Goal: Task Accomplishment & Management: Manage account settings

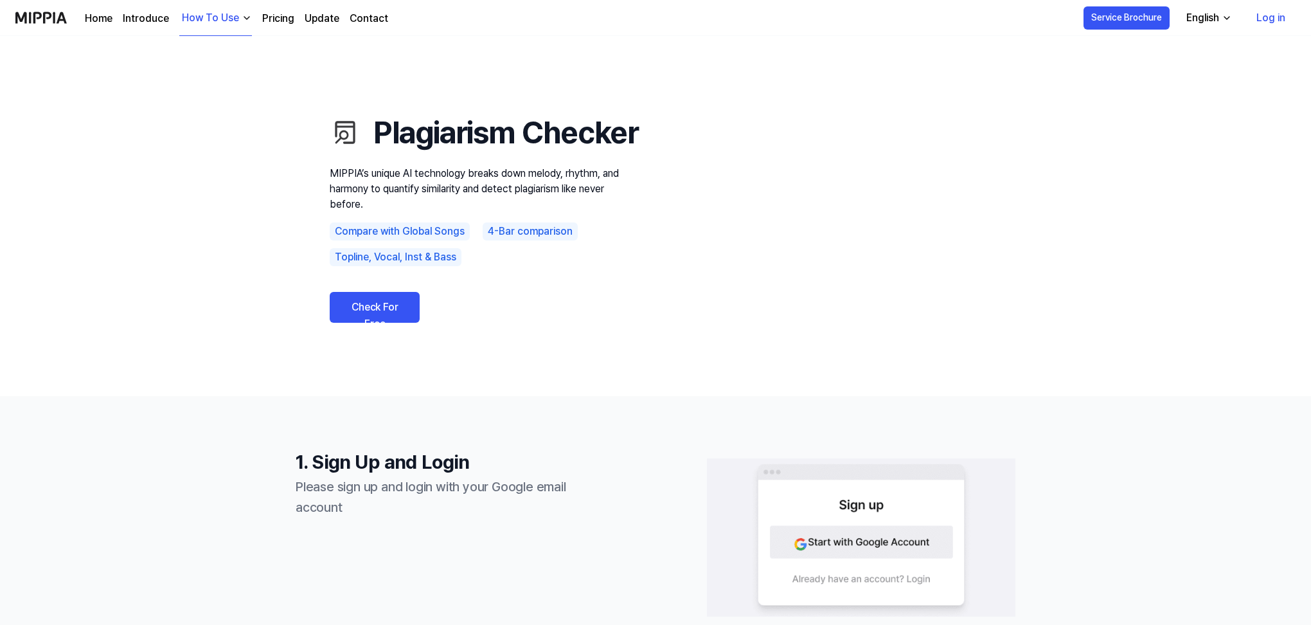
click at [402, 323] on link "Check For Free" at bounding box center [375, 307] width 90 height 31
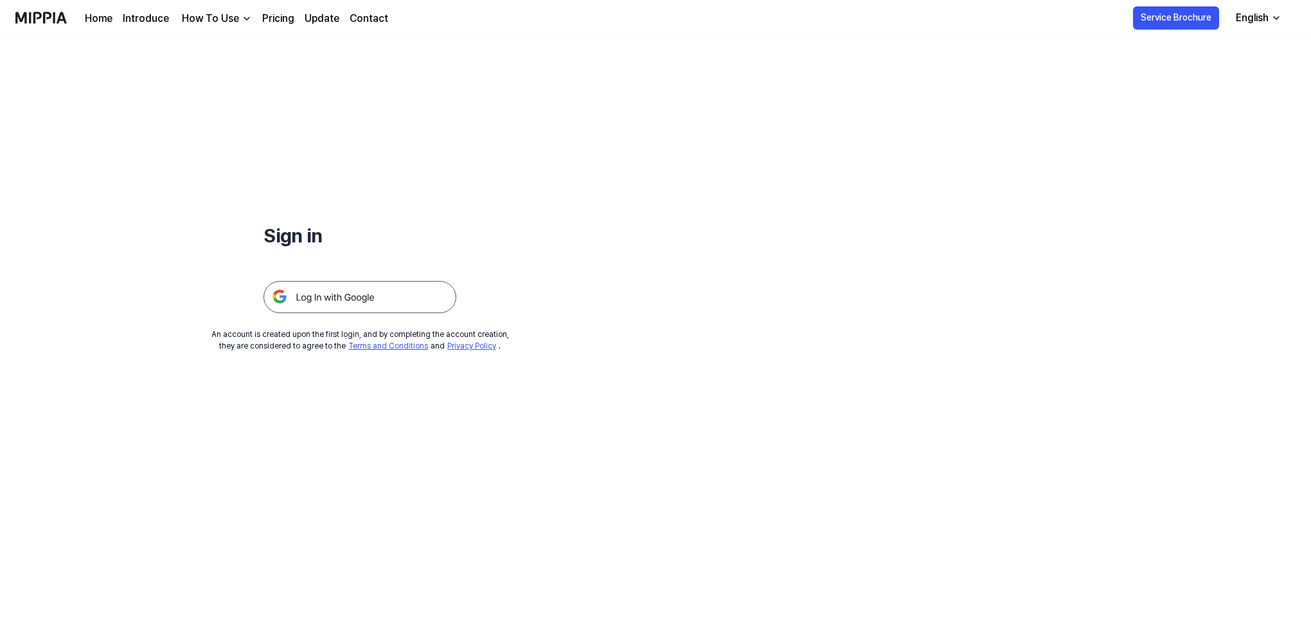
click at [395, 296] on img at bounding box center [360, 297] width 193 height 32
click at [333, 301] on img at bounding box center [360, 297] width 193 height 32
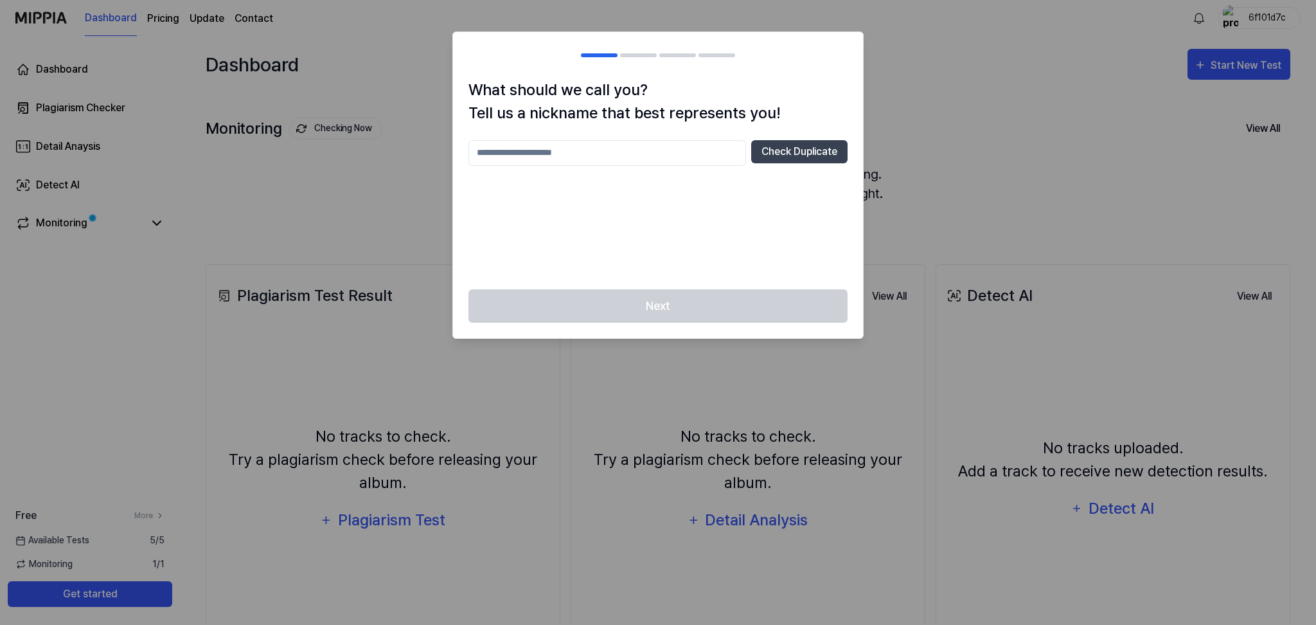
click at [589, 156] on input "text" at bounding box center [608, 153] width 278 height 26
type input "*"
type input "**"
click at [809, 151] on button "Check Duplicate" at bounding box center [799, 151] width 96 height 23
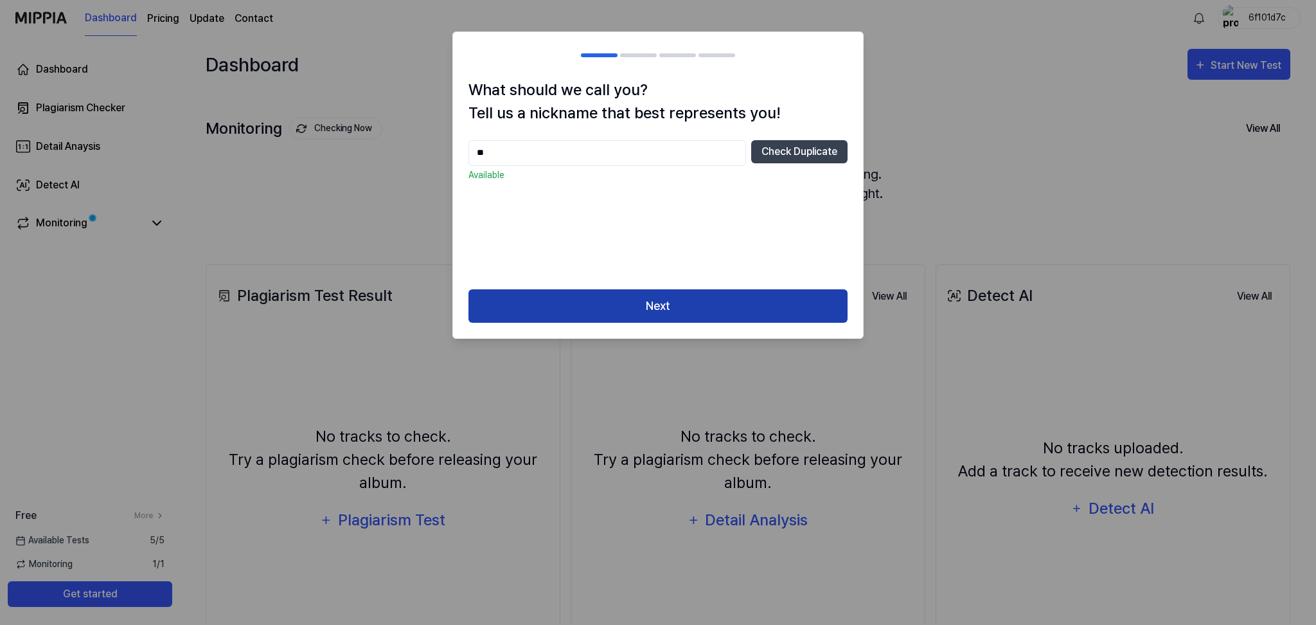
click at [696, 300] on button "Next" at bounding box center [658, 306] width 379 height 34
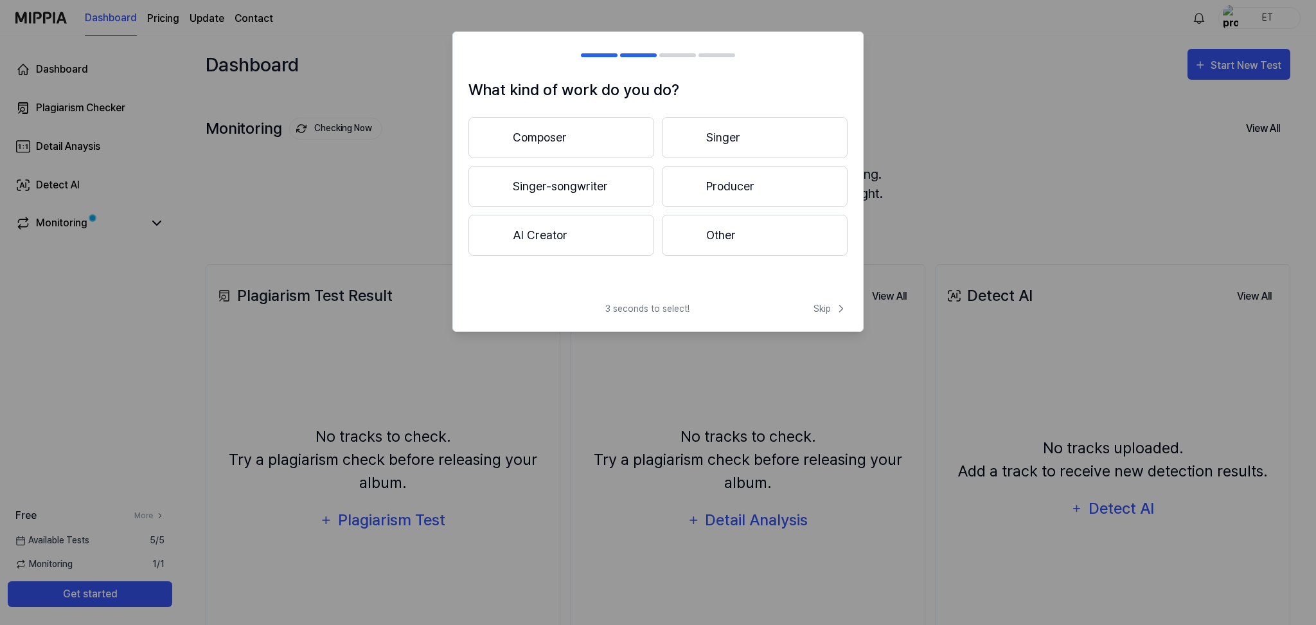
click at [619, 147] on button "Composer" at bounding box center [562, 137] width 186 height 41
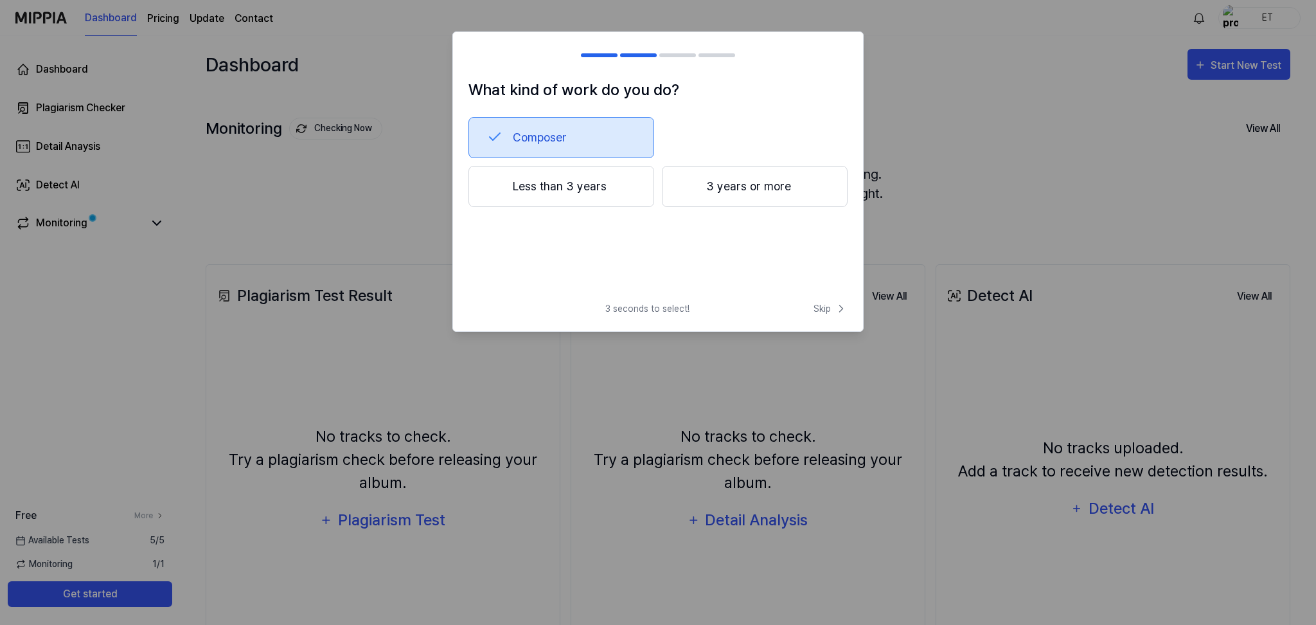
click at [756, 182] on button "3 years or more" at bounding box center [755, 186] width 186 height 41
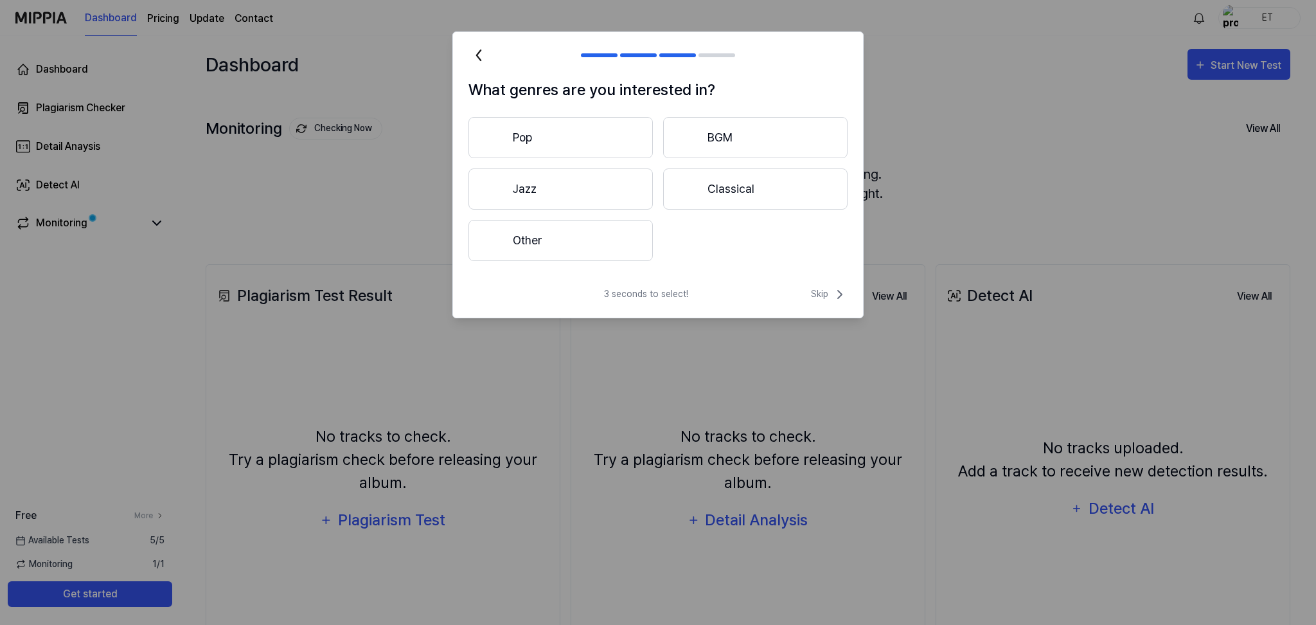
click at [642, 234] on button "Other" at bounding box center [561, 240] width 184 height 41
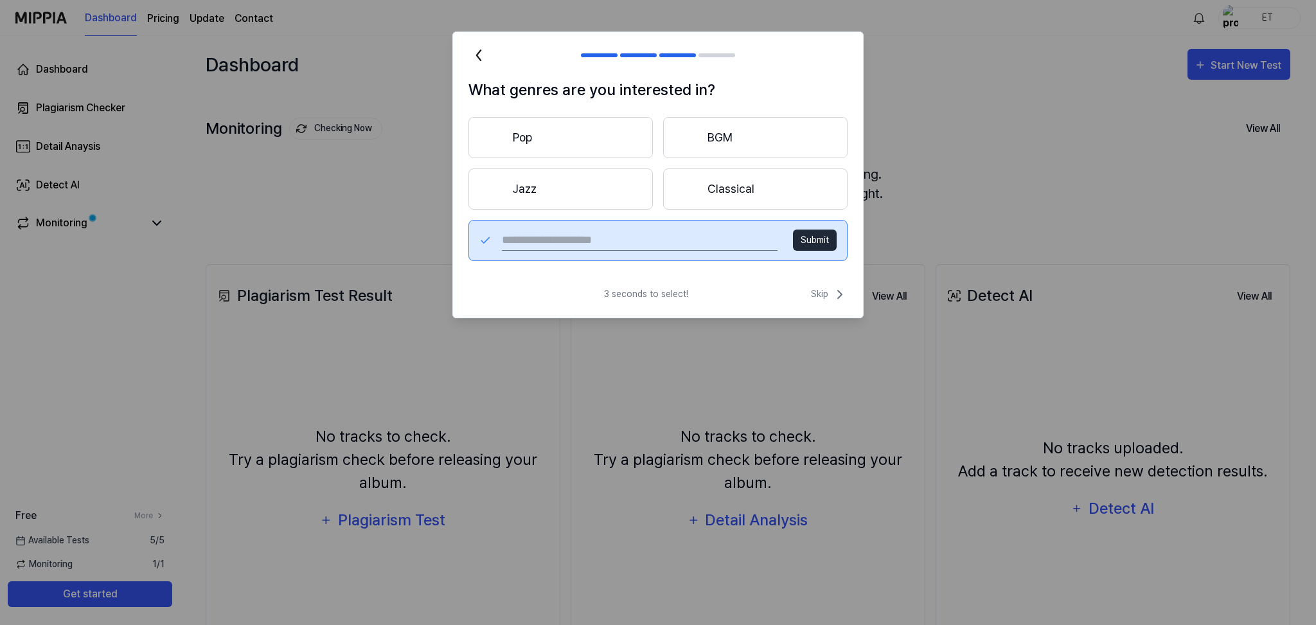
click at [681, 236] on input "text" at bounding box center [640, 240] width 276 height 21
type input "*****"
click at [804, 241] on button "Submit" at bounding box center [815, 239] width 44 height 21
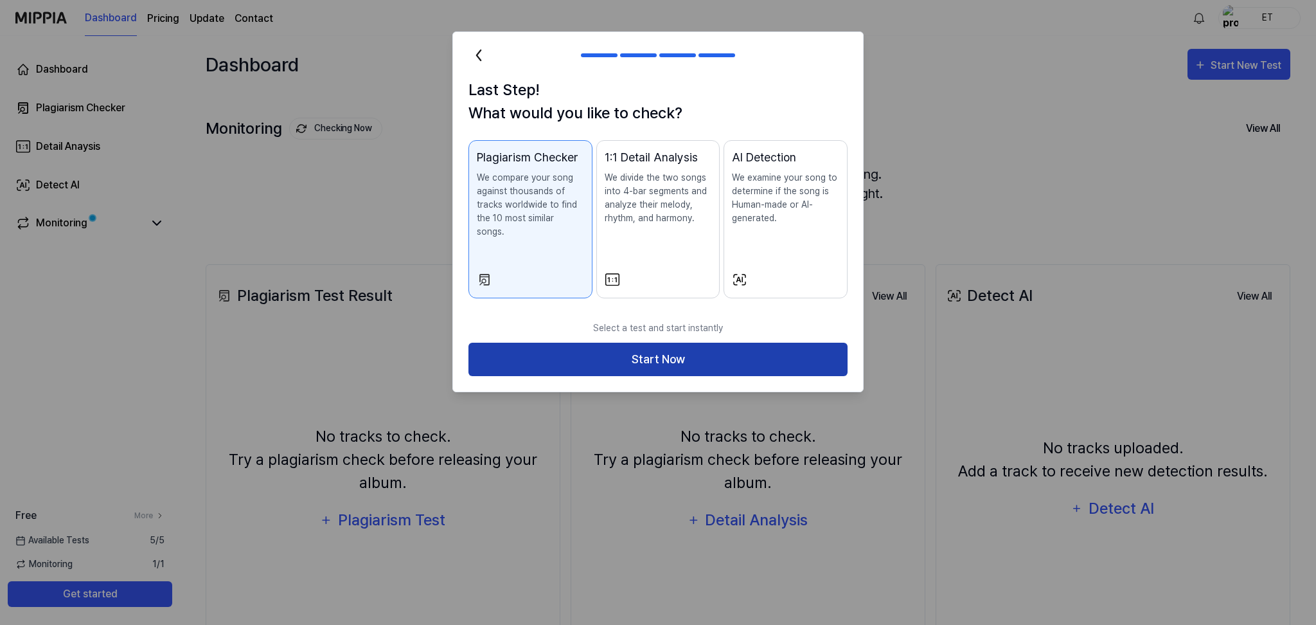
click at [677, 347] on button "Start Now" at bounding box center [658, 360] width 379 height 34
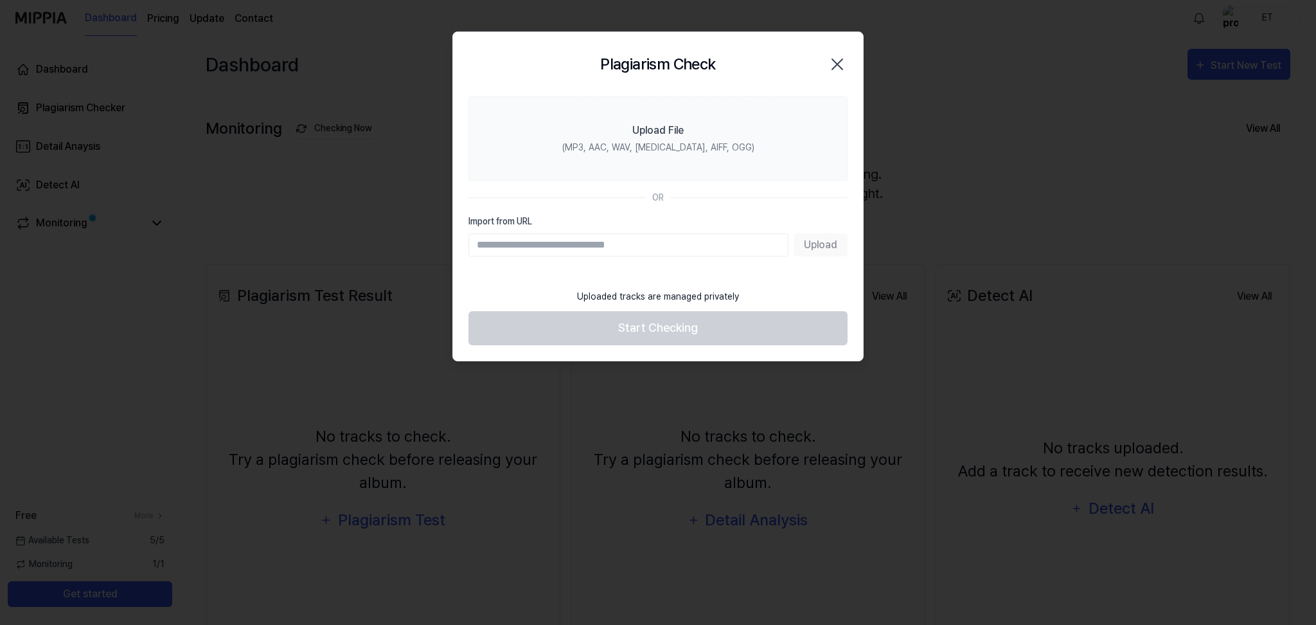
click at [591, 245] on input "Import from URL" at bounding box center [629, 244] width 320 height 23
click at [832, 244] on div "Upload" at bounding box center [658, 244] width 379 height 23
click at [612, 246] on input "Import from URL" at bounding box center [629, 244] width 320 height 23
click at [555, 247] on input "Import from URL" at bounding box center [629, 244] width 320 height 23
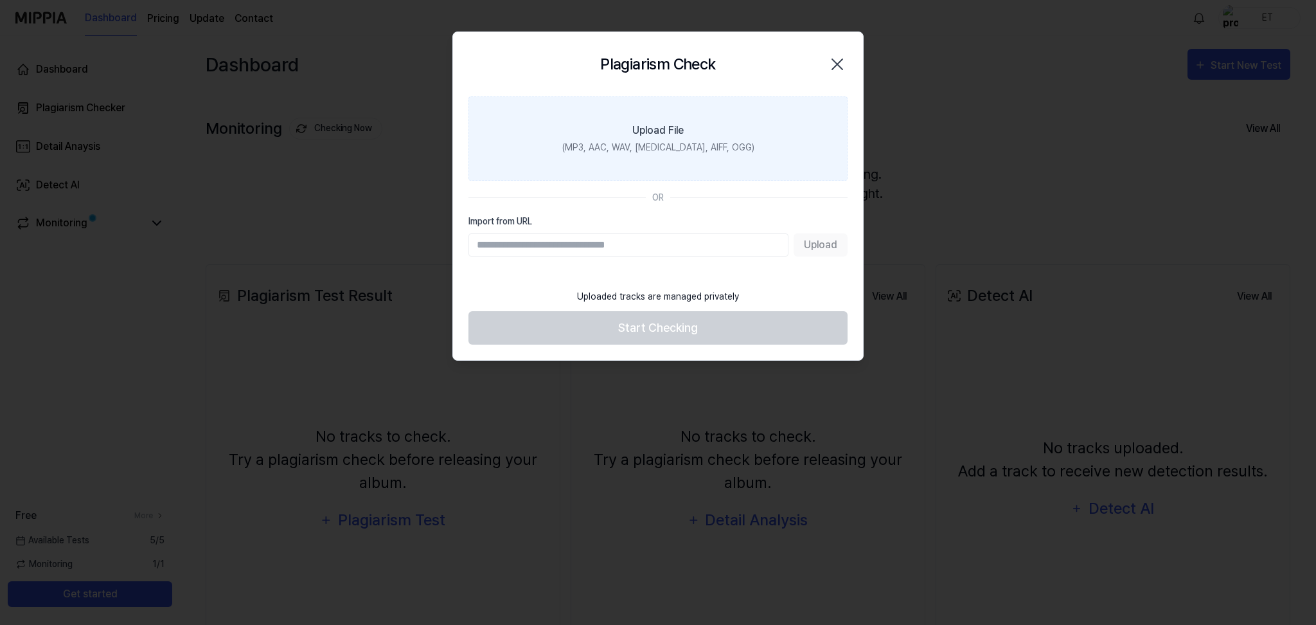
click at [704, 159] on label "Upload File (MP3, AAC, WAV, FLAC, AIFF, OGG)" at bounding box center [658, 138] width 379 height 84
click at [0, 0] on input "Upload File (MP3, AAC, WAV, FLAC, AIFF, OGG)" at bounding box center [0, 0] width 0 height 0
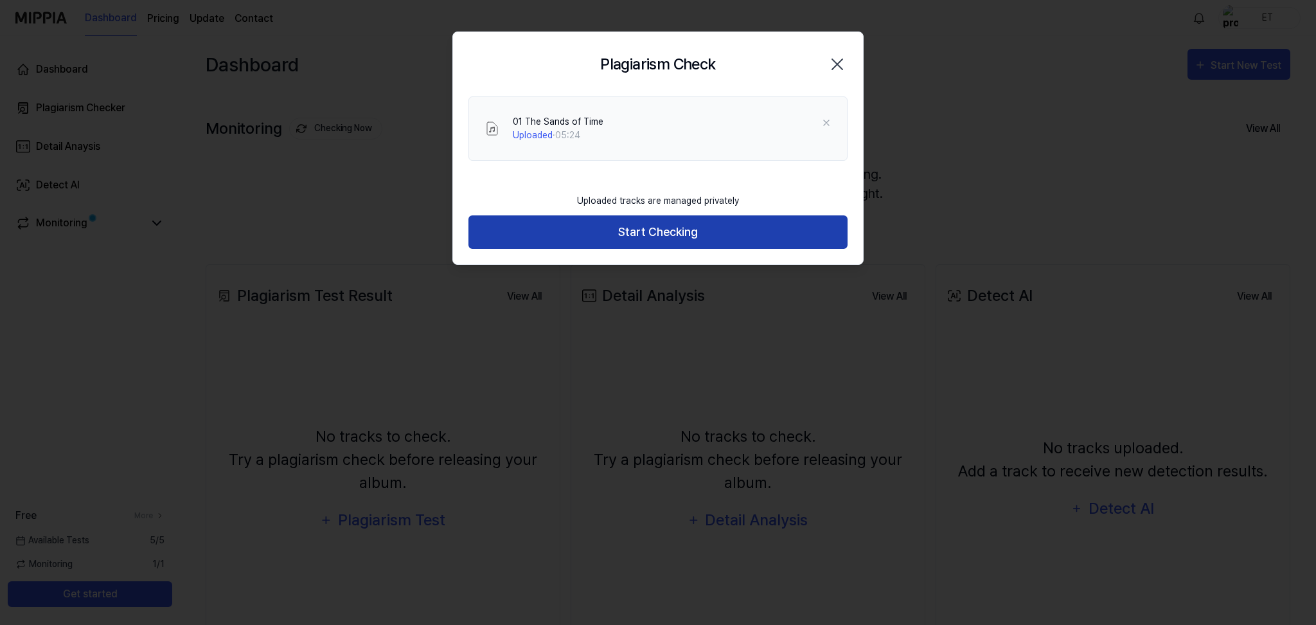
click at [706, 242] on button "Start Checking" at bounding box center [658, 232] width 379 height 34
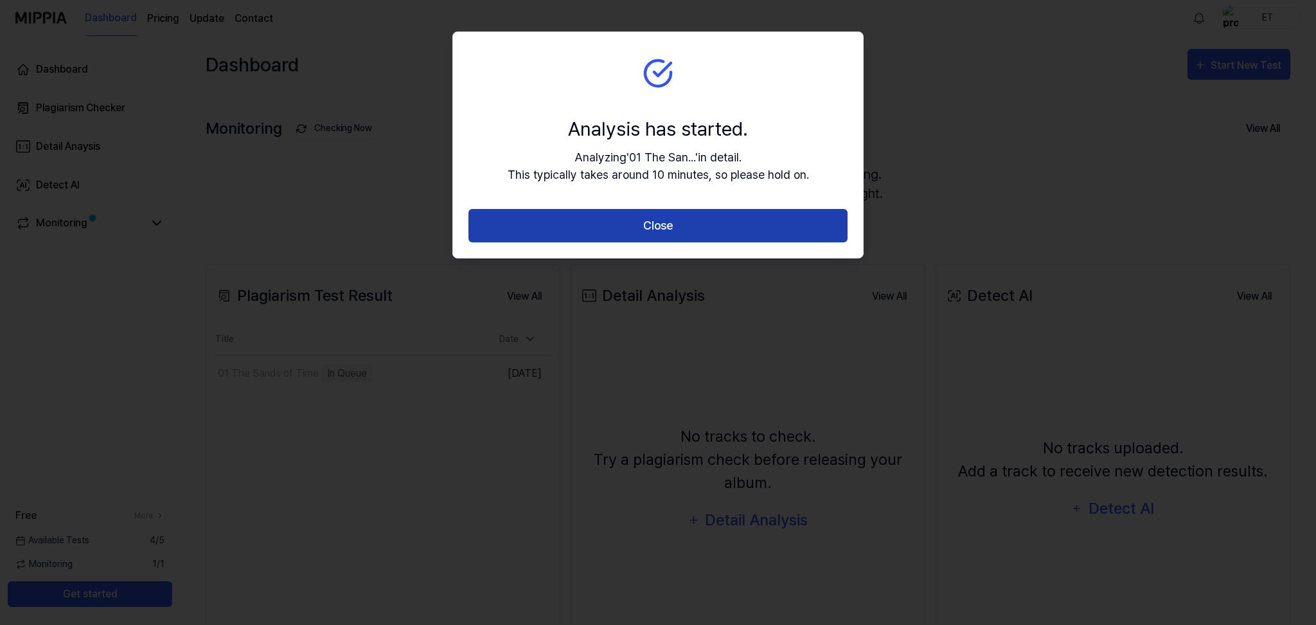
click at [702, 234] on button "Close" at bounding box center [658, 226] width 379 height 34
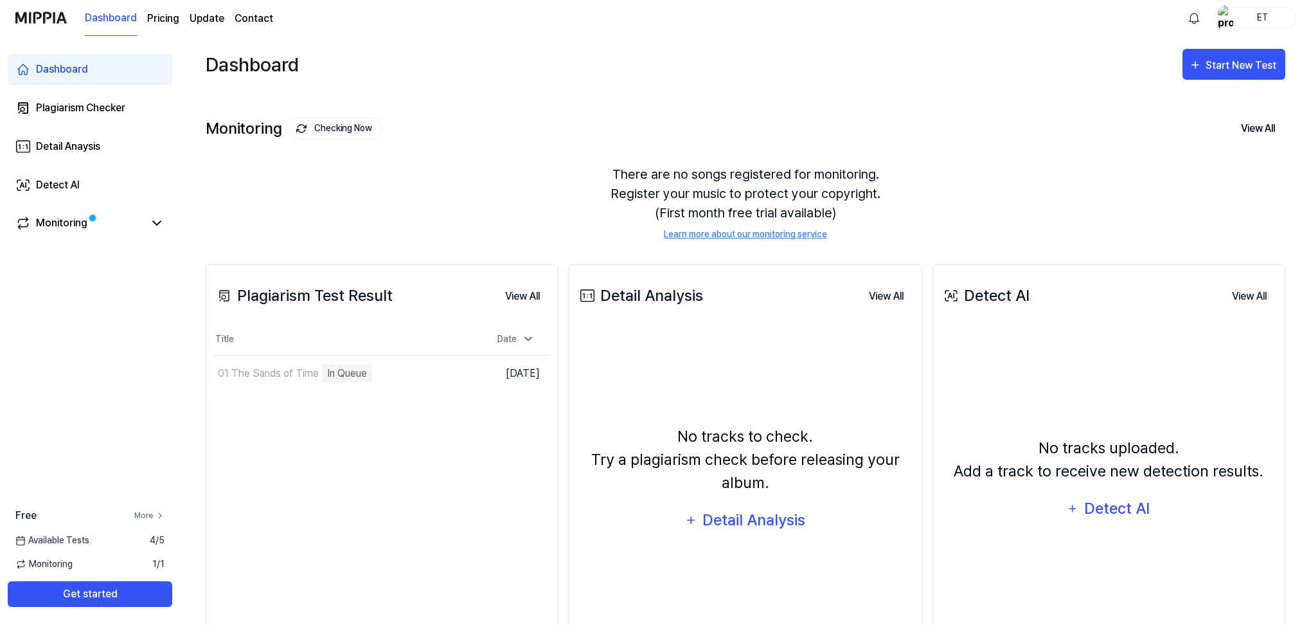
click at [154, 517] on link "More" at bounding box center [149, 516] width 30 height 12
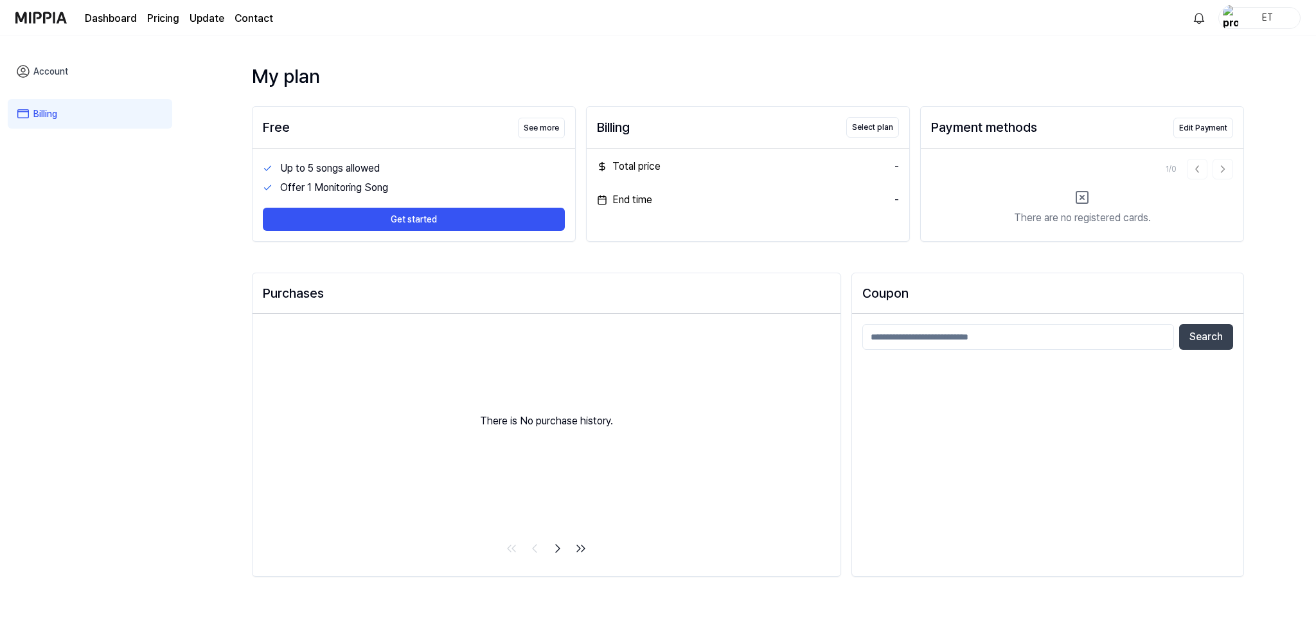
click at [338, 188] on div "Offer 1 Monitoring Song" at bounding box center [422, 187] width 285 height 15
click at [393, 219] on button "Get started" at bounding box center [414, 219] width 302 height 23
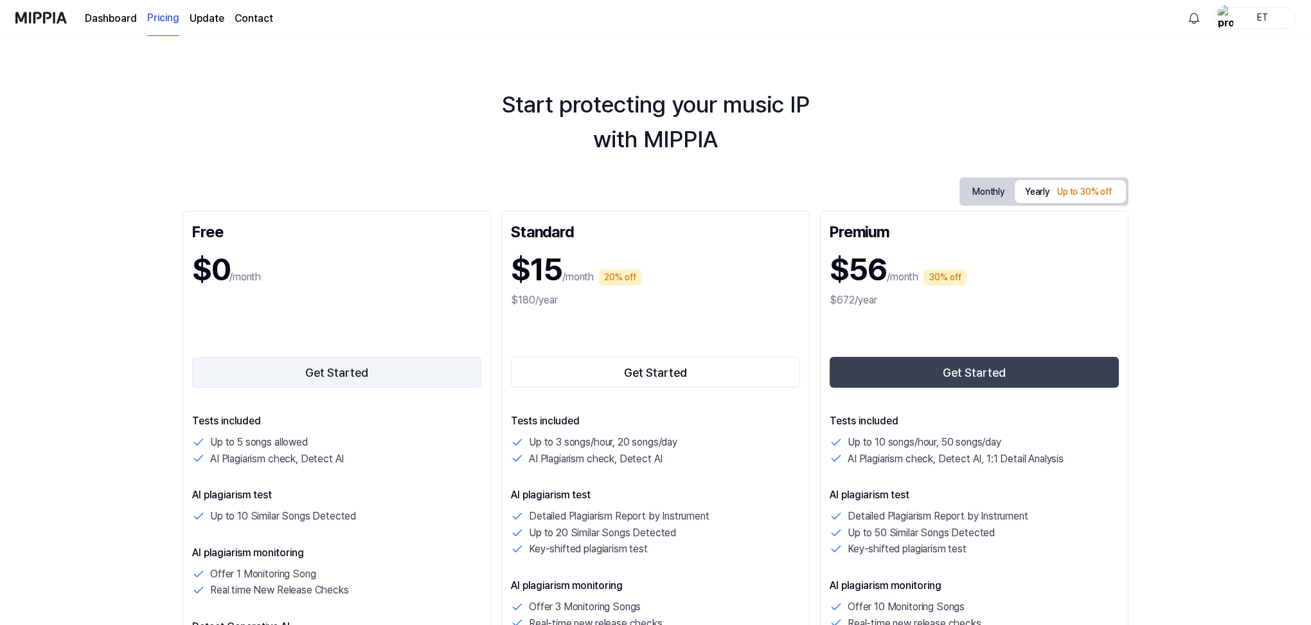
click at [378, 367] on button "Get Started" at bounding box center [336, 372] width 289 height 31
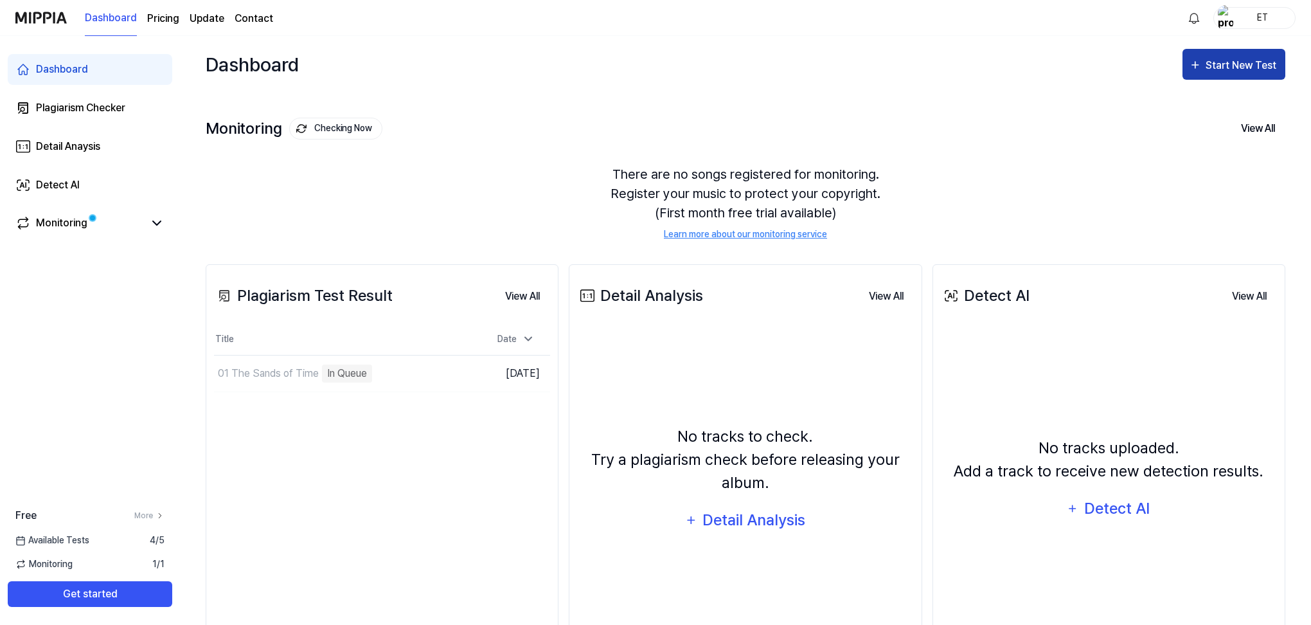
click at [1244, 60] on div "Start New Test" at bounding box center [1242, 65] width 73 height 17
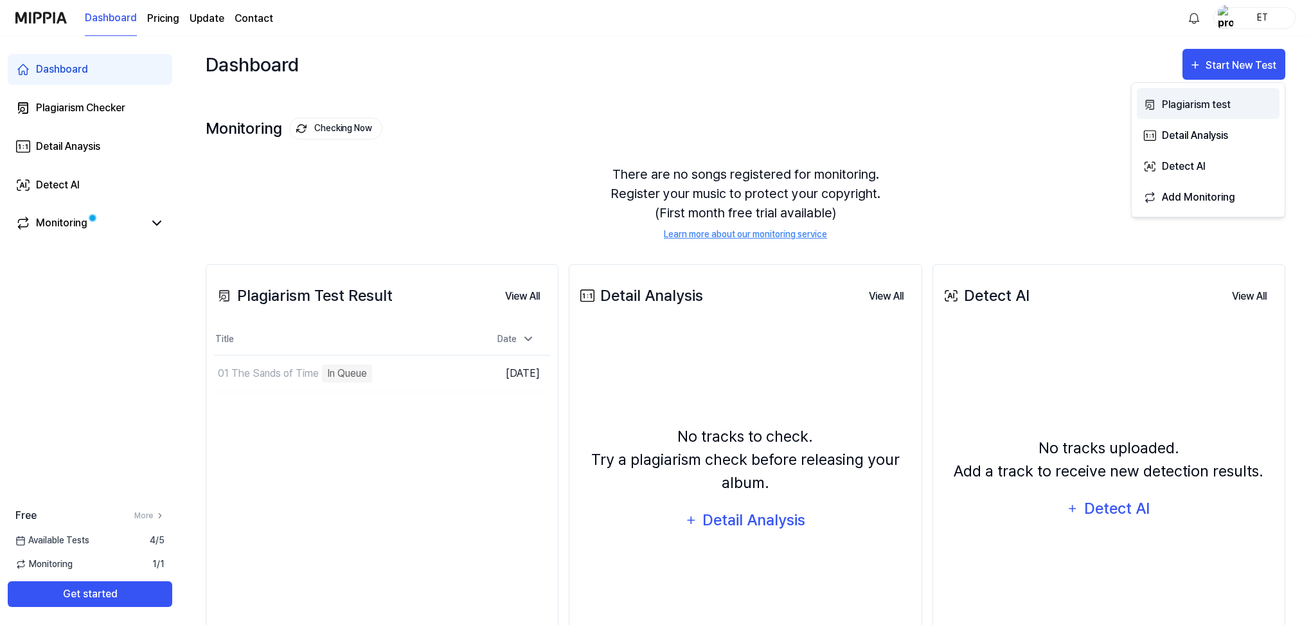
click at [1228, 96] on div "Plagiarism test" at bounding box center [1218, 104] width 112 height 17
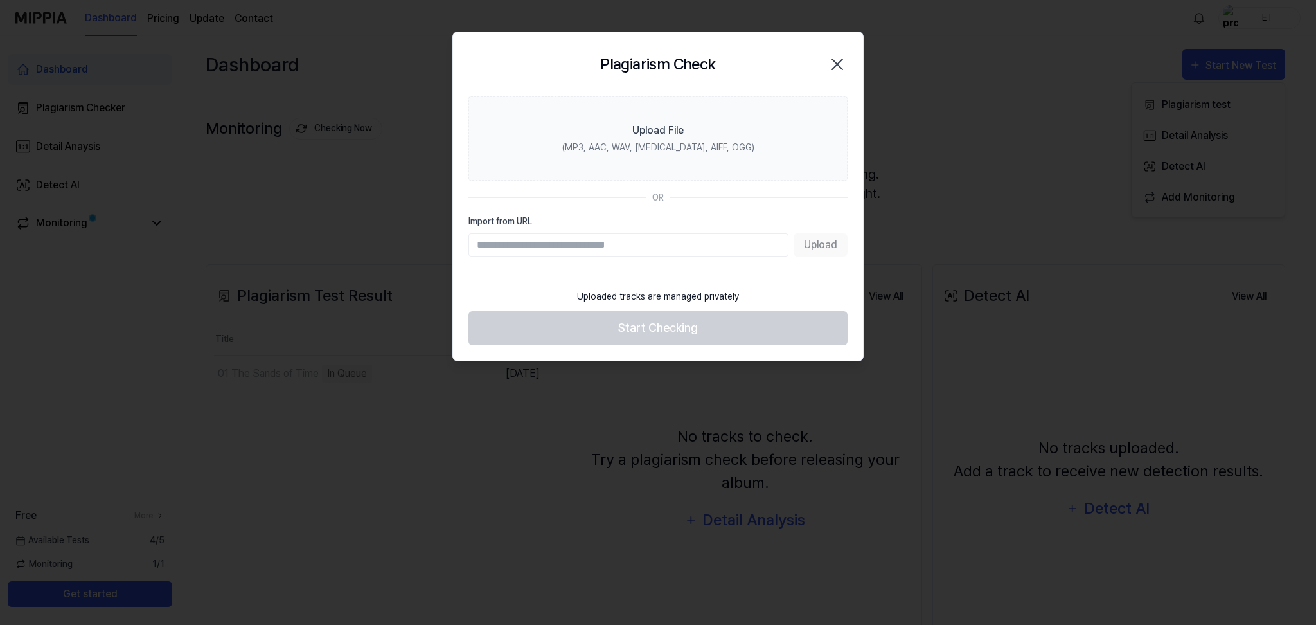
click at [555, 242] on input "Import from URL" at bounding box center [629, 244] width 320 height 23
paste input "**********"
type input "**********"
click at [832, 247] on button "Upload" at bounding box center [821, 244] width 54 height 23
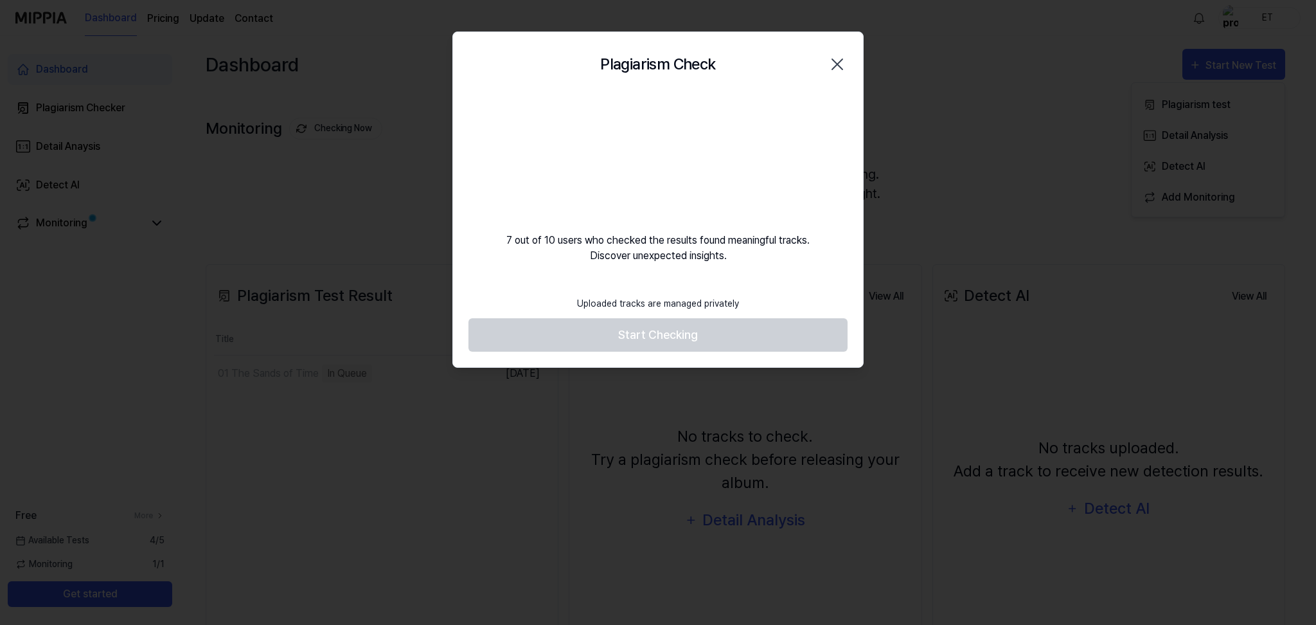
click at [663, 334] on footer "Uploaded tracks are managed privately Start Checking" at bounding box center [658, 320] width 379 height 63
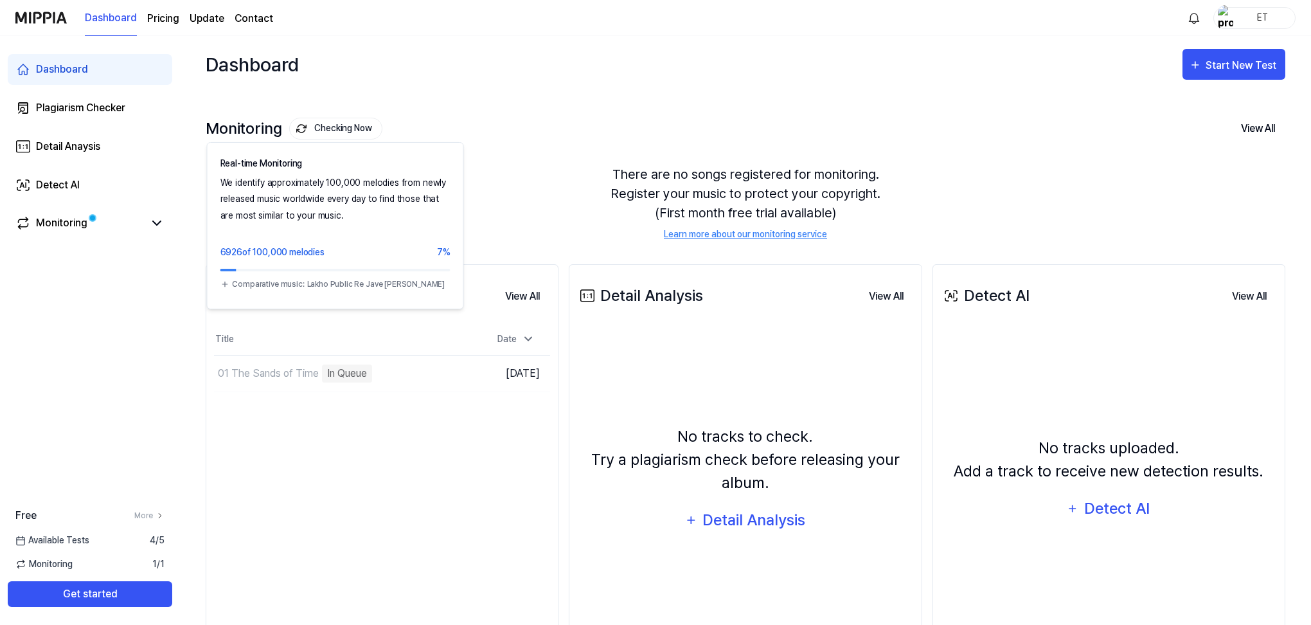
click at [359, 121] on button "Checking Now" at bounding box center [335, 129] width 93 height 22
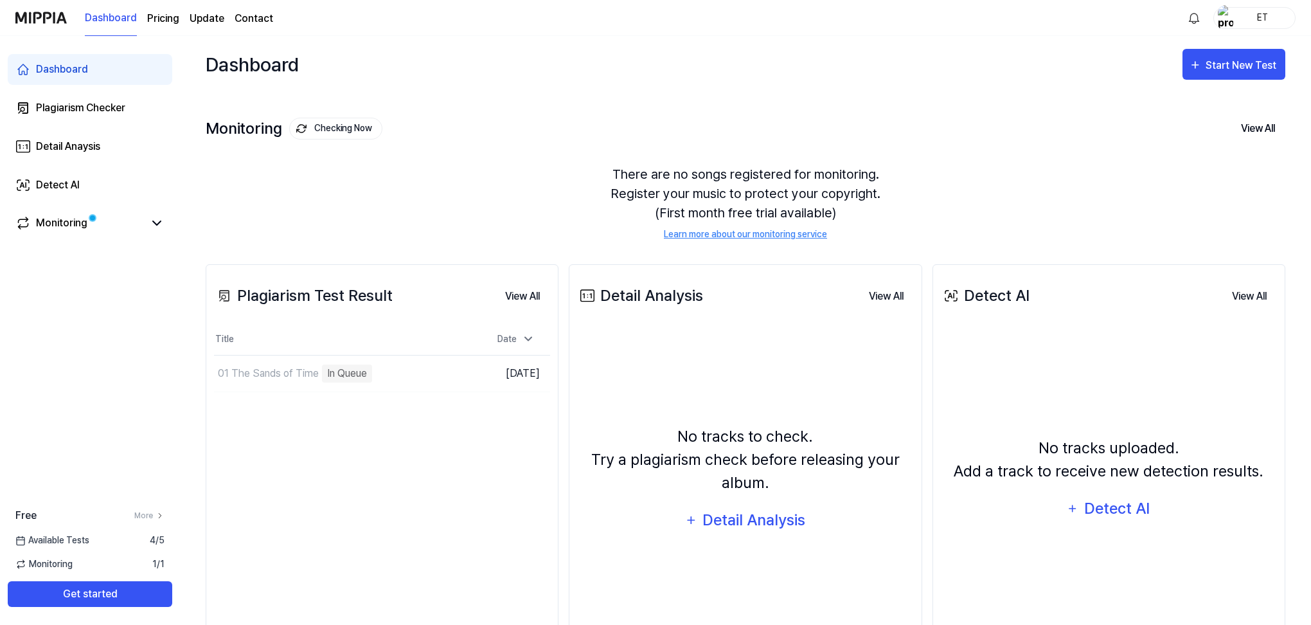
click at [359, 126] on button "Checking Now" at bounding box center [335, 129] width 93 height 22
click at [111, 582] on button "Get started" at bounding box center [90, 594] width 165 height 26
click at [1224, 67] on div "Start New Test" at bounding box center [1242, 65] width 73 height 17
click at [1222, 121] on button "Detail Analysis" at bounding box center [1208, 134] width 143 height 31
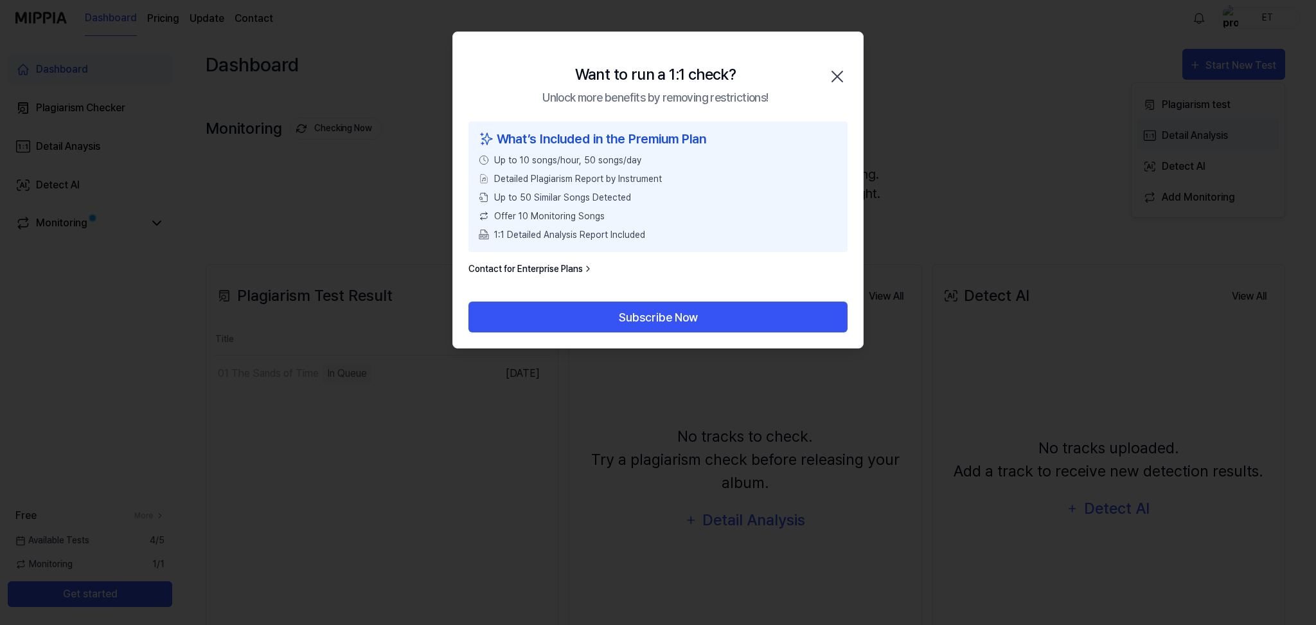
click at [1222, 121] on div at bounding box center [658, 312] width 1316 height 625
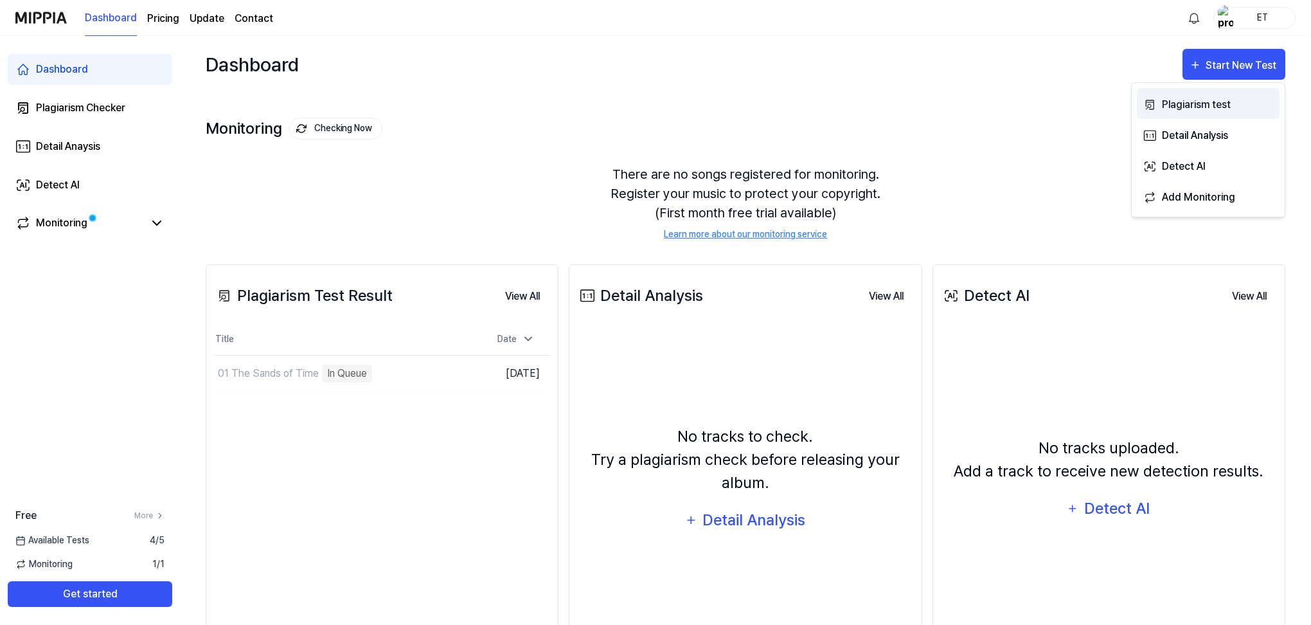
click at [1222, 107] on div "Plagiarism test" at bounding box center [1218, 104] width 112 height 17
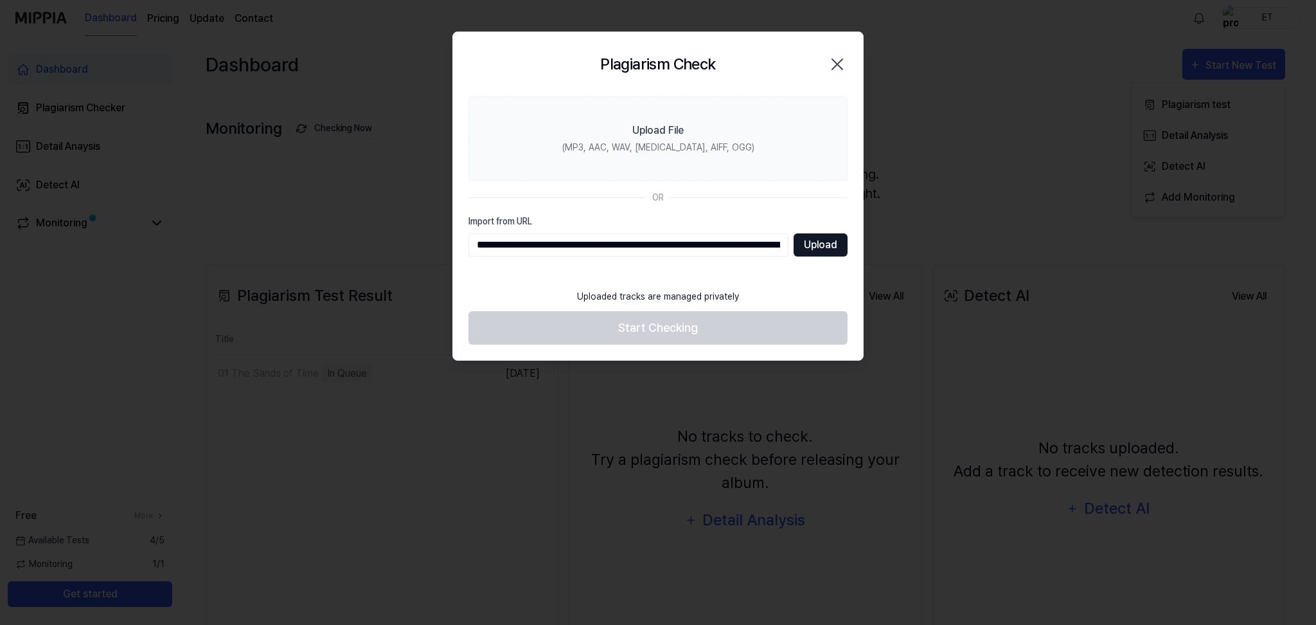
type input "**********"
click at [810, 251] on button "Upload" at bounding box center [821, 244] width 54 height 23
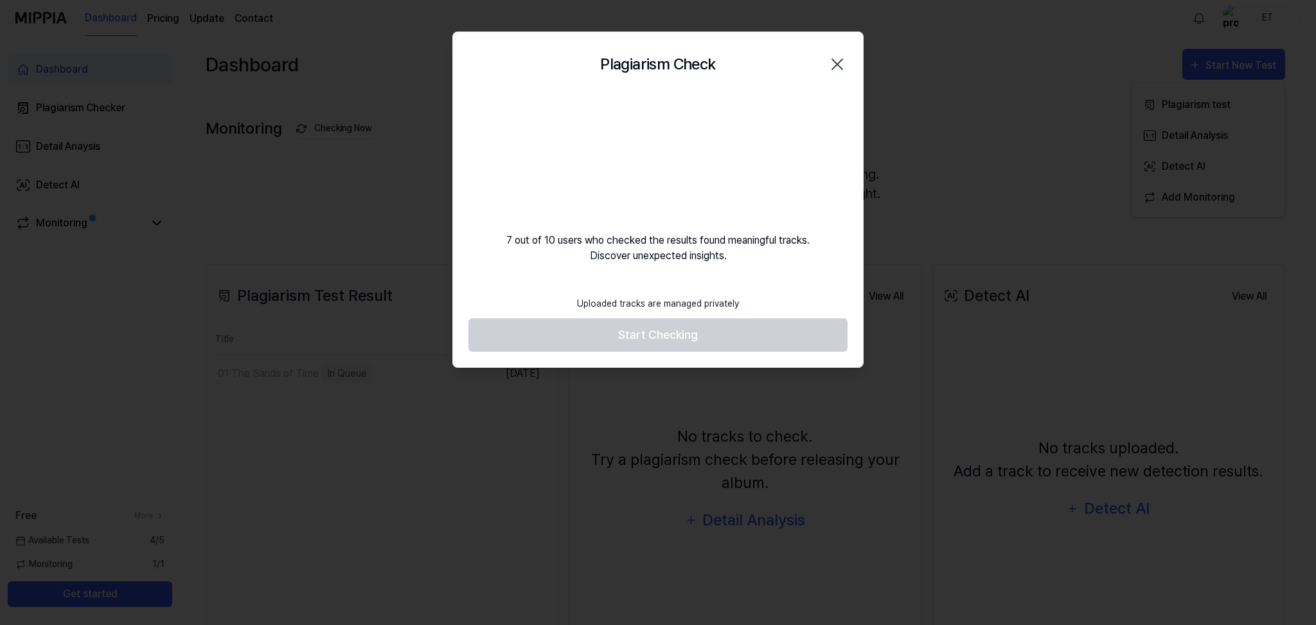
click at [713, 281] on div "Plagiarism Check Close 7 out of 10 users who checked the results found meaningf…" at bounding box center [657, 199] width 411 height 337
click at [638, 328] on footer "Uploaded tracks are managed privately Start Checking" at bounding box center [658, 320] width 379 height 63
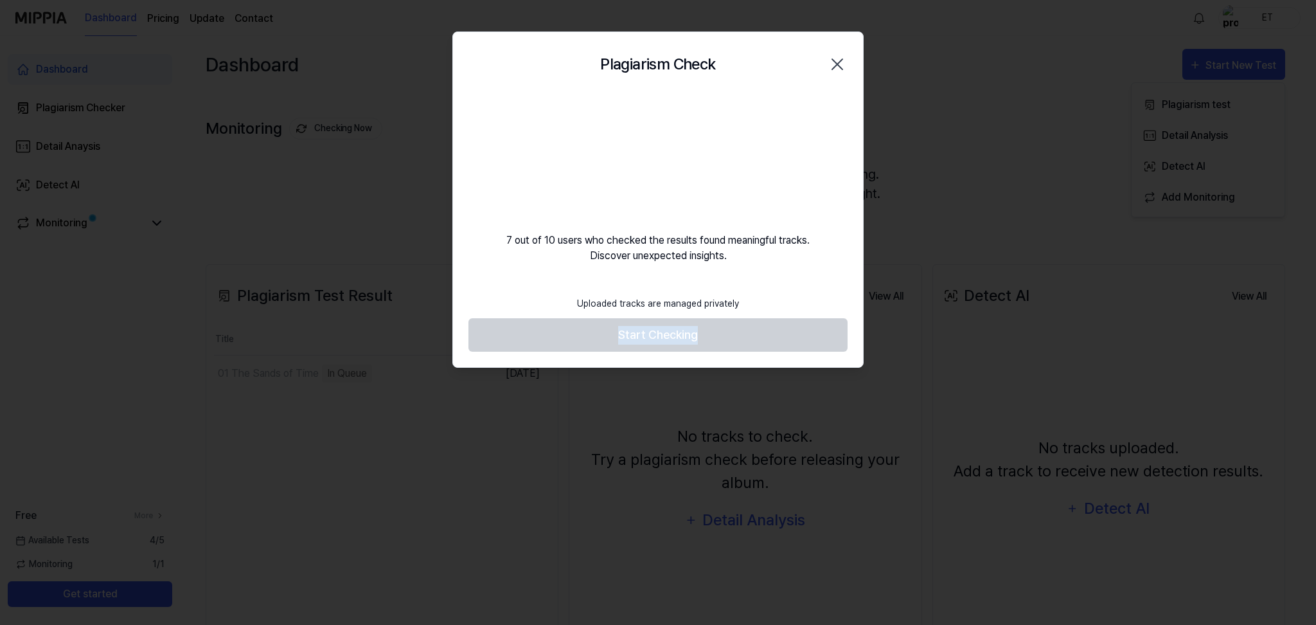
click at [638, 328] on footer "Uploaded tracks are managed privately Start Checking" at bounding box center [658, 320] width 379 height 63
drag, startPoint x: 650, startPoint y: 310, endPoint x: 726, endPoint y: 302, distance: 76.2
click at [724, 302] on div "Uploaded tracks are managed privately" at bounding box center [657, 303] width 177 height 29
click at [726, 302] on div "Uploaded tracks are managed privately" at bounding box center [657, 303] width 177 height 29
click at [754, 297] on footer "Uploaded tracks are managed privately Start Checking" at bounding box center [658, 320] width 379 height 63
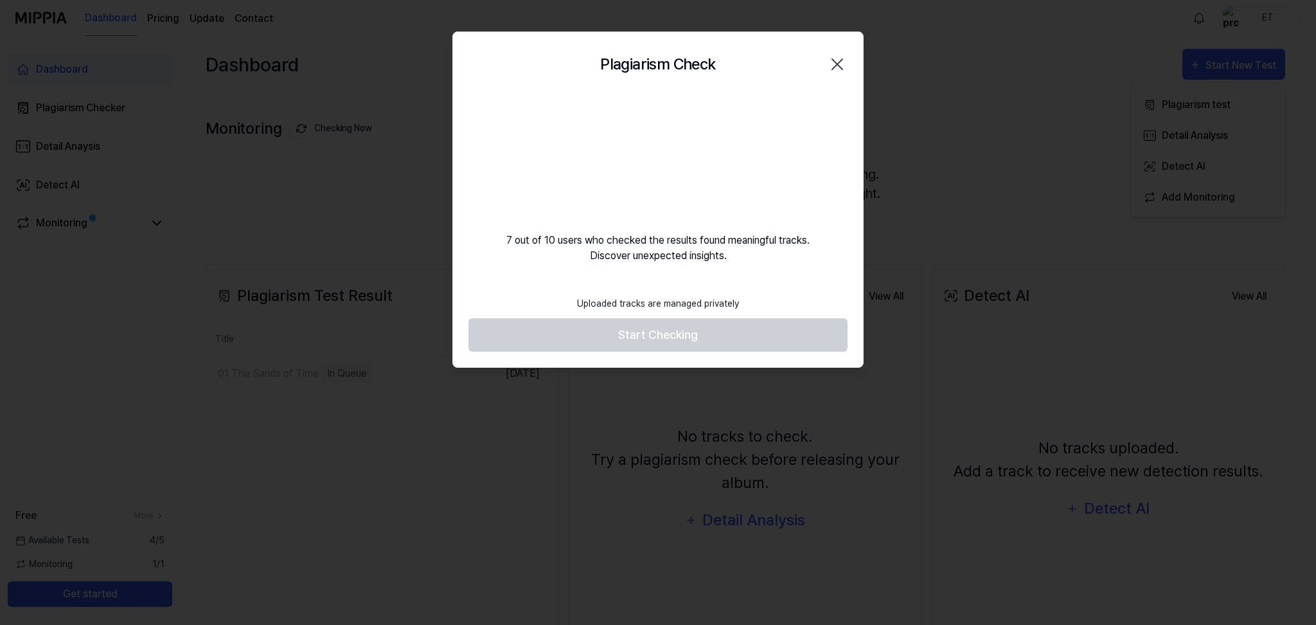
click at [778, 211] on div "7 out of 10 users who checked the results found meaningful tracks. Discover une…" at bounding box center [658, 179] width 410 height 167
drag, startPoint x: 681, startPoint y: 295, endPoint x: 704, endPoint y: 323, distance: 36.5
click at [681, 295] on div "Uploaded tracks are managed privately" at bounding box center [657, 303] width 177 height 29
click at [704, 323] on footer "Uploaded tracks are managed privately Start Checking" at bounding box center [658, 320] width 379 height 63
click at [719, 311] on div "Uploaded tracks are managed privately" at bounding box center [657, 303] width 177 height 29
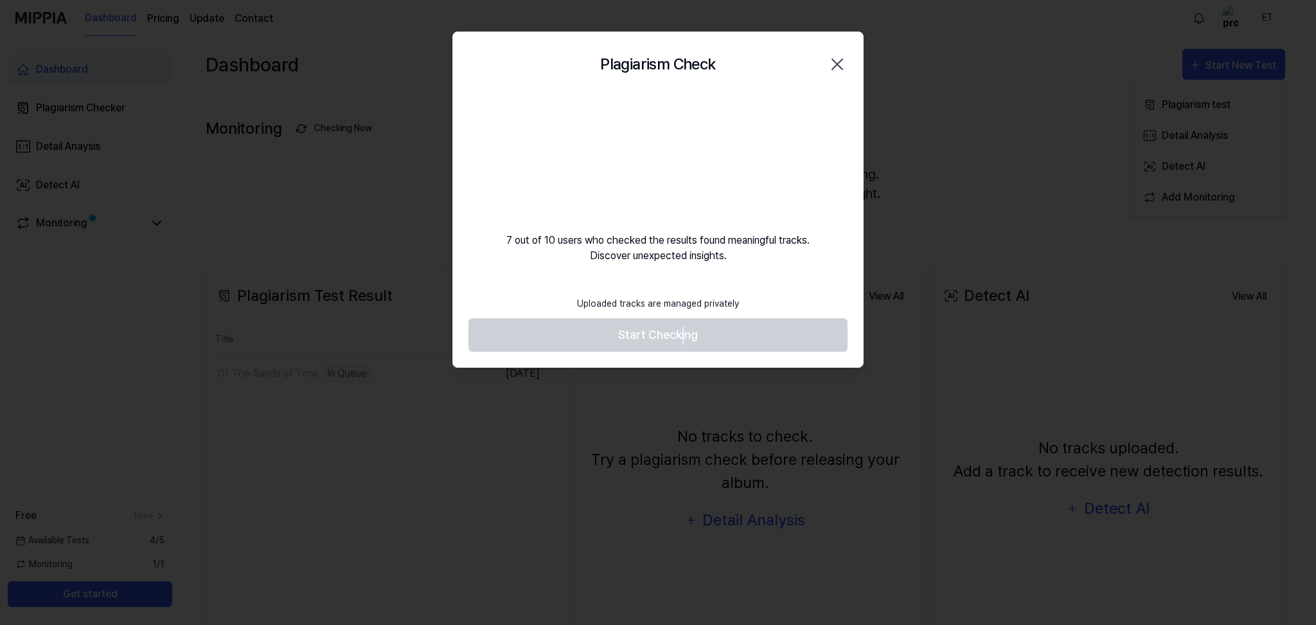
click at [683, 337] on footer "Uploaded tracks are managed privately Start Checking" at bounding box center [658, 320] width 379 height 63
click at [683, 336] on footer "Uploaded tracks are managed privately Start Checking" at bounding box center [658, 320] width 379 height 63
click at [683, 337] on footer "Uploaded tracks are managed privately Start Checking" at bounding box center [658, 320] width 379 height 63
drag, startPoint x: 683, startPoint y: 337, endPoint x: 727, endPoint y: 301, distance: 57.1
click at [683, 337] on footer "Uploaded tracks are managed privately Start Checking" at bounding box center [658, 320] width 379 height 63
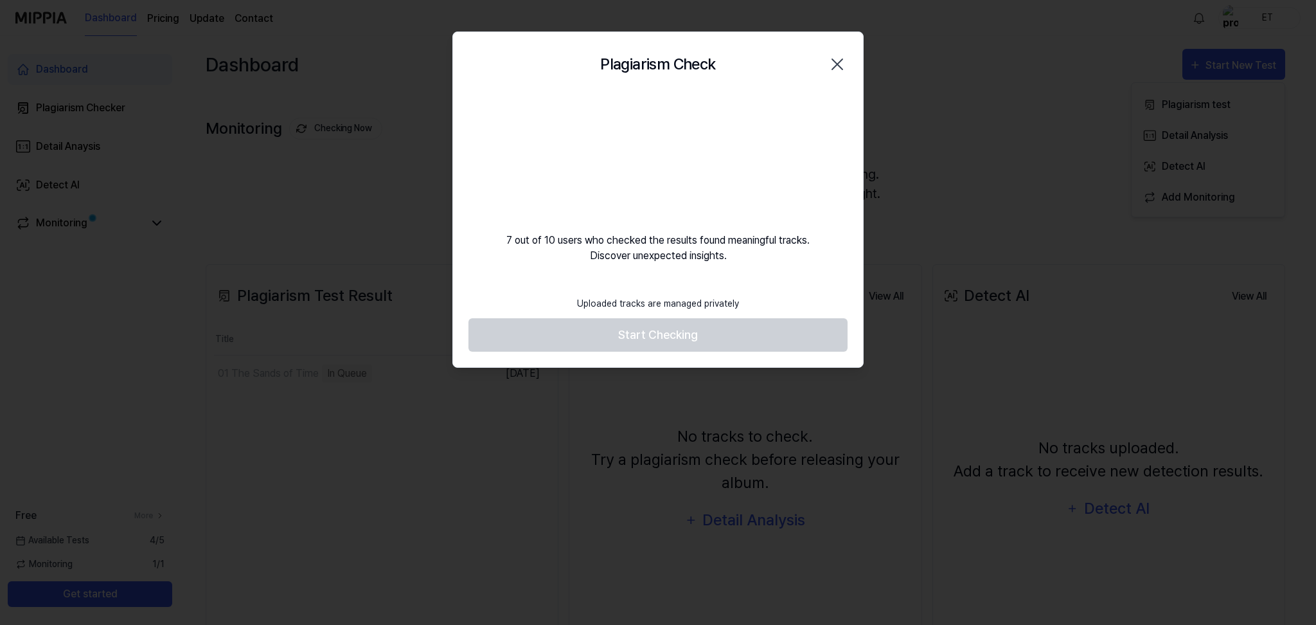
click at [727, 301] on div "Uploaded tracks are managed privately" at bounding box center [657, 303] width 177 height 29
drag, startPoint x: 727, startPoint y: 302, endPoint x: 715, endPoint y: 332, distance: 32.6
click at [727, 302] on div "Uploaded tracks are managed privately" at bounding box center [657, 303] width 177 height 29
click at [714, 332] on footer "Uploaded tracks are managed privately Start Checking" at bounding box center [658, 320] width 379 height 63
click at [838, 66] on icon "button" at bounding box center [837, 64] width 21 height 21
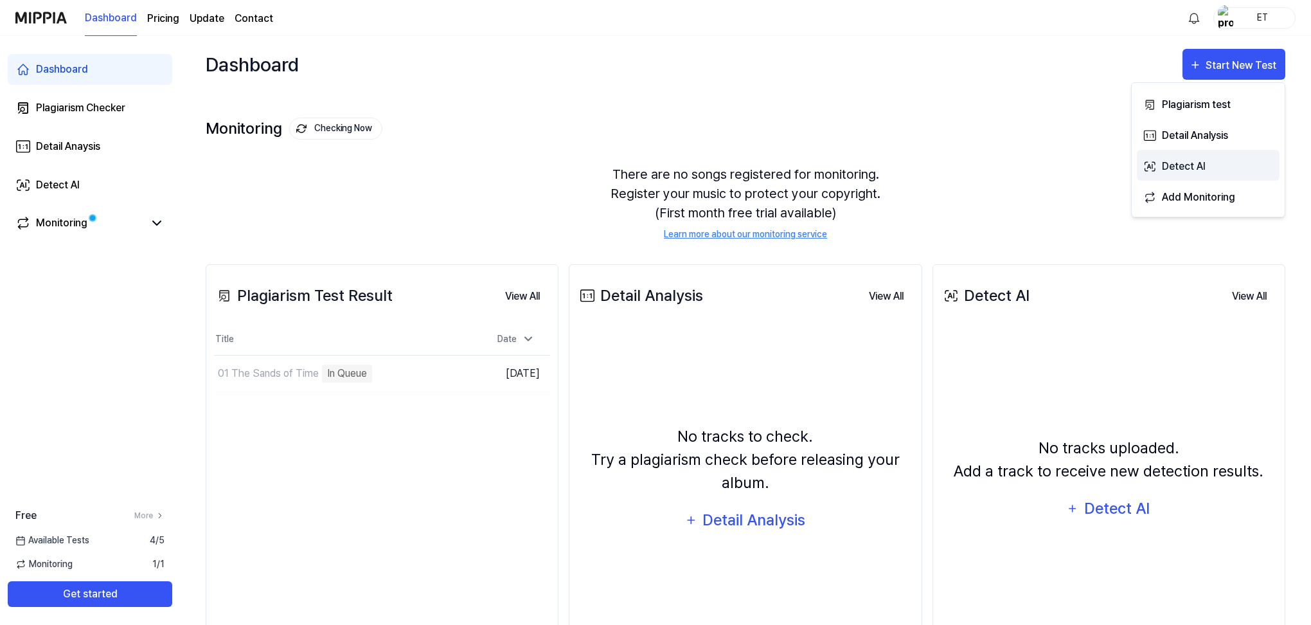
click at [1231, 168] on div "Detect AI" at bounding box center [1218, 166] width 112 height 17
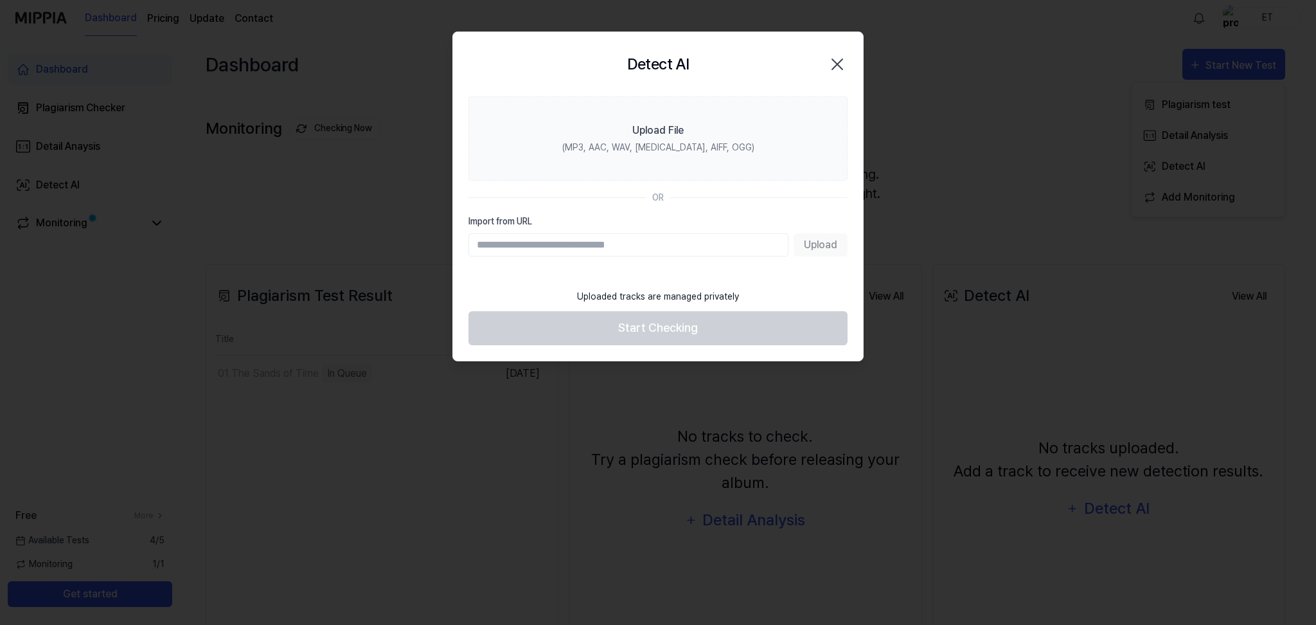
click at [604, 251] on input "Import from URL" at bounding box center [629, 244] width 320 height 23
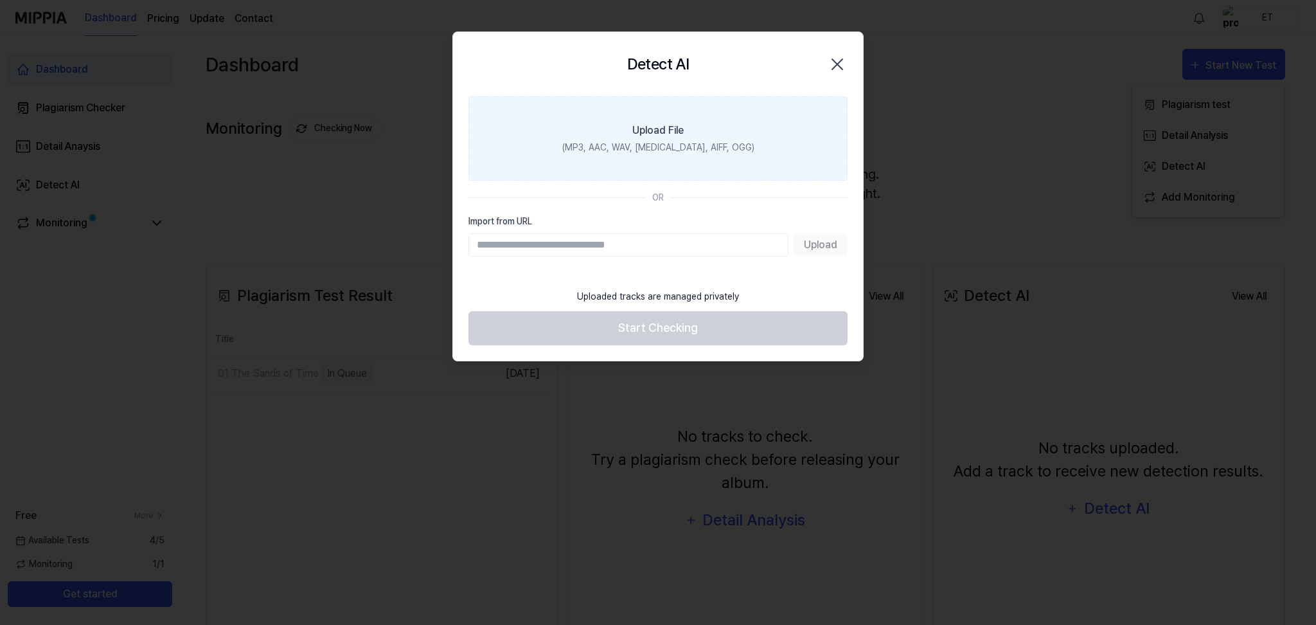
click at [672, 129] on div "Upload File" at bounding box center [657, 130] width 51 height 15
click at [0, 0] on input "Upload File (MP3, AAC, WAV, FLAC, AIFF, OGG)" at bounding box center [0, 0] width 0 height 0
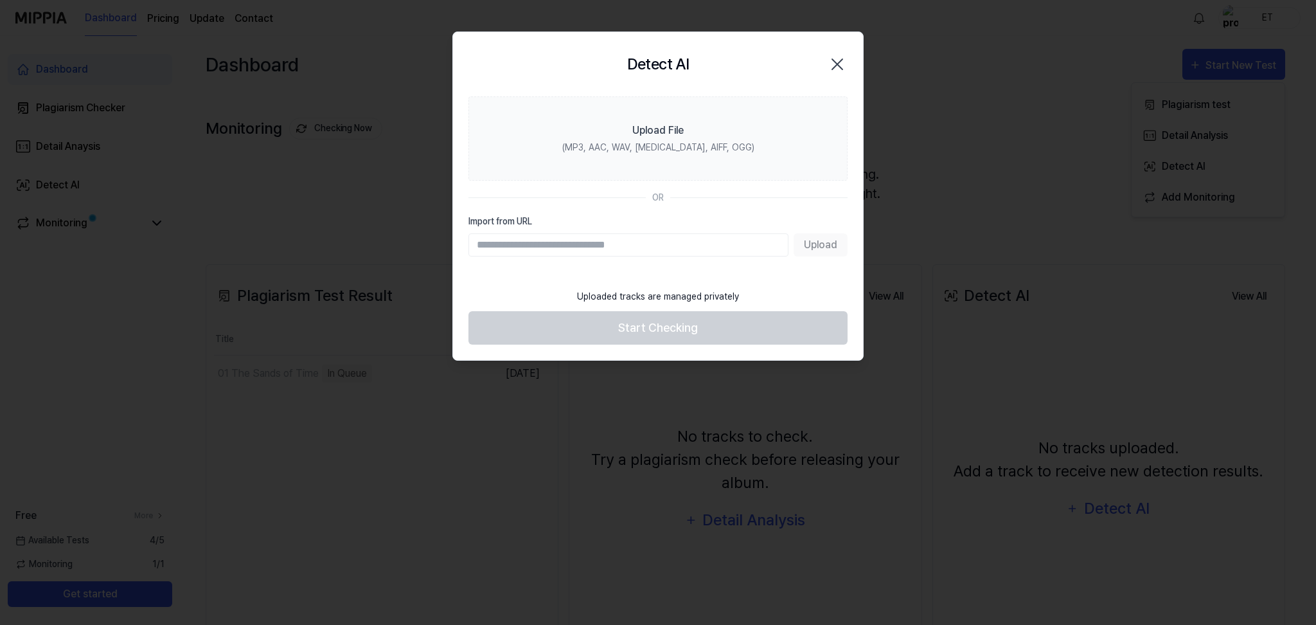
click at [840, 64] on icon "button" at bounding box center [837, 64] width 21 height 21
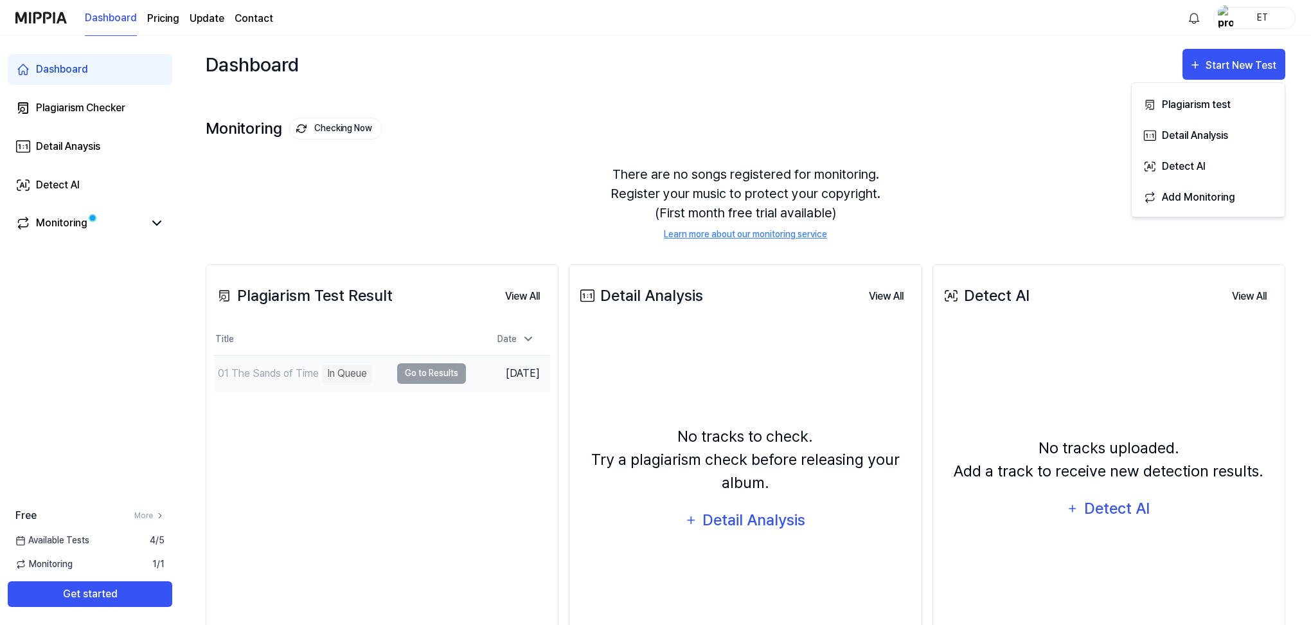
click at [352, 364] on div "In Queue" at bounding box center [347, 373] width 50 height 18
click at [452, 375] on td "01 The Sands of Time In Queue Go to Results" at bounding box center [340, 373] width 252 height 36
click at [452, 374] on td "01 The Sands of Time In Queue Go to Results" at bounding box center [340, 373] width 252 height 36
click at [439, 371] on td "01 The Sands of Time In Queue Go to Results" at bounding box center [340, 373] width 252 height 36
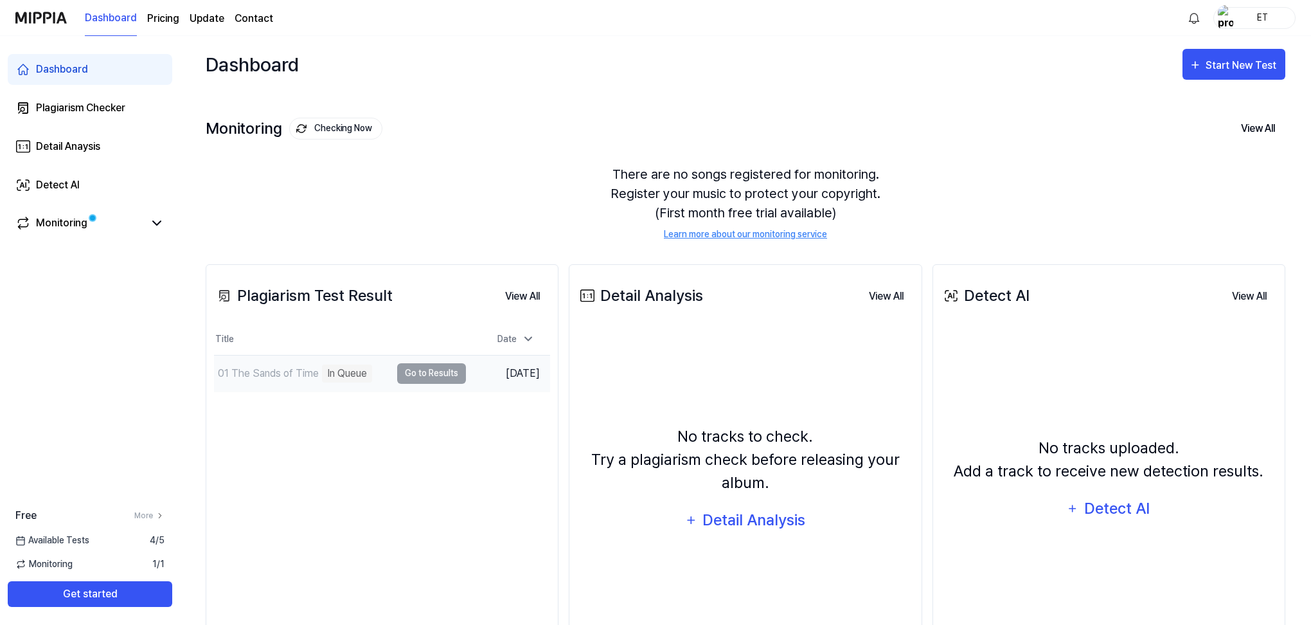
click at [527, 377] on td "Sep 1, 2025" at bounding box center [508, 373] width 84 height 37
drag, startPoint x: 447, startPoint y: 373, endPoint x: 406, endPoint y: 379, distance: 41.5
click at [446, 373] on td "01 The Sands of Time In Queue Go to Results" at bounding box center [340, 373] width 252 height 36
click at [344, 377] on div "In Queue" at bounding box center [347, 373] width 50 height 18
click at [317, 366] on div "01 The Sands of Time" at bounding box center [268, 373] width 101 height 15
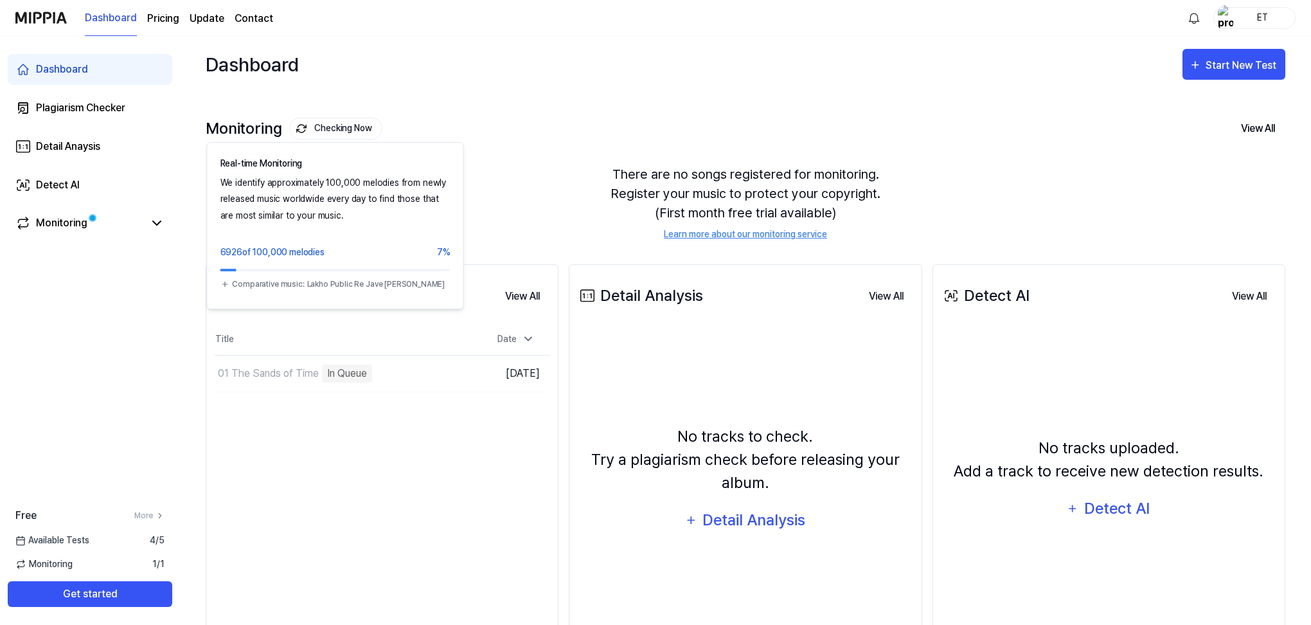
click at [320, 125] on button "Checking Now" at bounding box center [335, 129] width 93 height 22
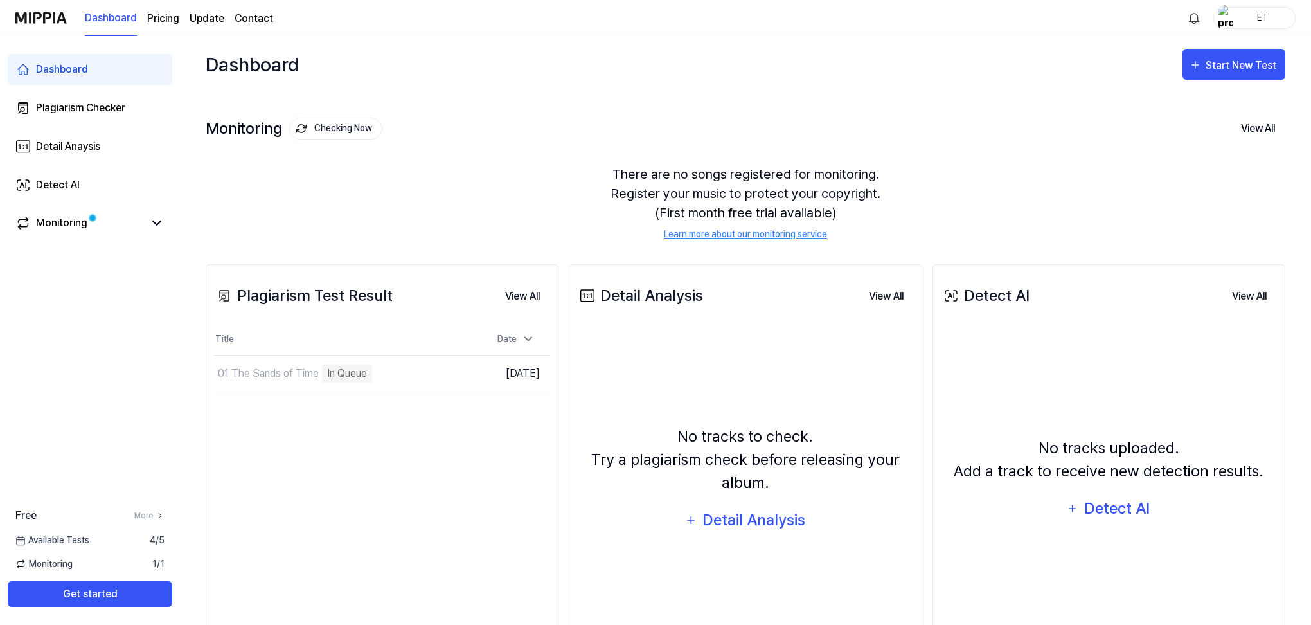
click at [321, 125] on button "Checking Now" at bounding box center [335, 129] width 93 height 22
click at [109, 215] on div "Monitoring" at bounding box center [90, 223] width 165 height 31
click at [109, 223] on link "Monitoring" at bounding box center [79, 222] width 129 height 15
click at [162, 228] on icon at bounding box center [156, 222] width 15 height 15
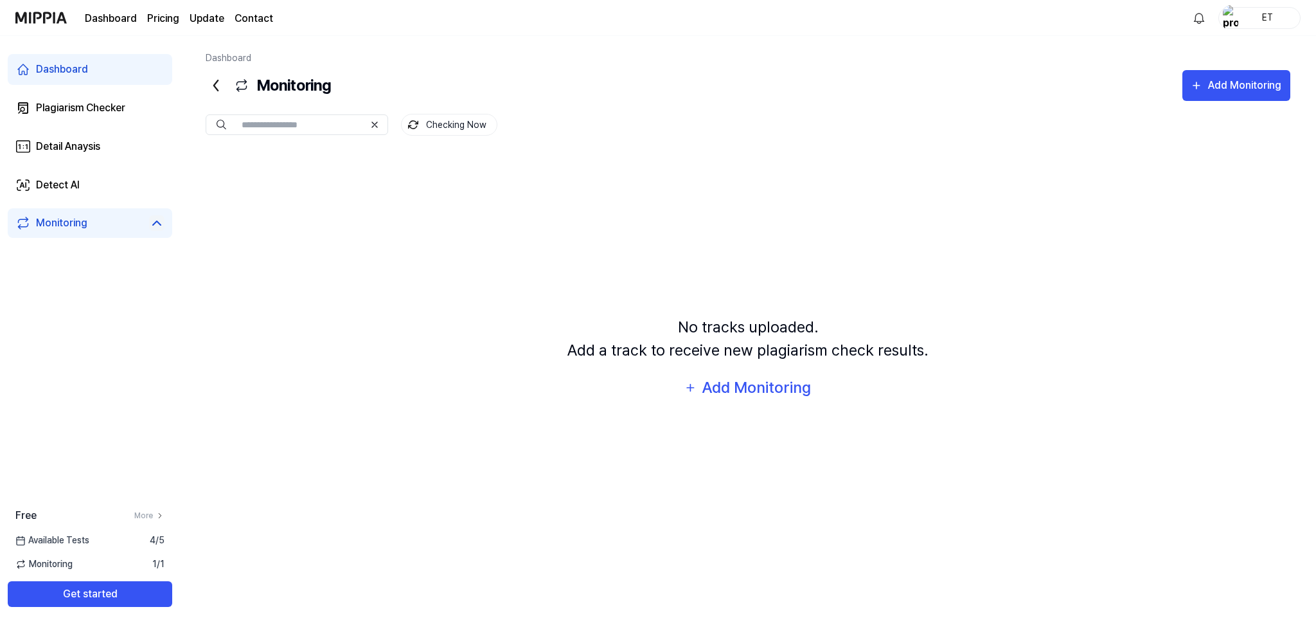
click at [158, 225] on icon at bounding box center [156, 222] width 15 height 15
click at [138, 224] on link "Monitoring" at bounding box center [79, 222] width 129 height 15
click at [136, 225] on link "Monitoring" at bounding box center [79, 222] width 129 height 15
click at [118, 539] on div "Available Tests 4 / 5" at bounding box center [90, 539] width 180 height 13
click at [96, 547] on div "Free More Available Tests 4 / 5 Monitoring 1 / 1 Get started" at bounding box center [90, 557] width 180 height 99
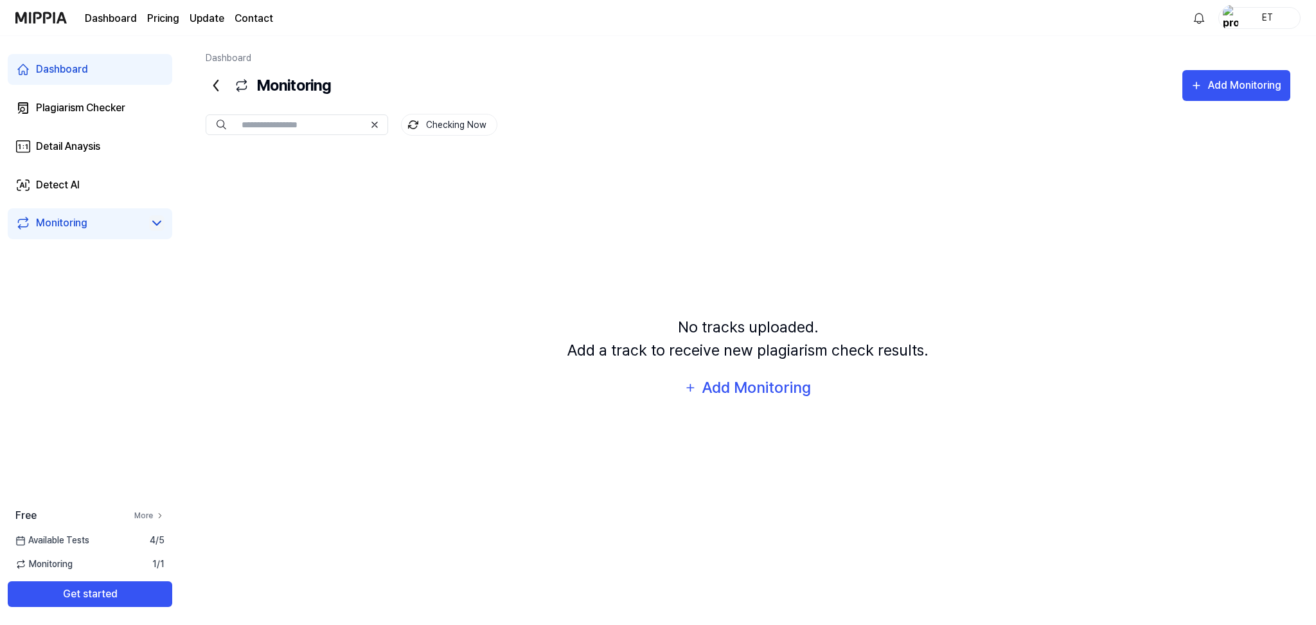
click at [141, 515] on link "More" at bounding box center [149, 516] width 30 height 12
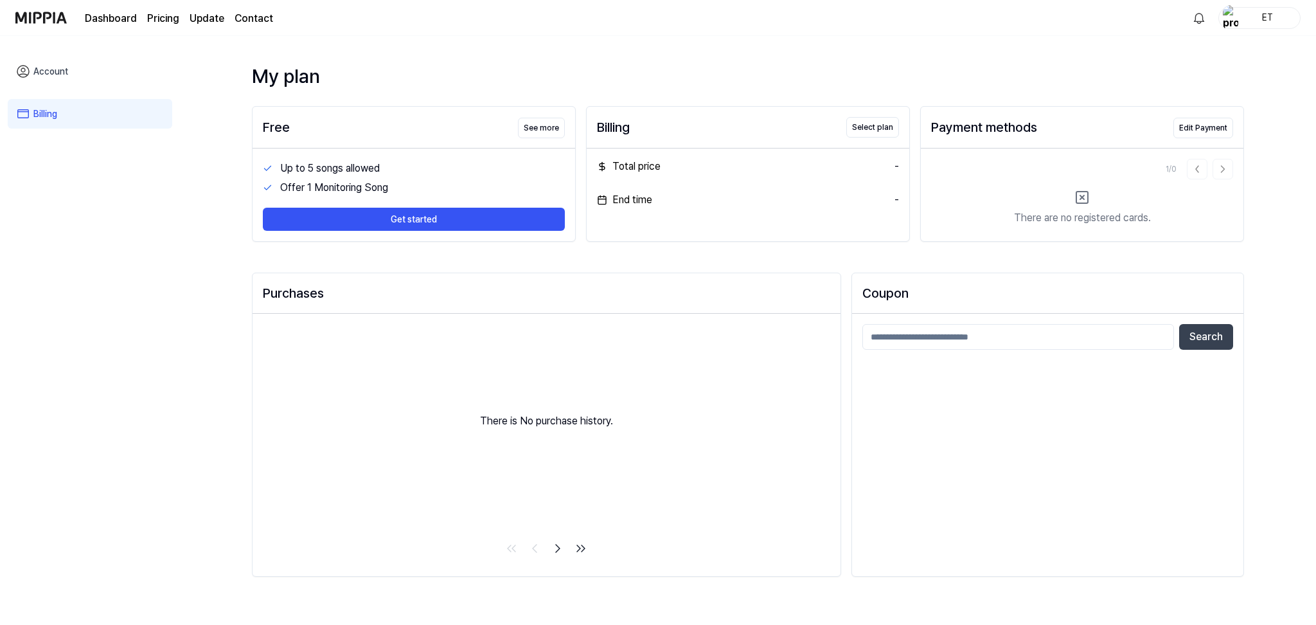
click at [95, 119] on link "Billing" at bounding box center [90, 114] width 165 height 30
click at [91, 64] on link "Account" at bounding box center [90, 72] width 165 height 30
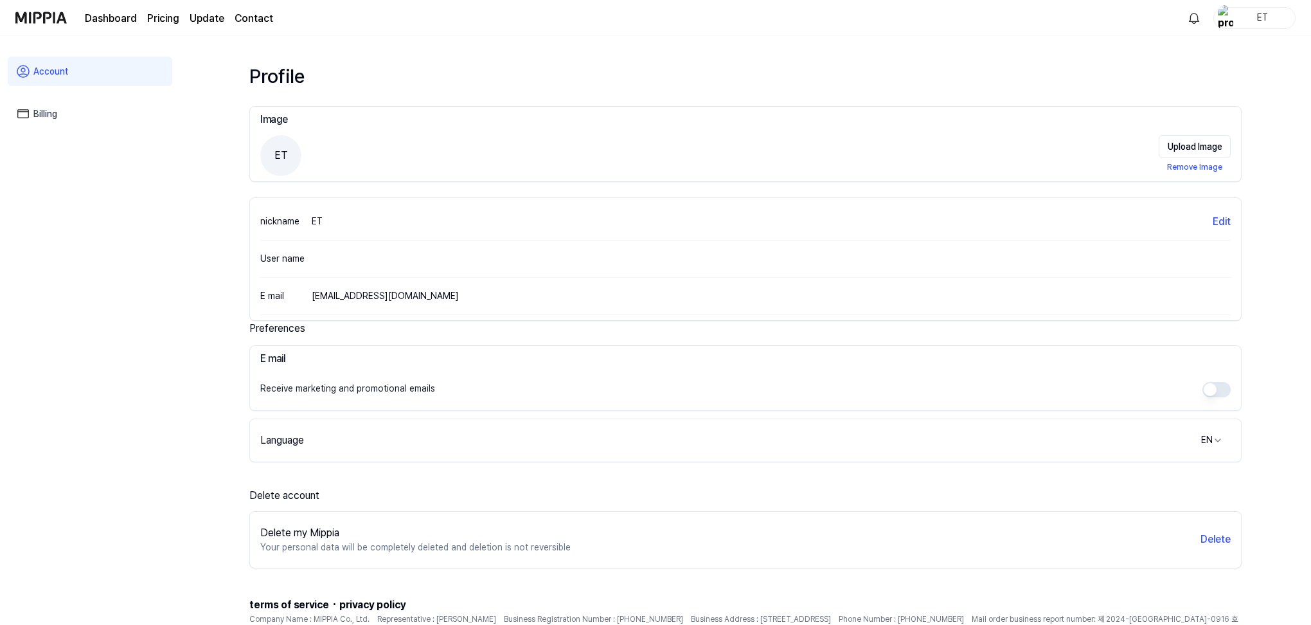
click at [164, 22] on page\) "Pricing" at bounding box center [163, 18] width 32 height 15
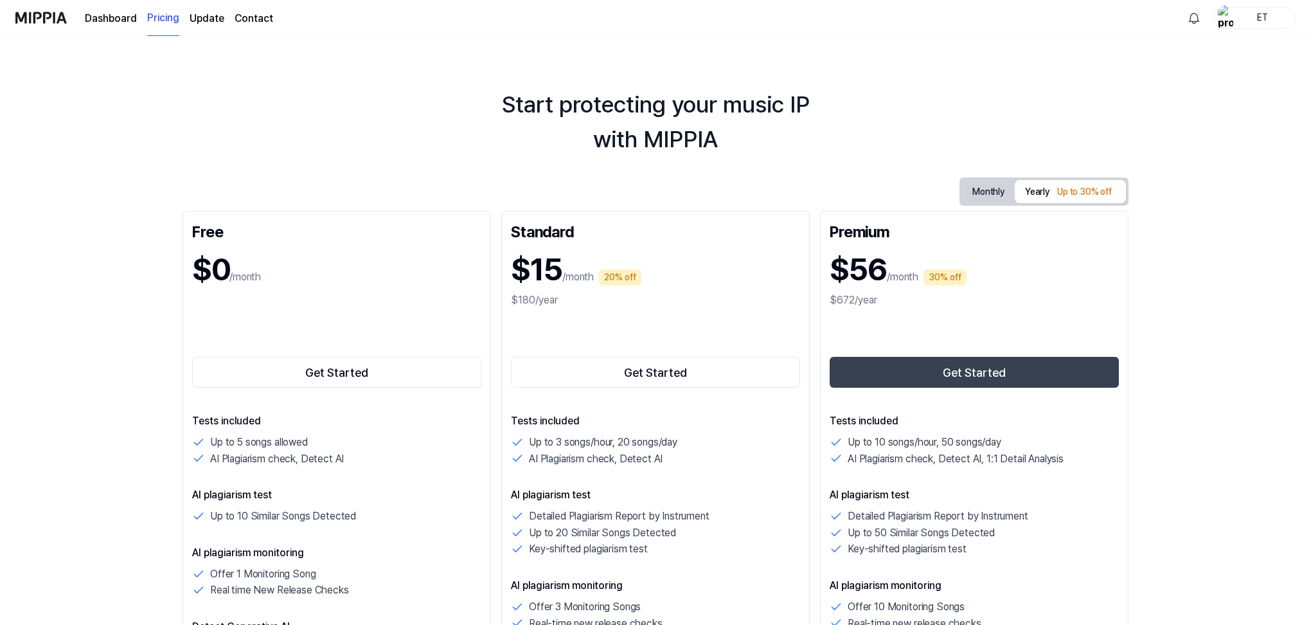
click at [210, 22] on link "Update" at bounding box center [207, 18] width 35 height 15
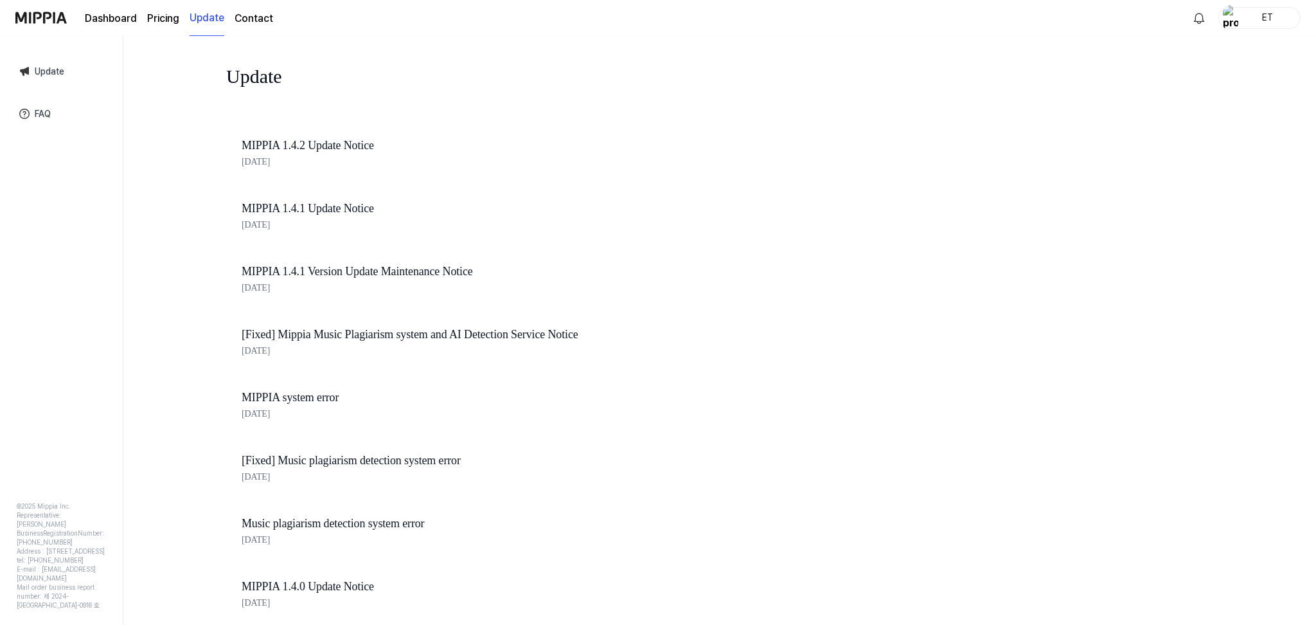
click at [44, 22] on img at bounding box center [40, 17] width 51 height 35
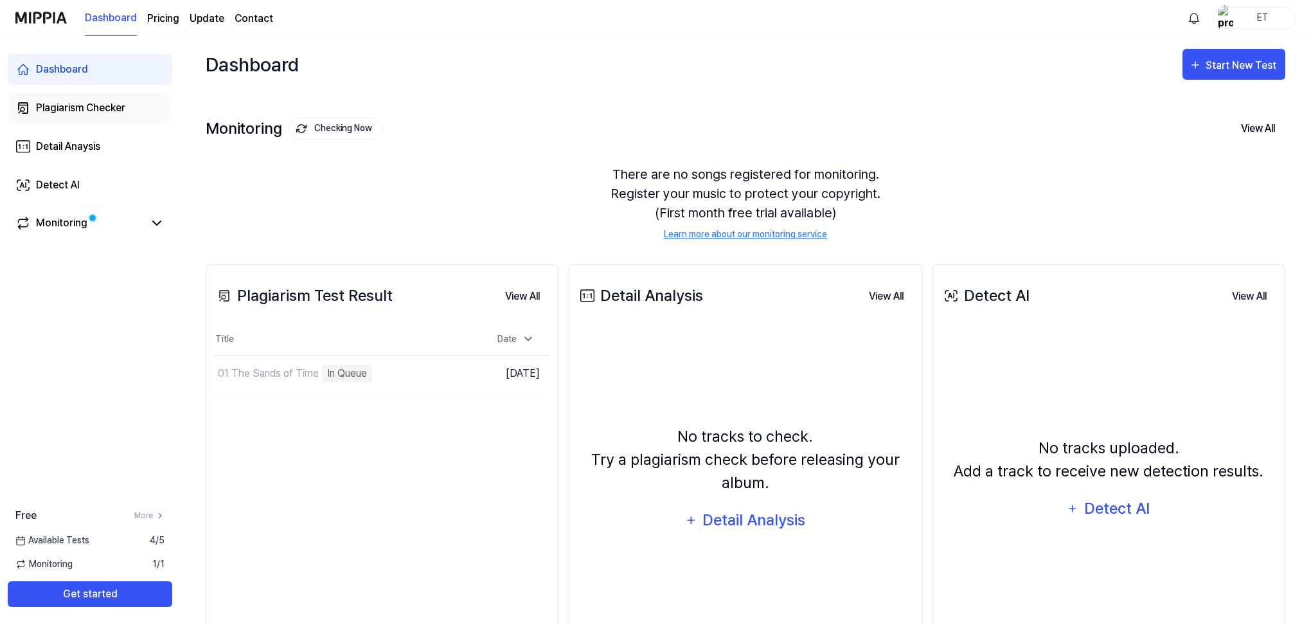
click at [85, 112] on div "Plagiarism Checker" at bounding box center [80, 107] width 89 height 15
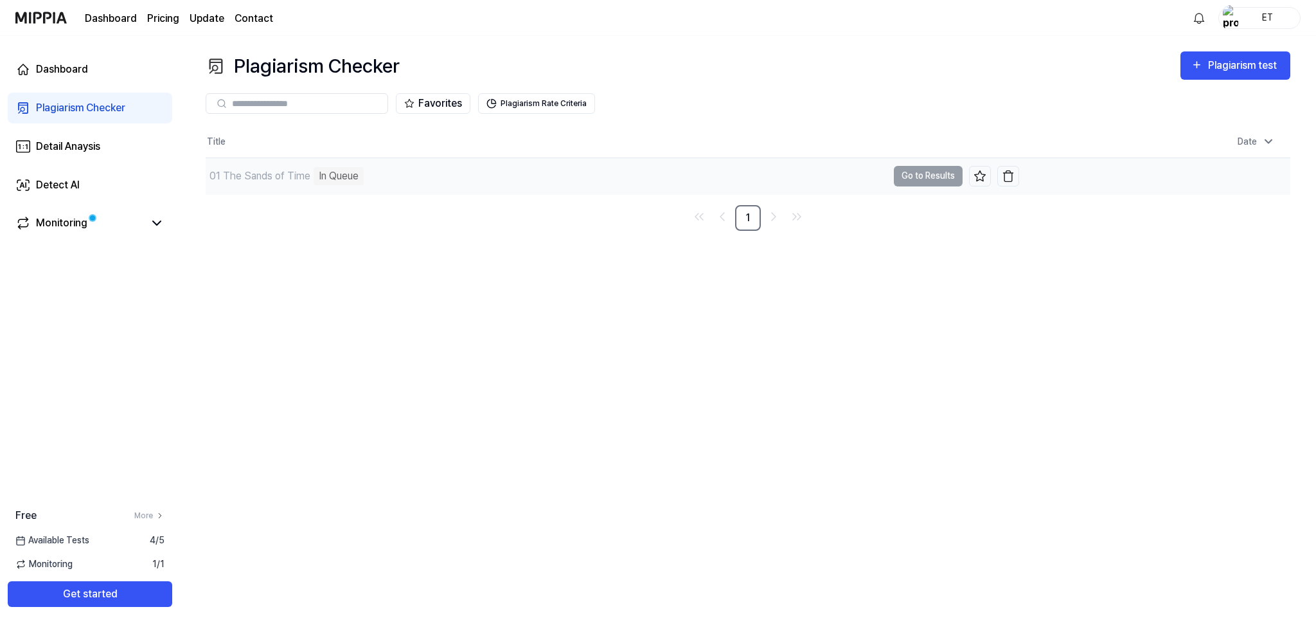
click at [332, 177] on div "In Queue" at bounding box center [339, 176] width 50 height 18
click at [1007, 174] on img "button" at bounding box center [1008, 176] width 13 height 13
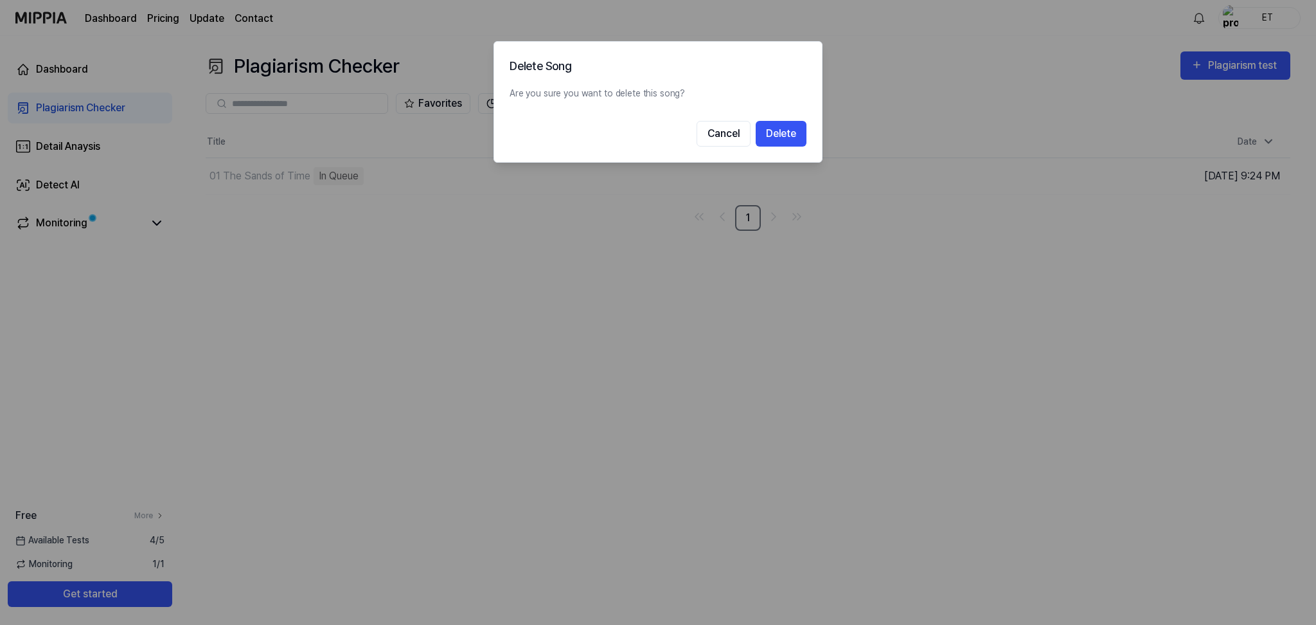
click at [763, 121] on button "Delete" at bounding box center [781, 134] width 51 height 26
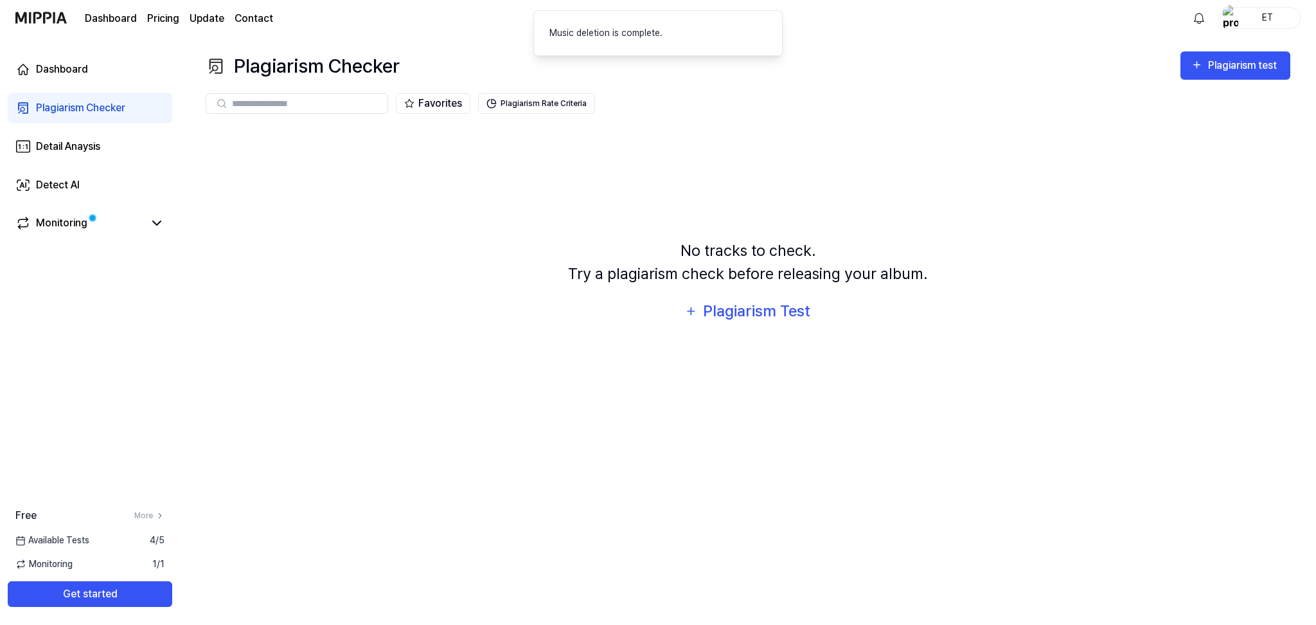
click at [677, 152] on div "No tracks to check. Try a plagiarism check before releasing your album. Plagiar…" at bounding box center [748, 283] width 1085 height 312
click at [760, 314] on div "Plagiarism Test" at bounding box center [756, 311] width 109 height 24
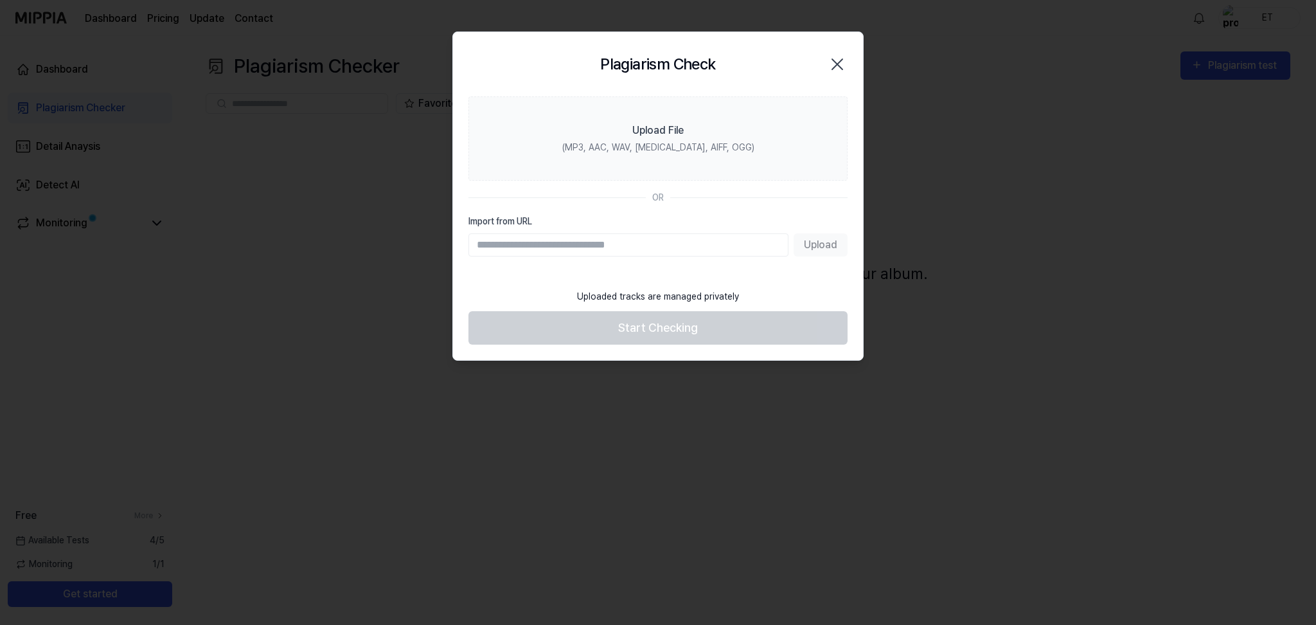
click at [702, 247] on input "Import from URL" at bounding box center [629, 244] width 320 height 23
type input "**********"
click at [825, 249] on button "Upload" at bounding box center [821, 244] width 54 height 23
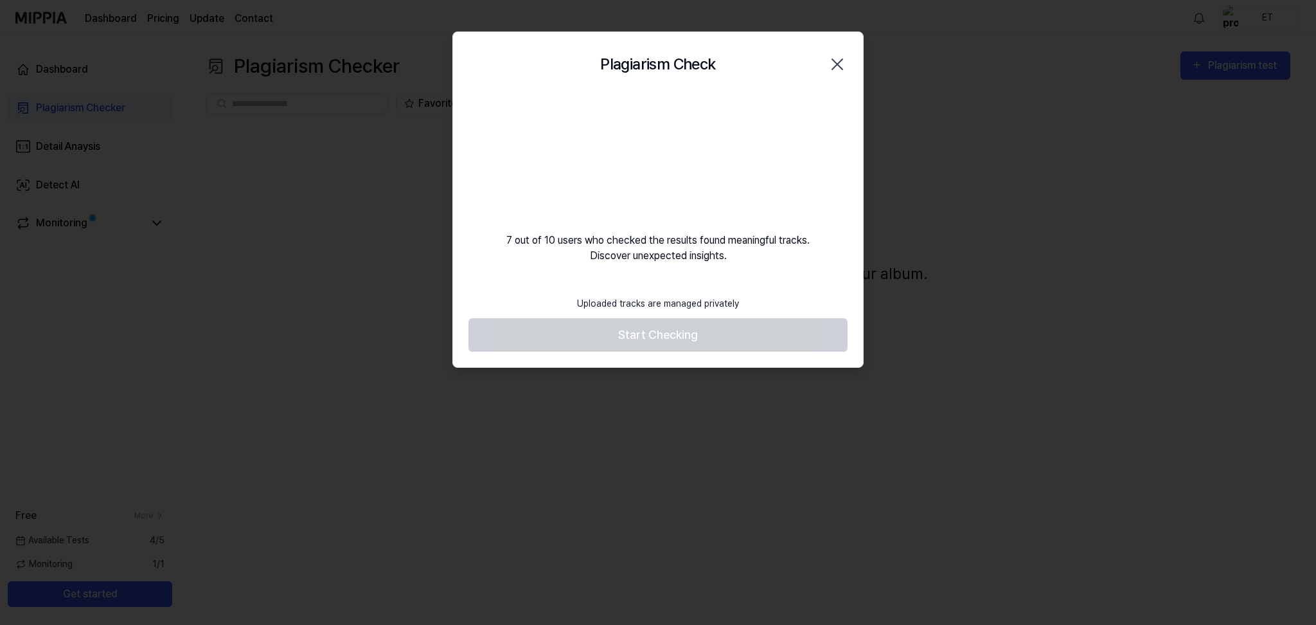
click at [840, 62] on icon "button" at bounding box center [837, 64] width 10 height 10
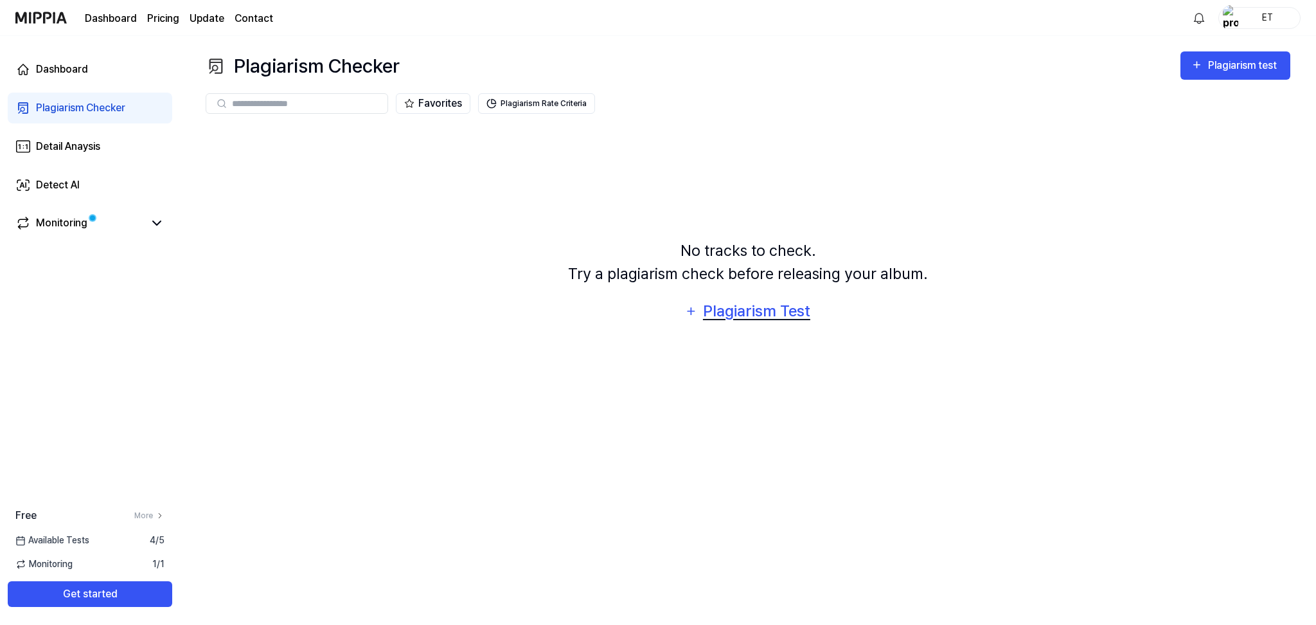
click at [785, 307] on div "Plagiarism Test" at bounding box center [756, 311] width 109 height 24
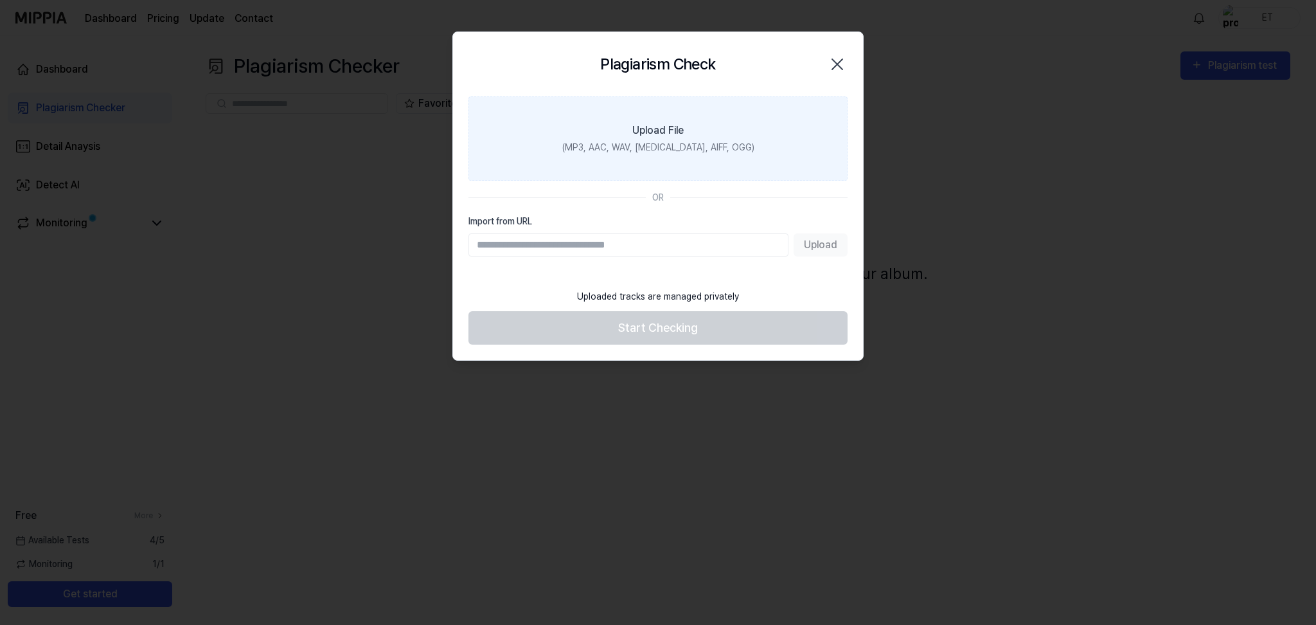
click at [647, 134] on div "Upload File" at bounding box center [657, 130] width 51 height 15
click at [0, 0] on input "Upload File (MP3, AAC, WAV, FLAC, AIFF, OGG)" at bounding box center [0, 0] width 0 height 0
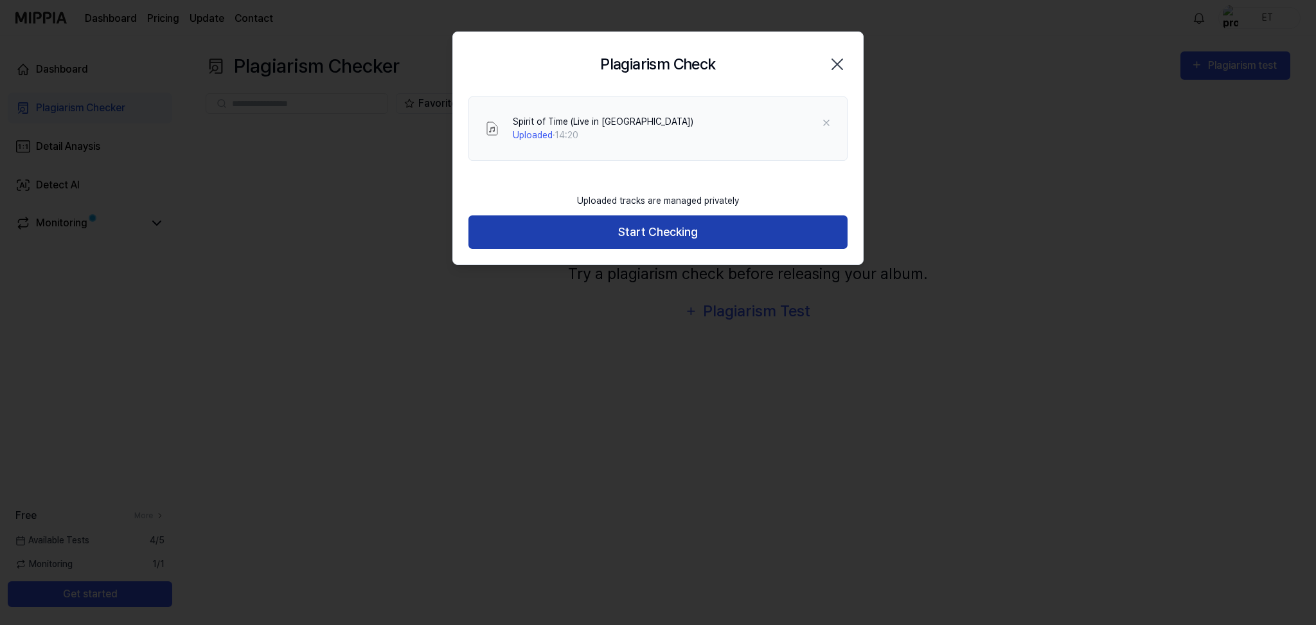
click at [706, 240] on button "Start Checking" at bounding box center [658, 232] width 379 height 34
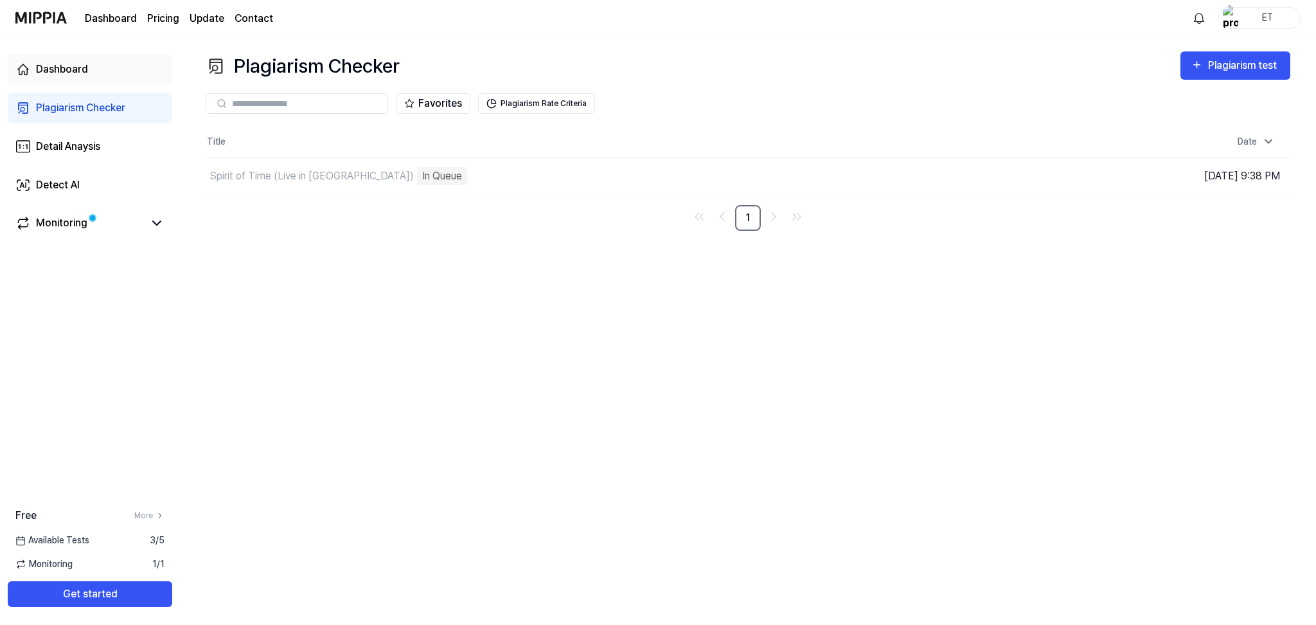
click at [86, 64] on div "Dashboard" at bounding box center [62, 69] width 52 height 15
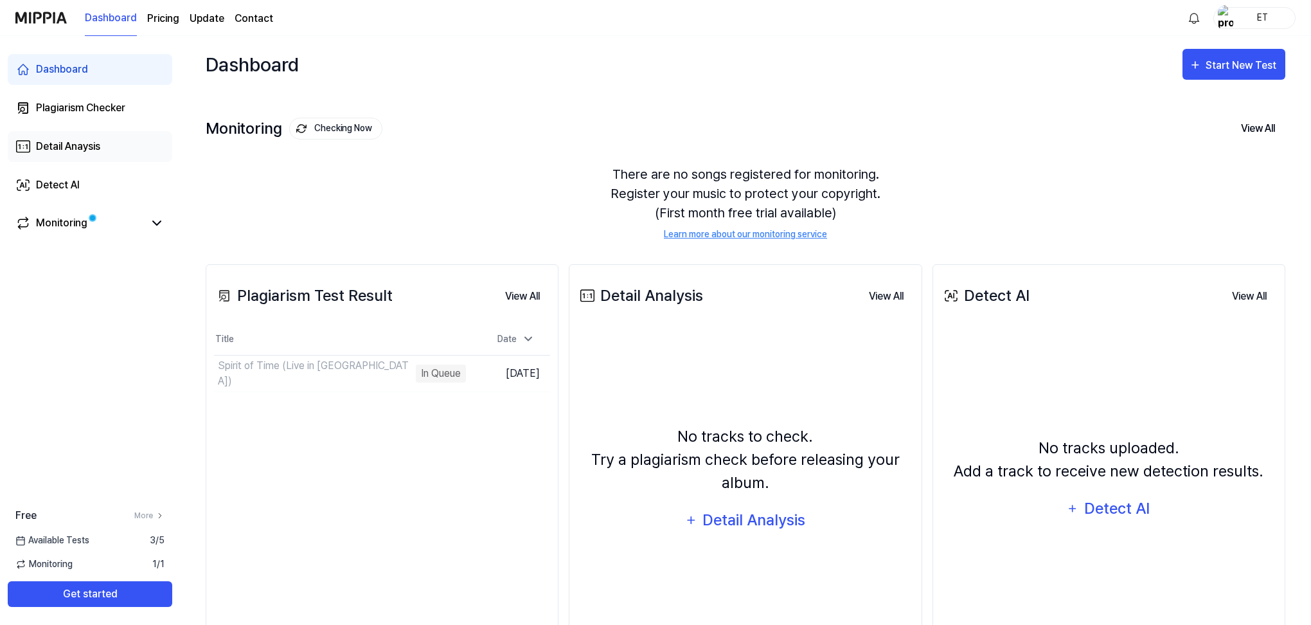
click at [107, 150] on link "Detail Anaysis" at bounding box center [90, 146] width 165 height 31
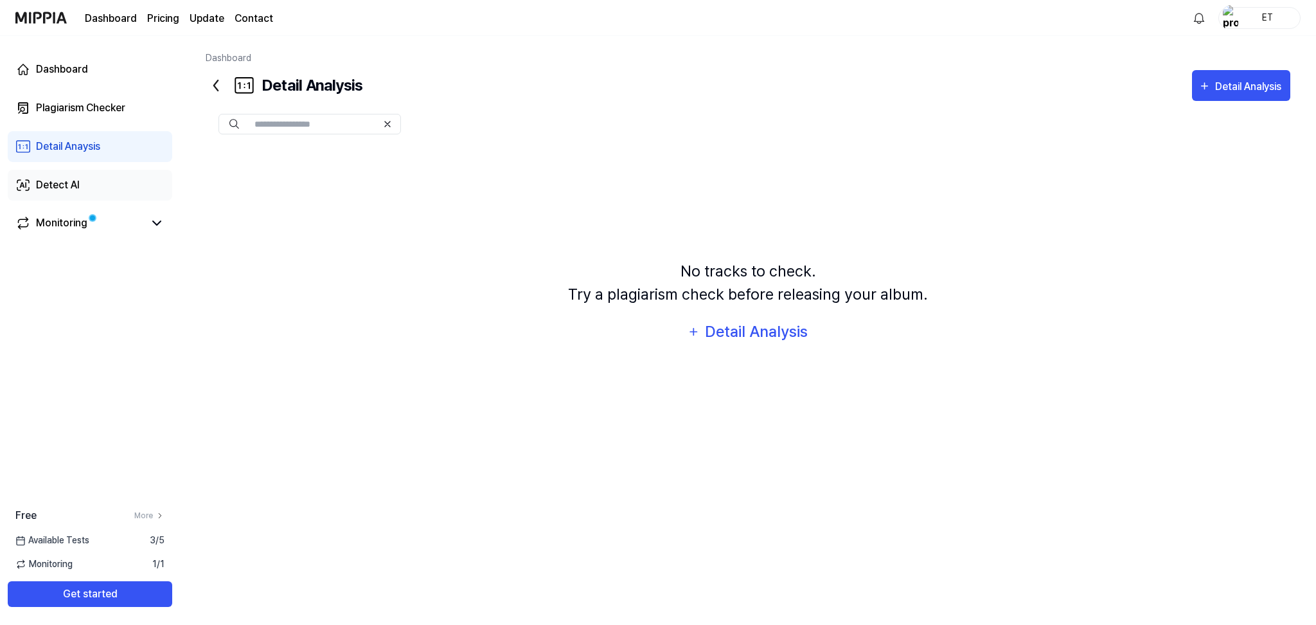
click at [111, 195] on link "Detect AI" at bounding box center [90, 185] width 165 height 31
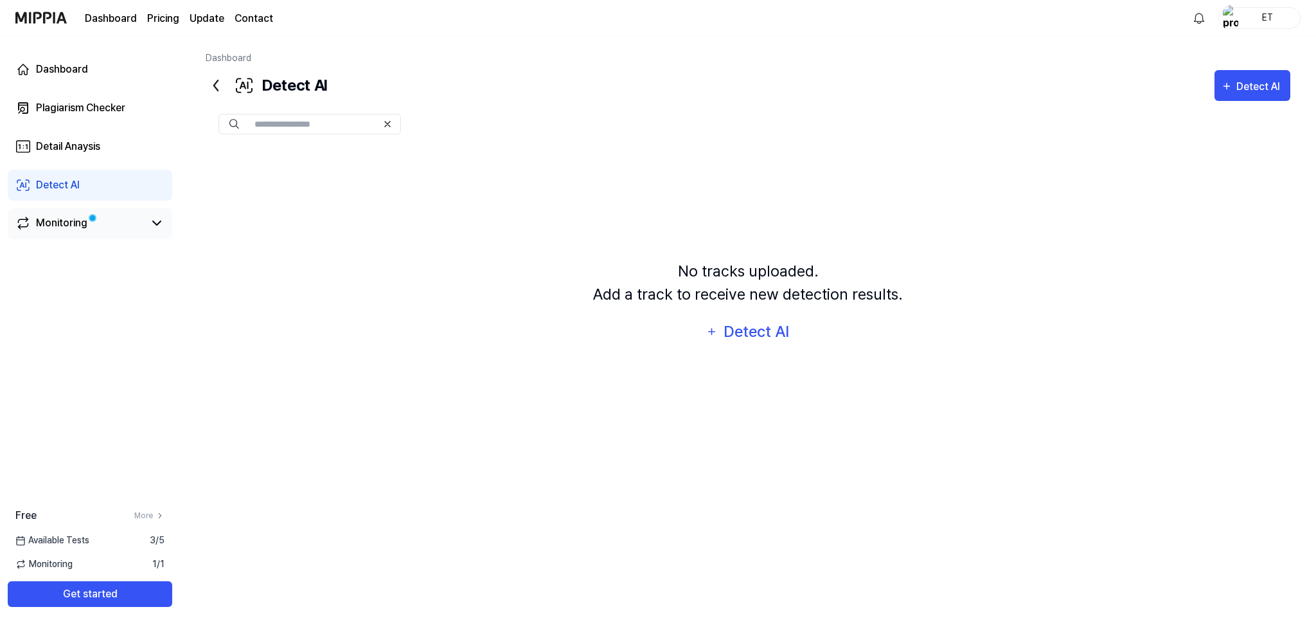
click at [114, 229] on link "Monitoring" at bounding box center [79, 222] width 129 height 15
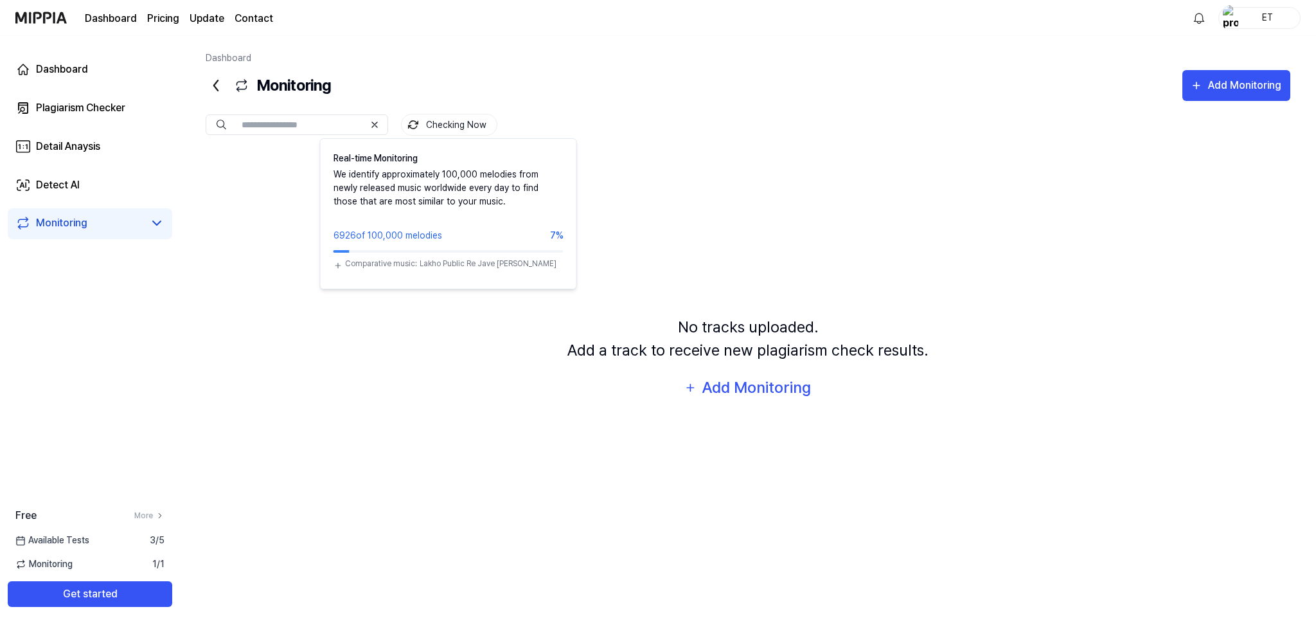
click at [490, 126] on button "Checking Now" at bounding box center [449, 125] width 96 height 22
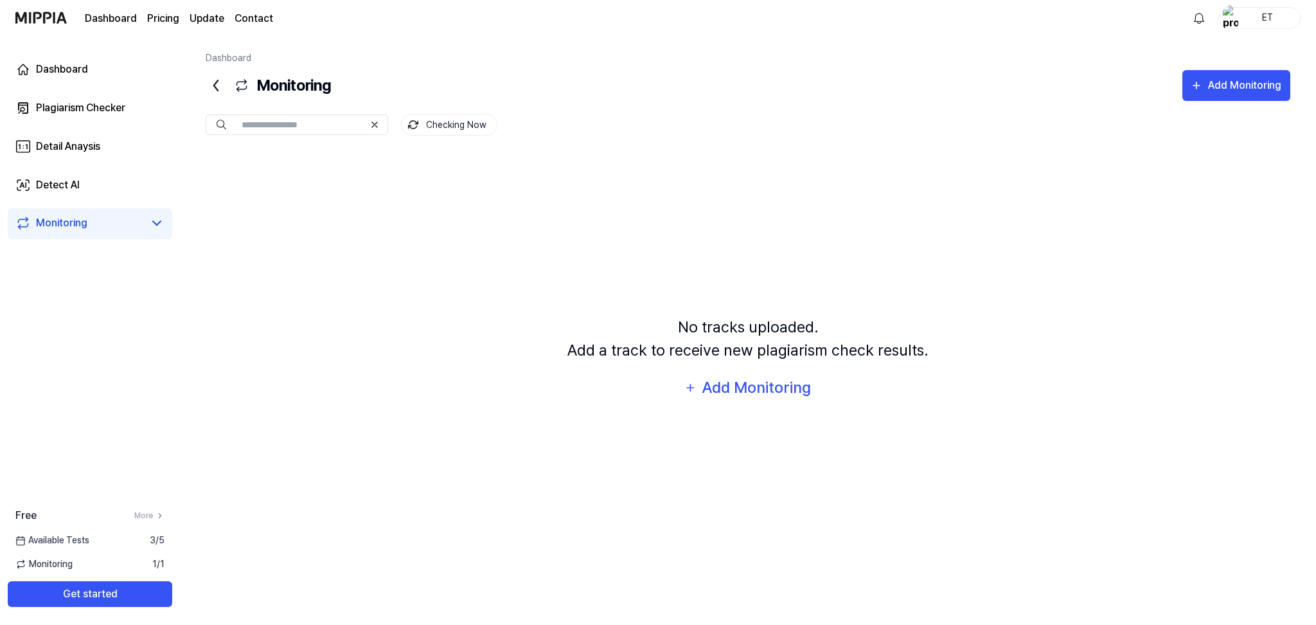
click at [490, 127] on button "Checking Now" at bounding box center [449, 125] width 96 height 22
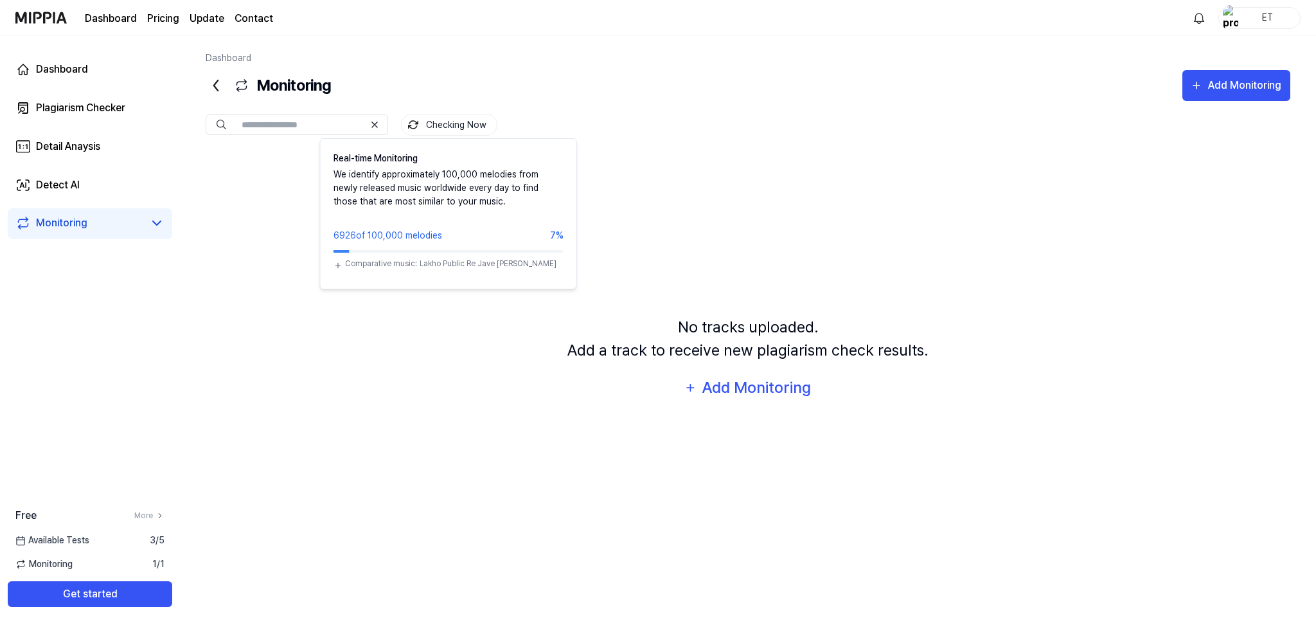
click at [407, 121] on button "Checking Now" at bounding box center [449, 125] width 96 height 22
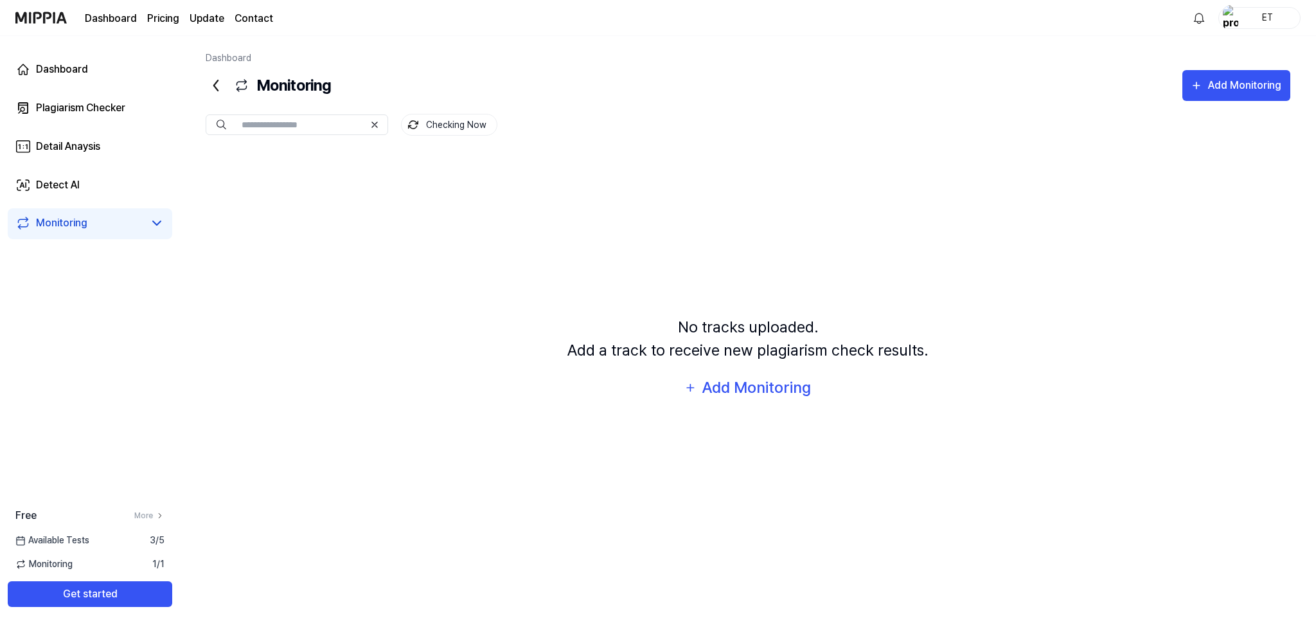
click at [407, 121] on button "Checking Now" at bounding box center [449, 125] width 96 height 22
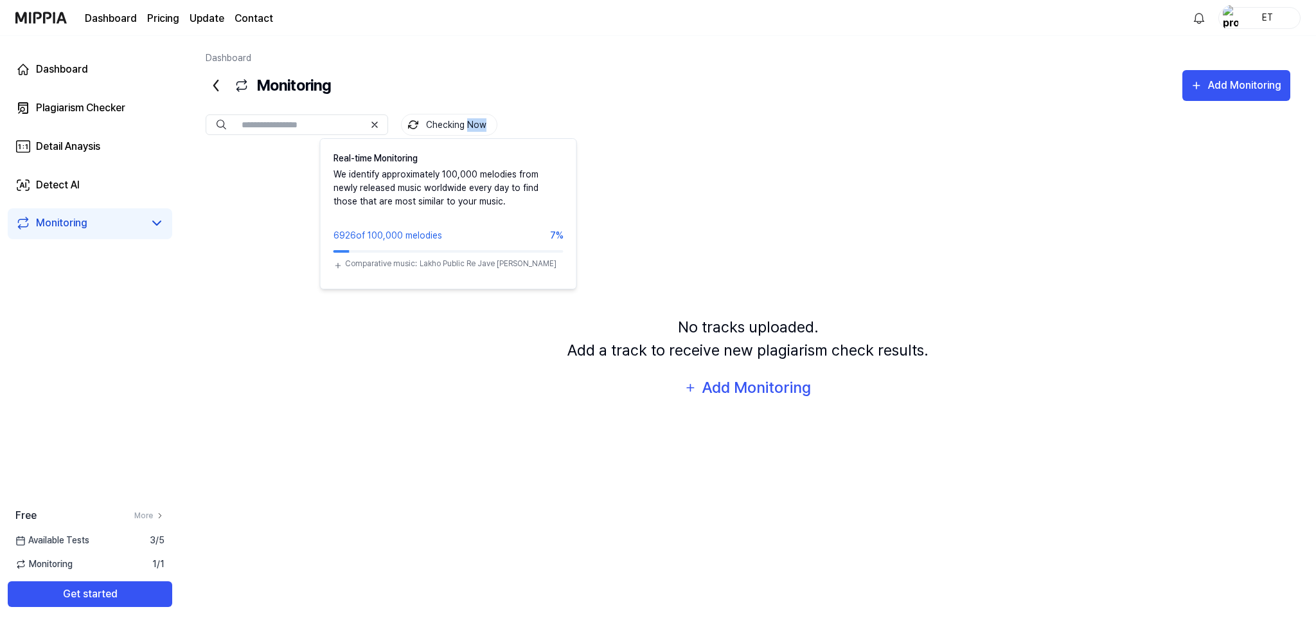
click at [467, 122] on button "Checking Now" at bounding box center [449, 125] width 96 height 22
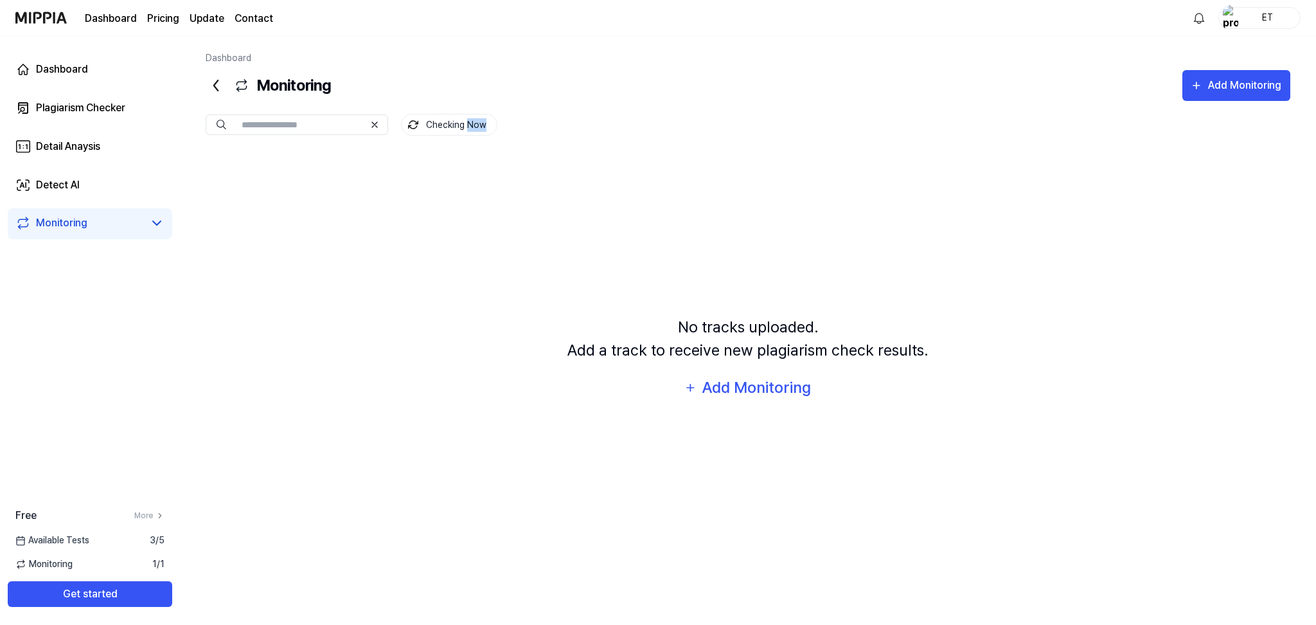
click at [467, 122] on button "Checking Now" at bounding box center [449, 125] width 96 height 22
click at [757, 388] on div "Add Monitoring" at bounding box center [756, 387] width 111 height 24
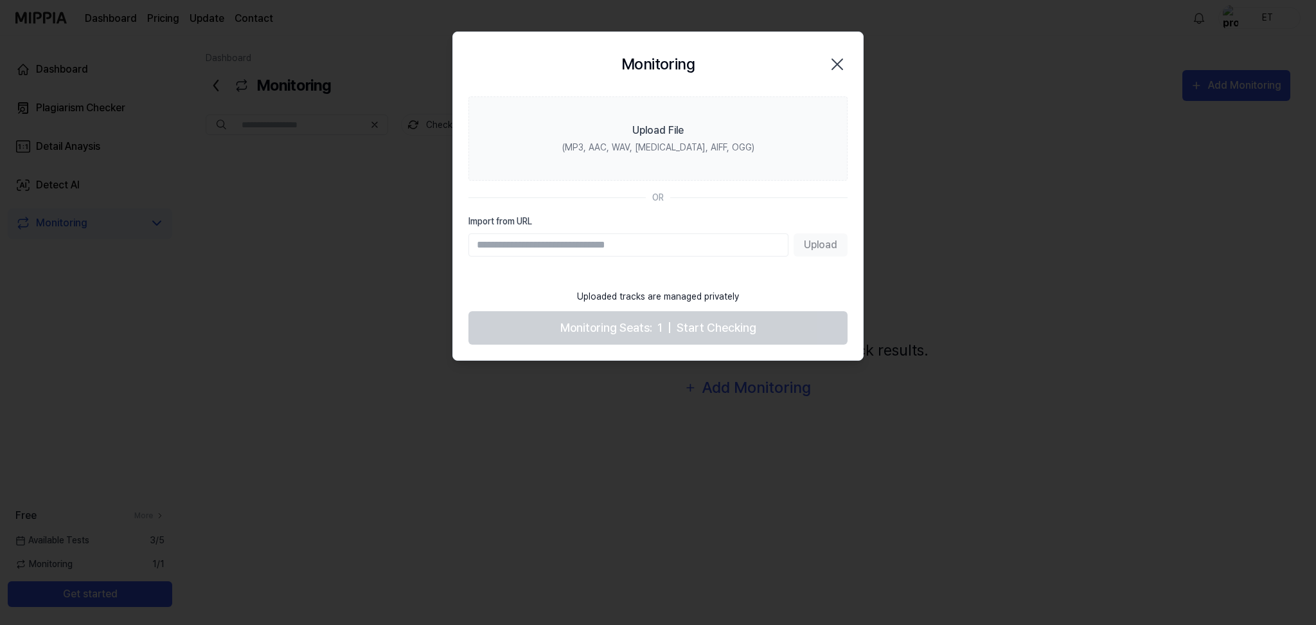
click at [845, 58] on icon "button" at bounding box center [837, 64] width 21 height 21
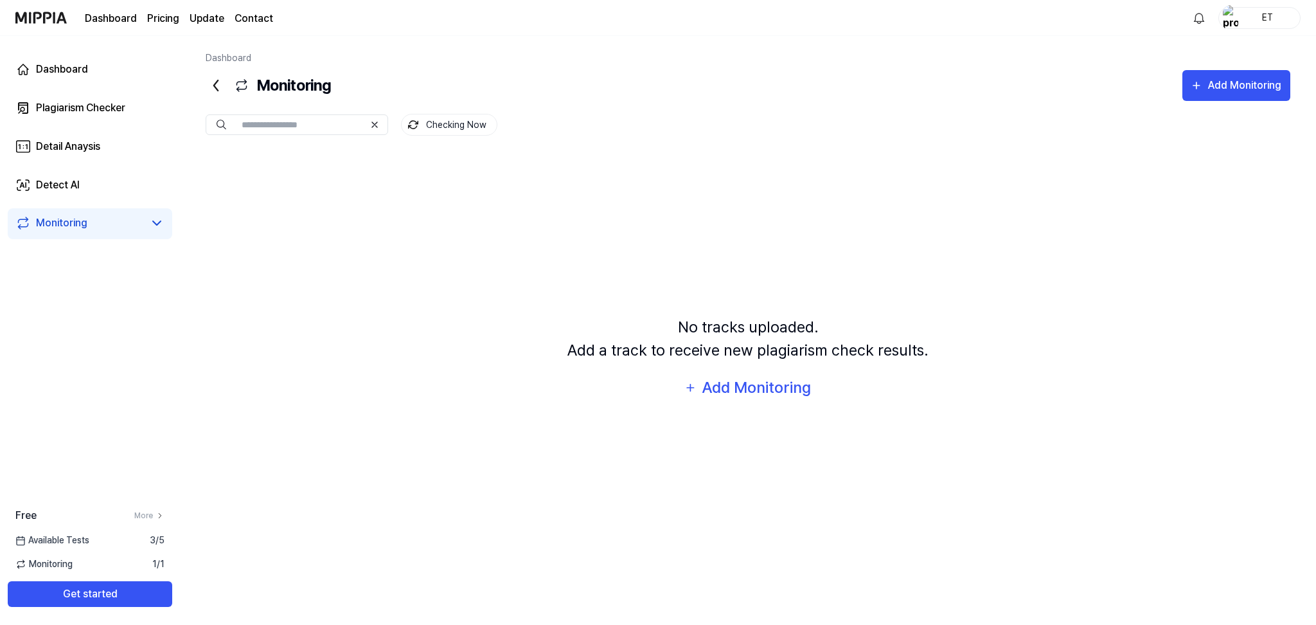
click at [72, 223] on div "Monitoring" at bounding box center [61, 222] width 51 height 15
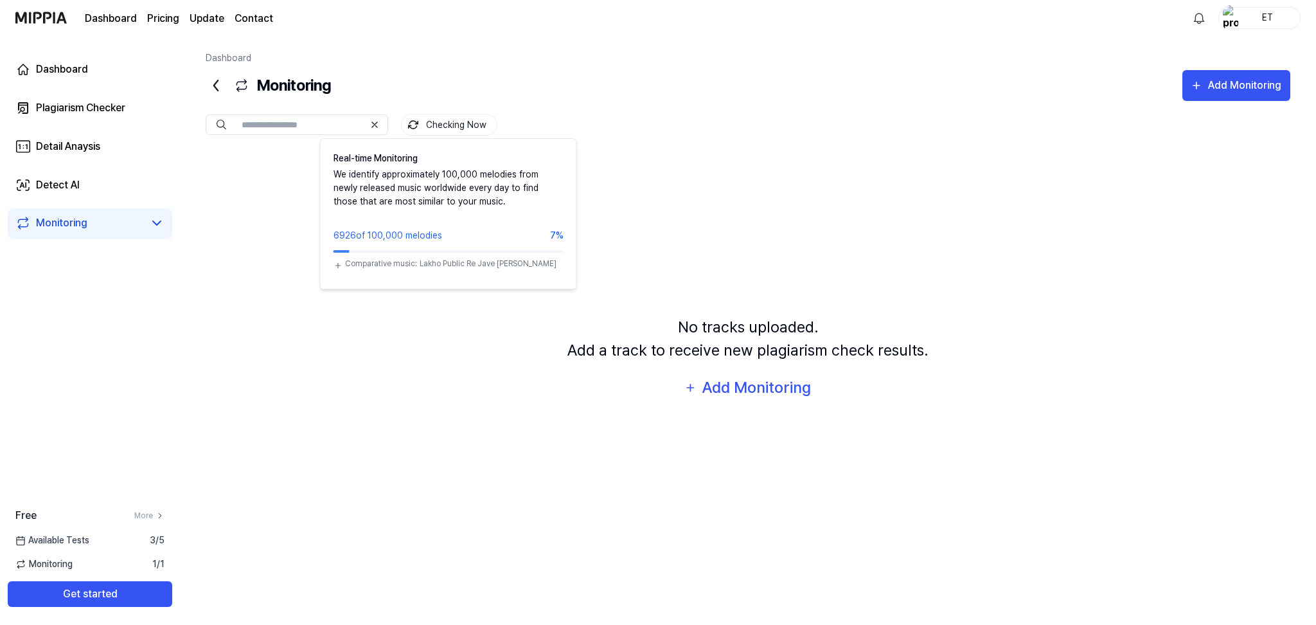
click at [454, 127] on button "Checking Now" at bounding box center [449, 125] width 96 height 22
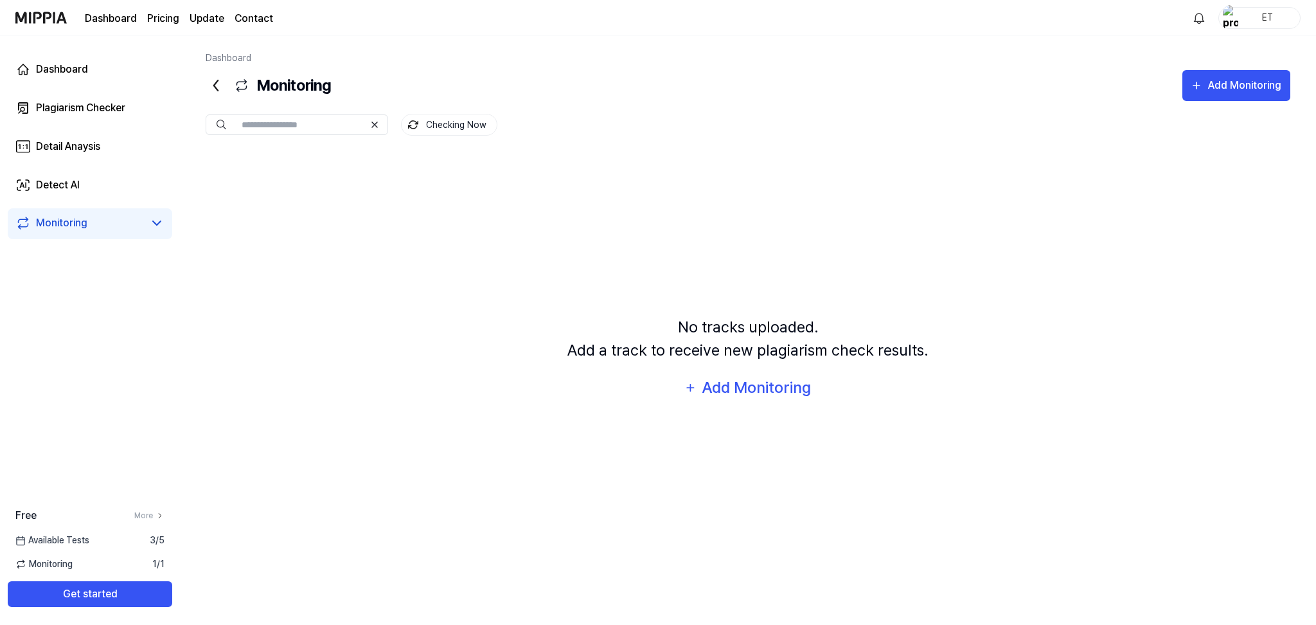
click at [454, 127] on button "Checking Now" at bounding box center [449, 125] width 96 height 22
click at [1240, 79] on div "Add Monitoring" at bounding box center [1245, 85] width 76 height 17
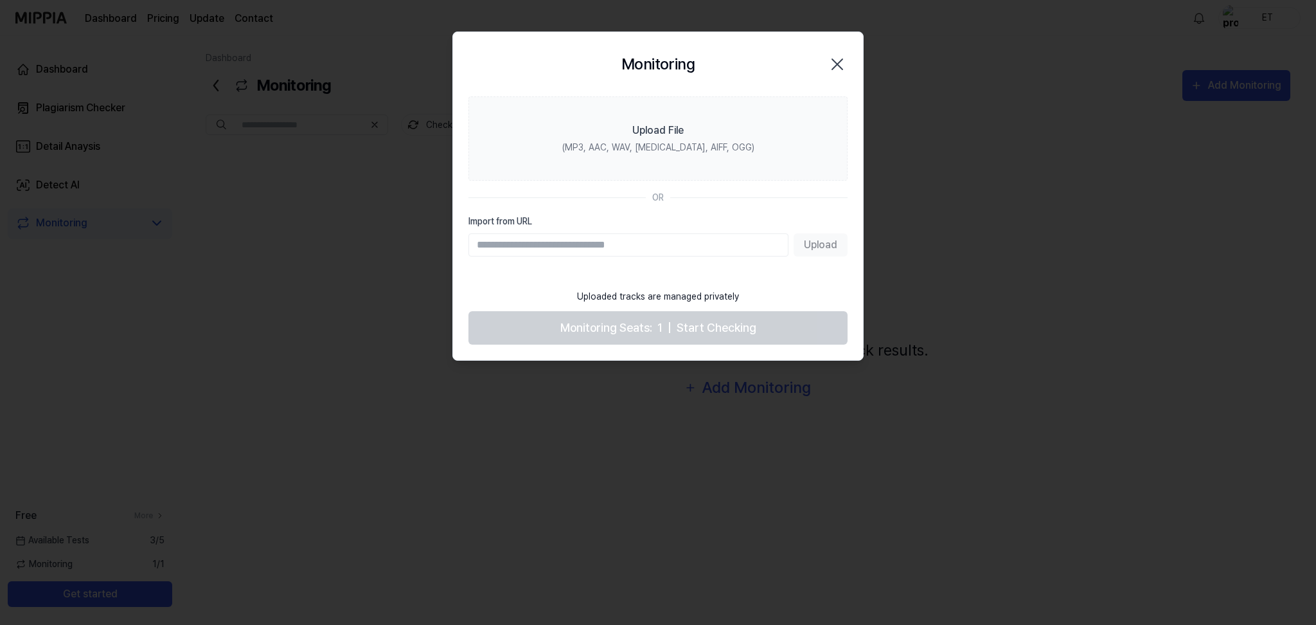
click at [828, 60] on icon "button" at bounding box center [837, 64] width 21 height 21
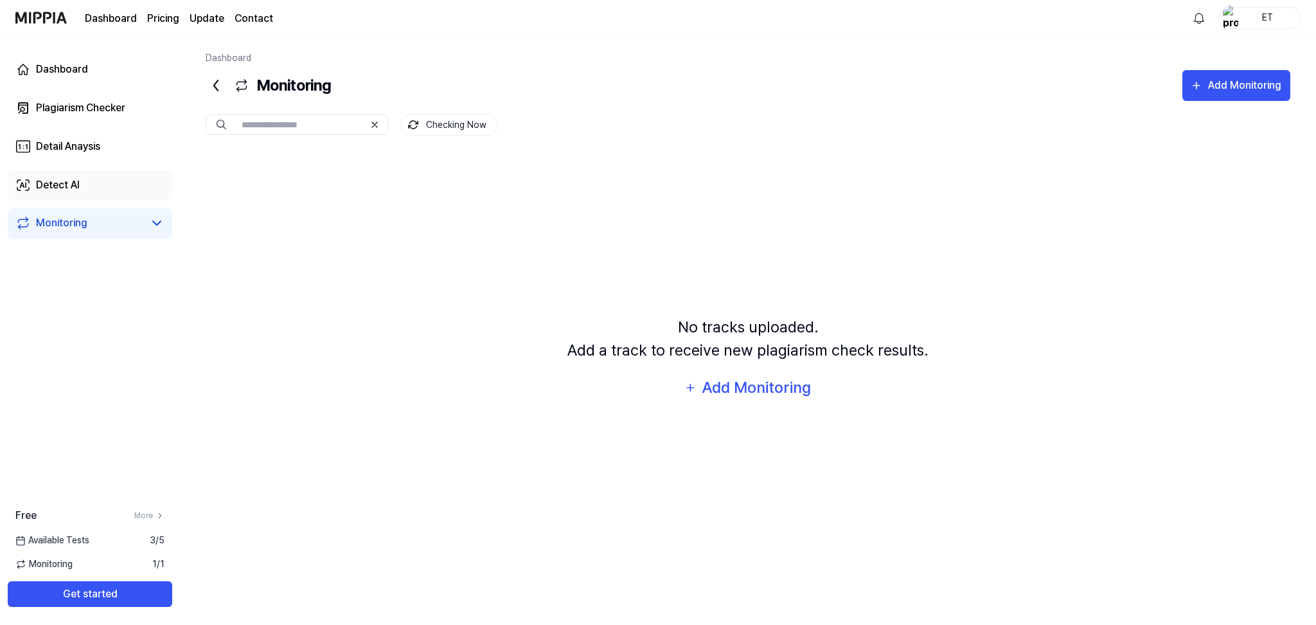
click at [91, 184] on link "Detect AI" at bounding box center [90, 185] width 165 height 31
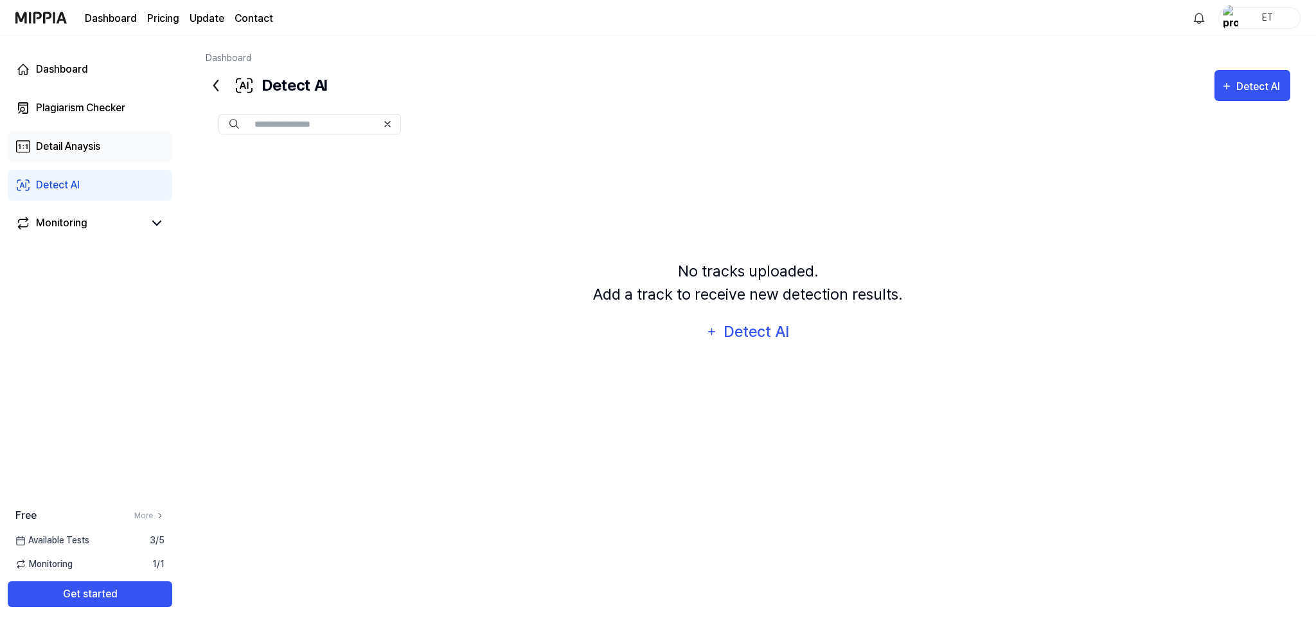
click at [105, 152] on link "Detail Anaysis" at bounding box center [90, 146] width 165 height 31
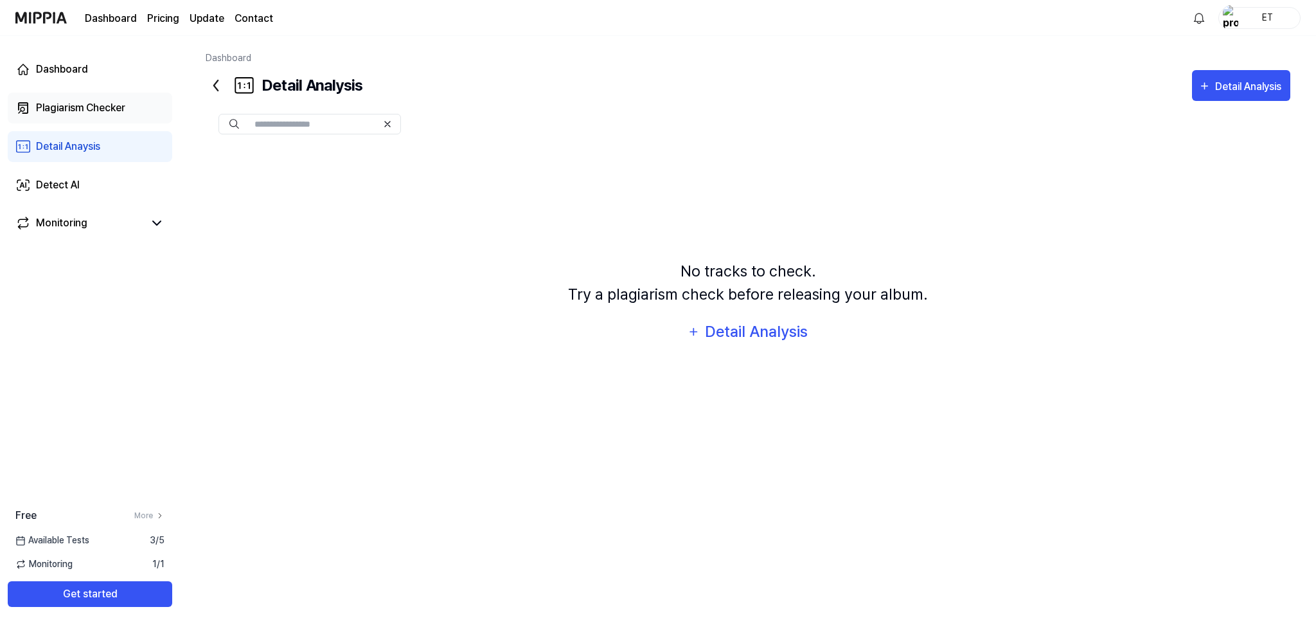
click at [120, 105] on div "Plagiarism Checker" at bounding box center [80, 107] width 89 height 15
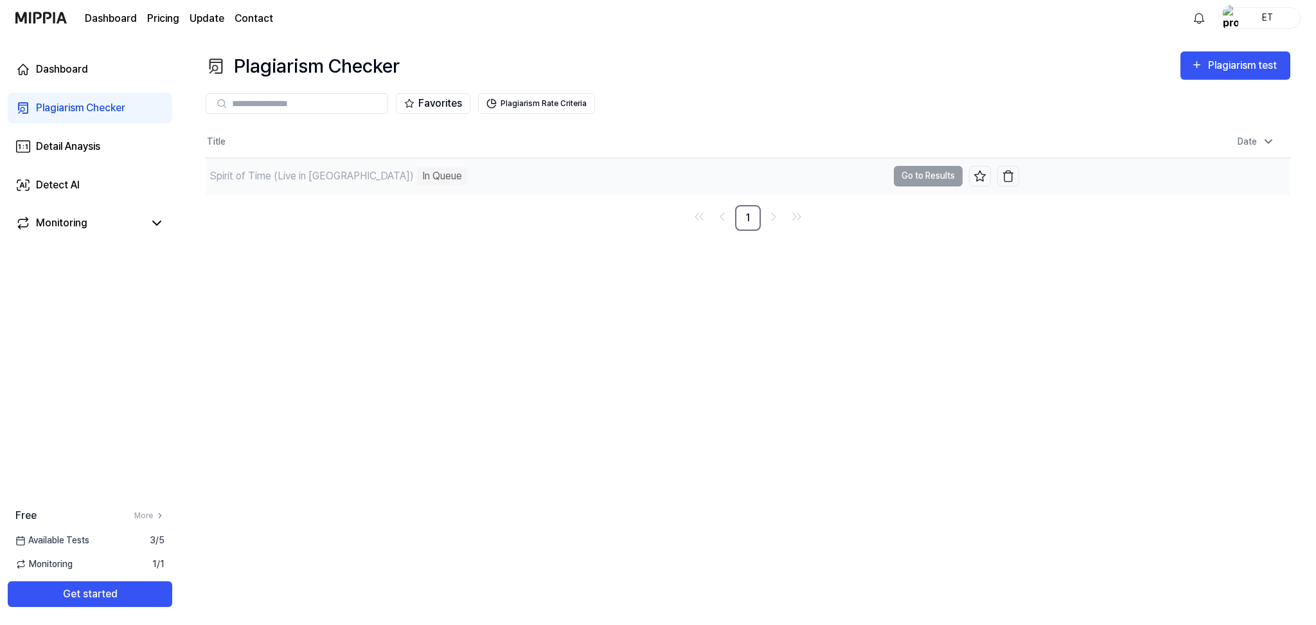
click at [417, 178] on div "In Queue" at bounding box center [442, 176] width 50 height 18
click at [913, 177] on td "Spirit of Time (Live in Kiev) In Queue Go to Results" at bounding box center [613, 176] width 814 height 36
click at [417, 182] on div "In Queue" at bounding box center [442, 176] width 50 height 18
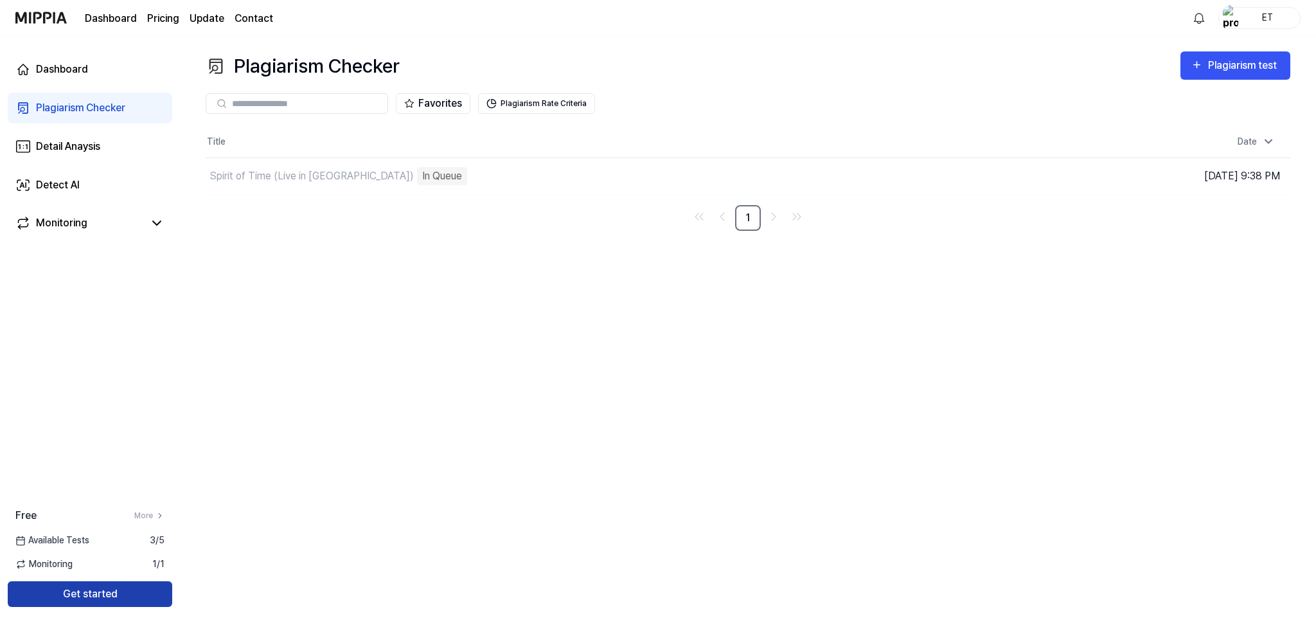
click at [127, 587] on button "Get started" at bounding box center [90, 594] width 165 height 26
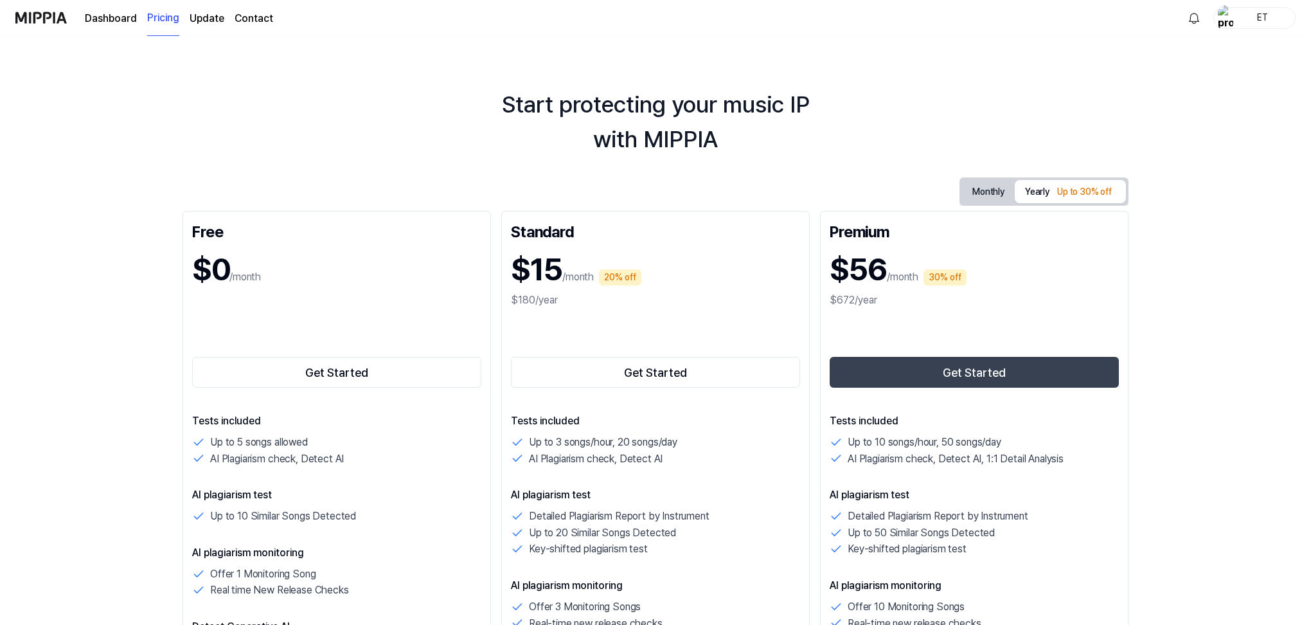
click at [285, 314] on div "Get Started" at bounding box center [336, 349] width 289 height 82
click at [350, 380] on button "Get Started" at bounding box center [336, 372] width 289 height 31
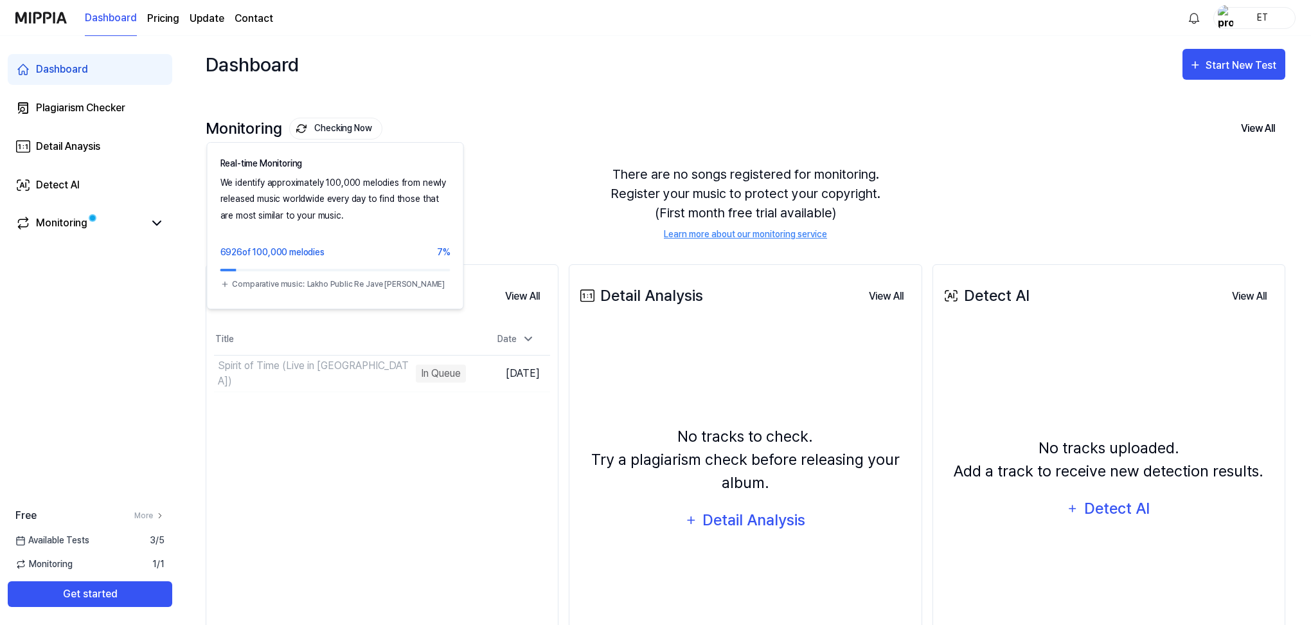
click at [337, 134] on button "Checking Now" at bounding box center [335, 129] width 93 height 22
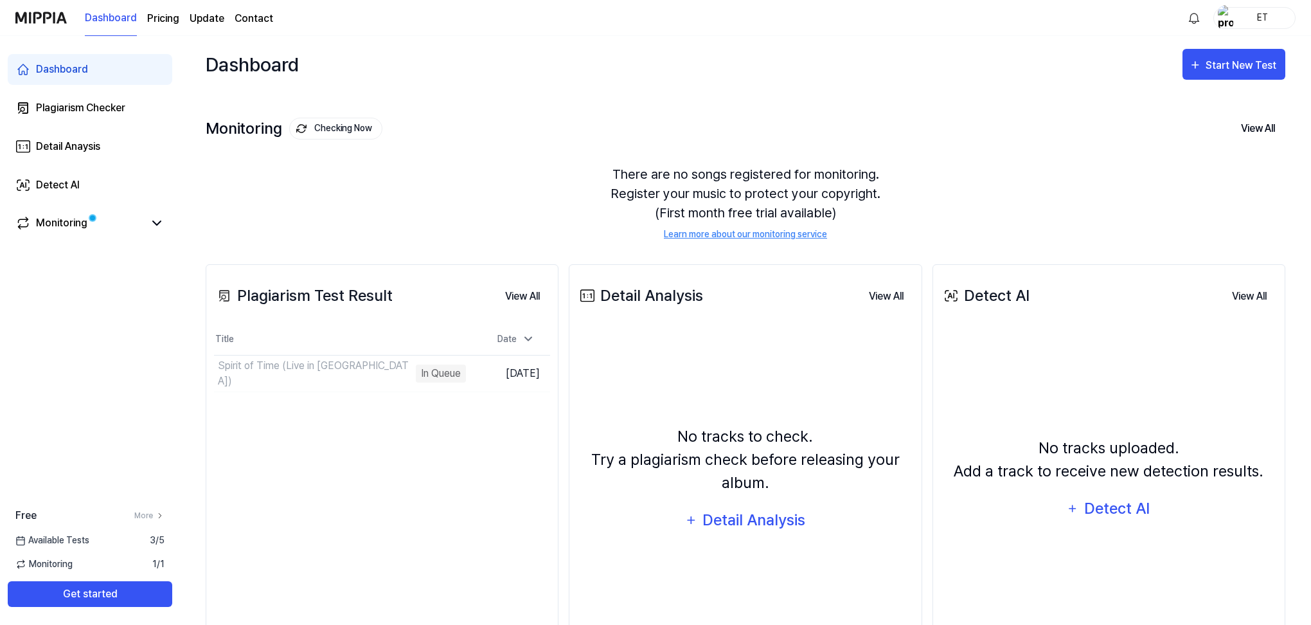
click at [849, 168] on div "There are no songs registered for monitoring. Register your music to protect yo…" at bounding box center [746, 202] width 1080 height 107
click at [1263, 127] on button "View All" at bounding box center [1258, 128] width 55 height 27
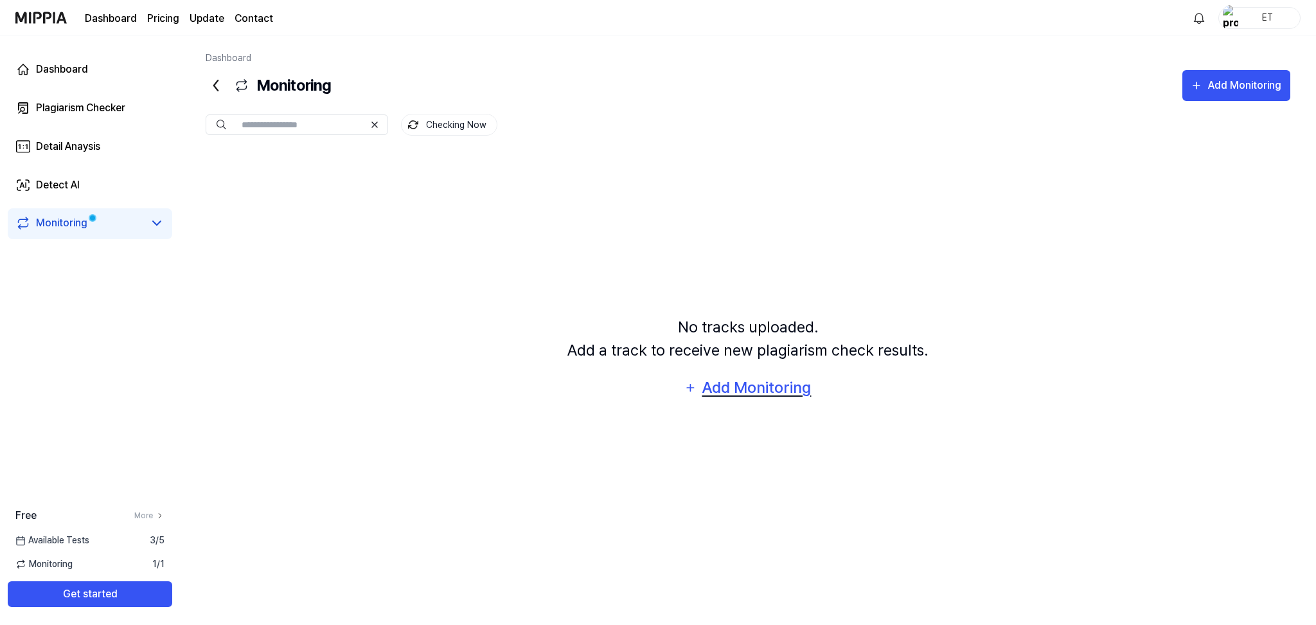
click at [773, 388] on div "Add Monitoring" at bounding box center [756, 387] width 111 height 24
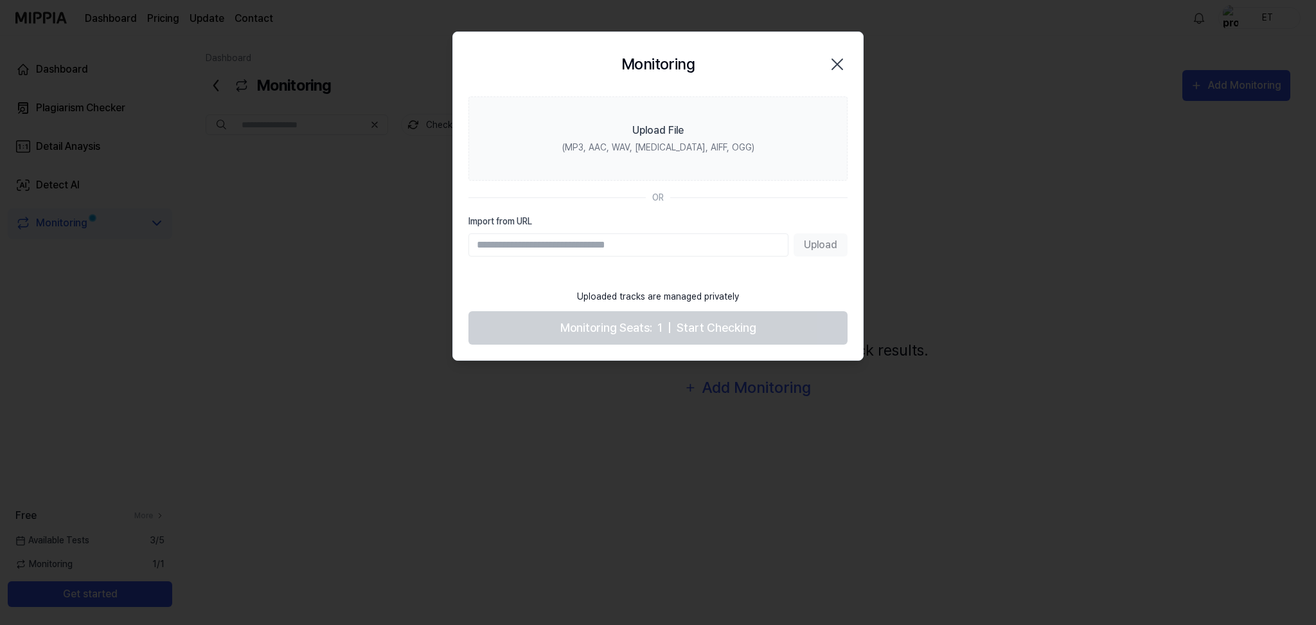
click at [600, 239] on input "Import from URL" at bounding box center [629, 244] width 320 height 23
click at [537, 243] on input "**" at bounding box center [629, 244] width 320 height 23
paste input "**********"
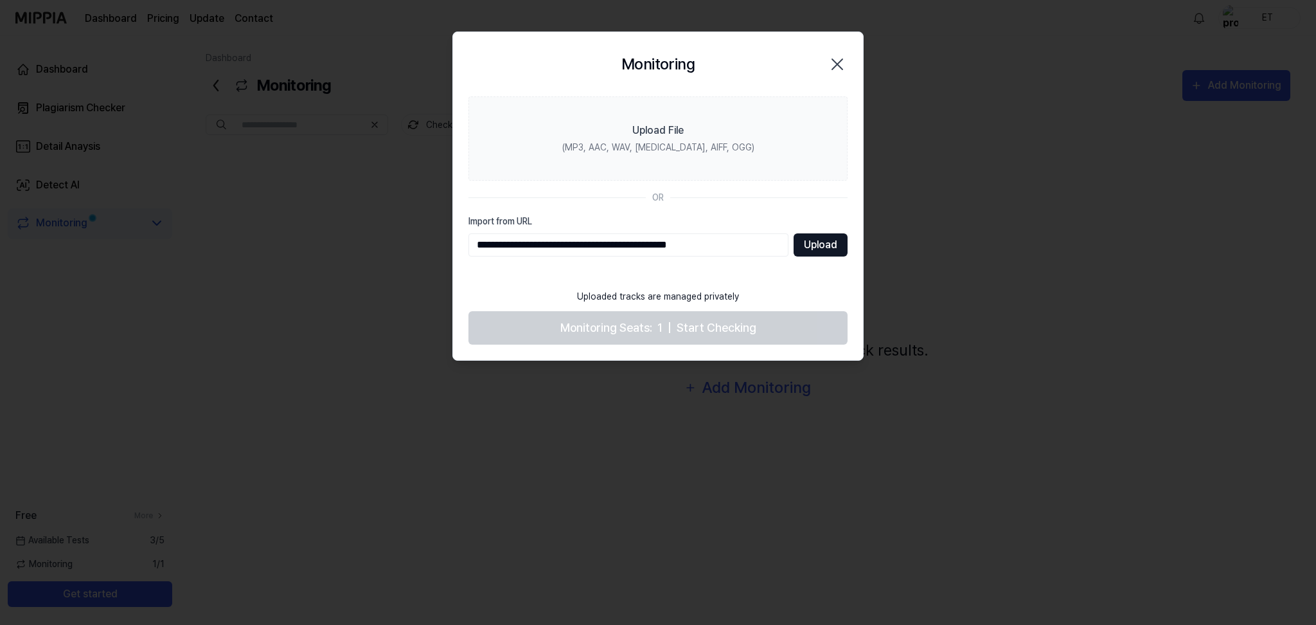
type input "**********"
click at [831, 245] on button "Upload" at bounding box center [821, 244] width 54 height 23
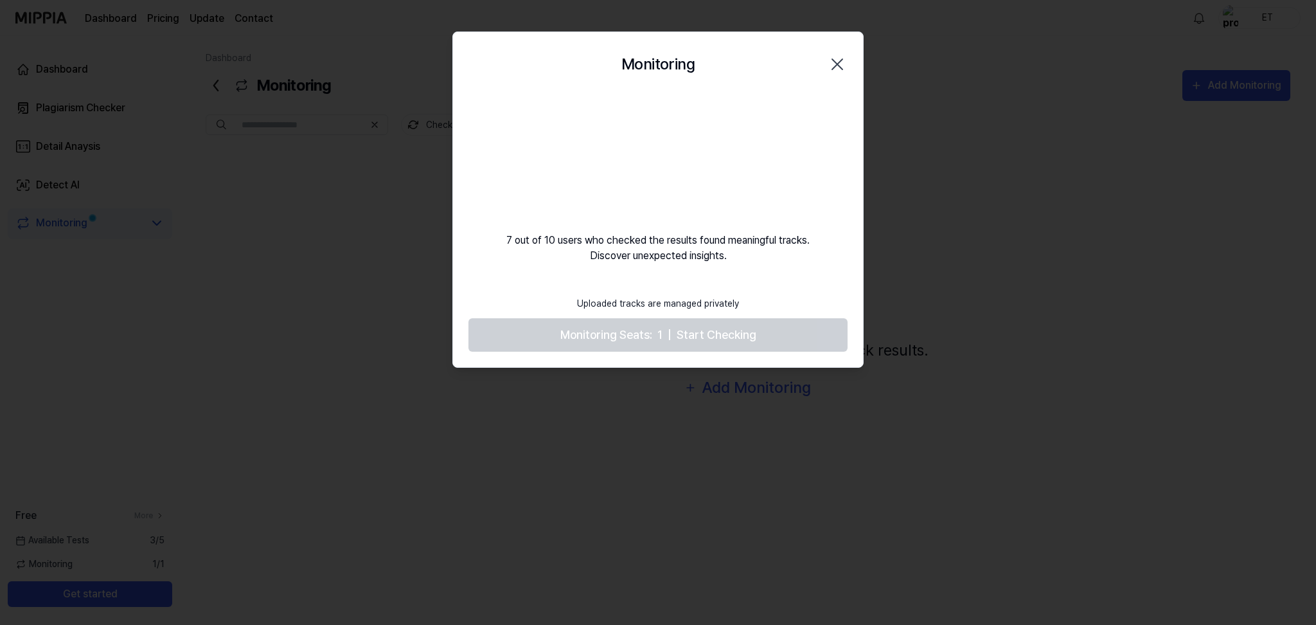
click at [827, 70] on icon "button" at bounding box center [837, 64] width 21 height 21
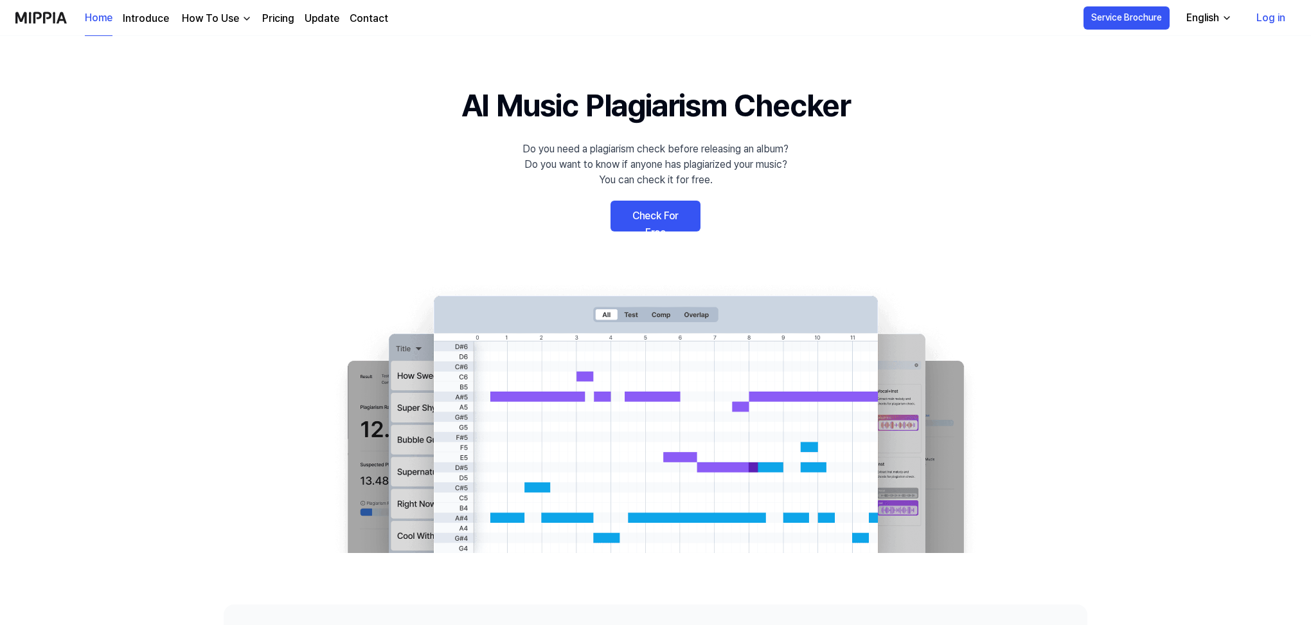
click at [670, 211] on link "Check For Free" at bounding box center [656, 216] width 90 height 31
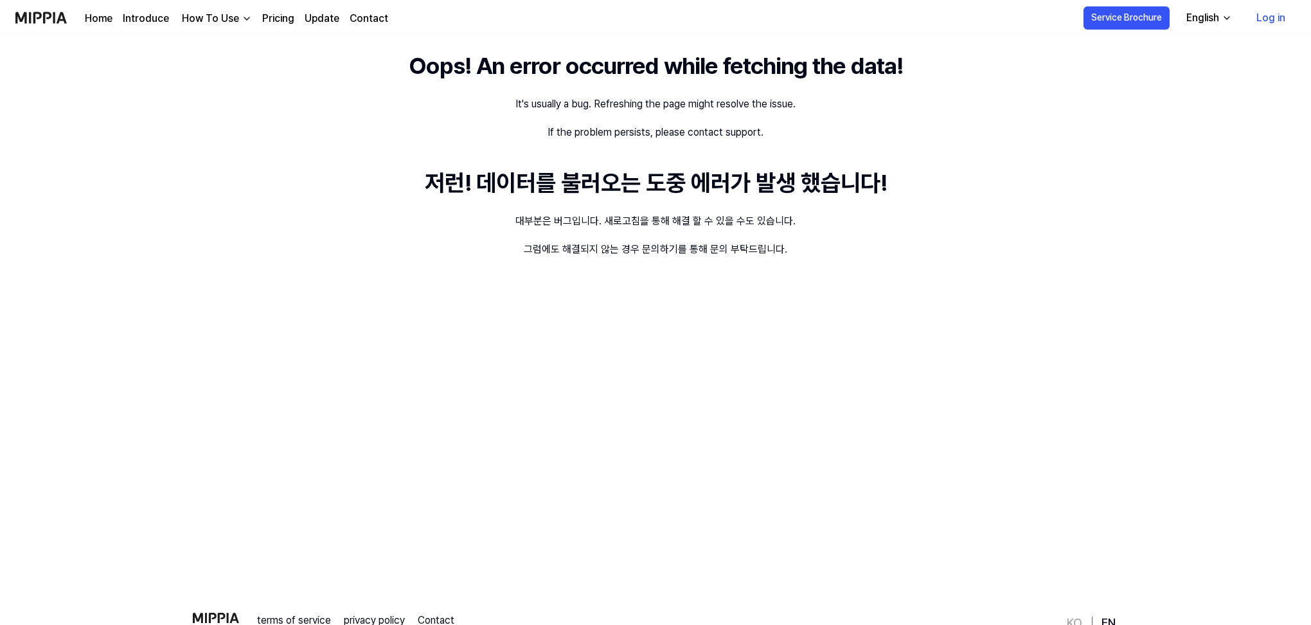
scroll to position [5, 0]
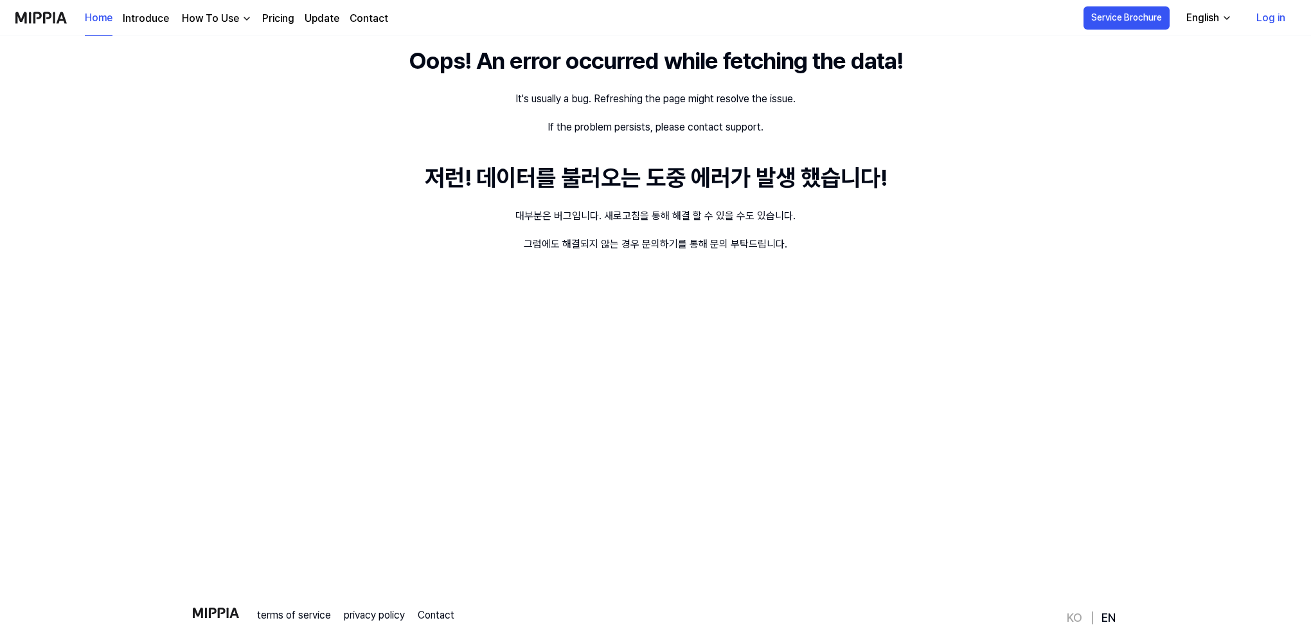
click at [195, 24] on div "How To Use" at bounding box center [210, 18] width 62 height 15
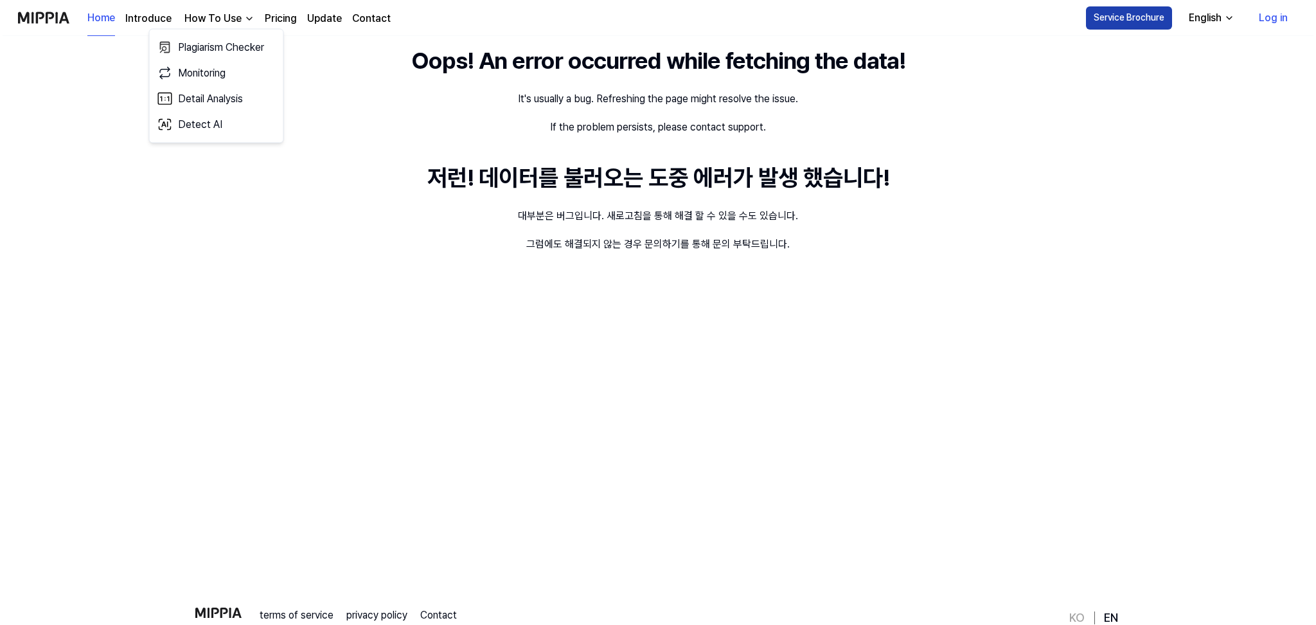
scroll to position [0, 0]
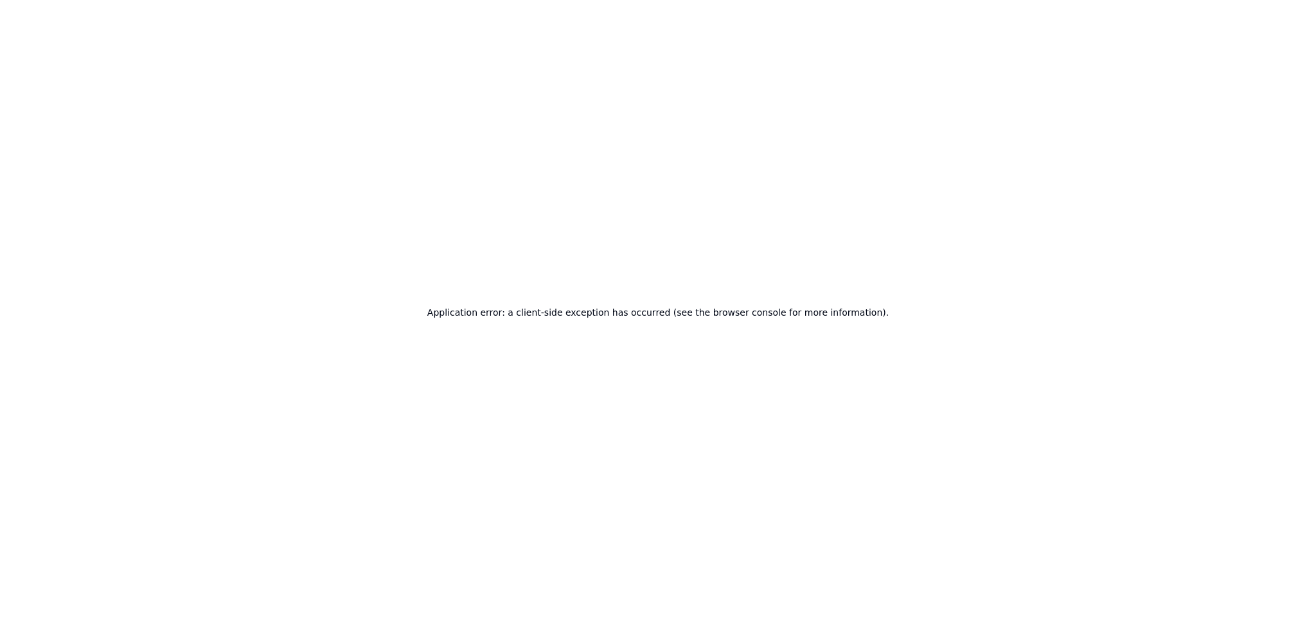
click at [424, 100] on div "Application error: a client-side exception has occurred (see the browser consol…" at bounding box center [658, 312] width 1316 height 625
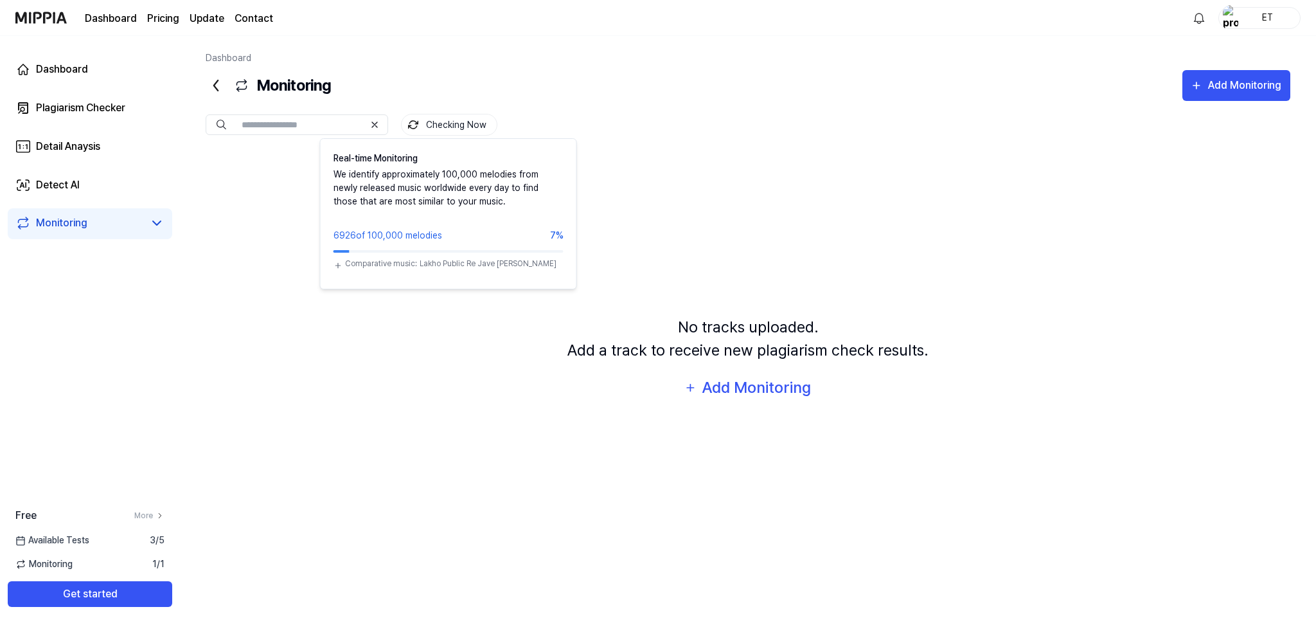
click at [434, 114] on div "Checking Now Real-time Monitoring We identify approximately 100,000 melodies fr…" at bounding box center [748, 114] width 1085 height 26
click at [403, 228] on div "Real-time Monitoring We identify approximately 100,000 melodies from newly rele…" at bounding box center [448, 213] width 257 height 151
click at [436, 121] on button "Checking Now" at bounding box center [449, 125] width 96 height 22
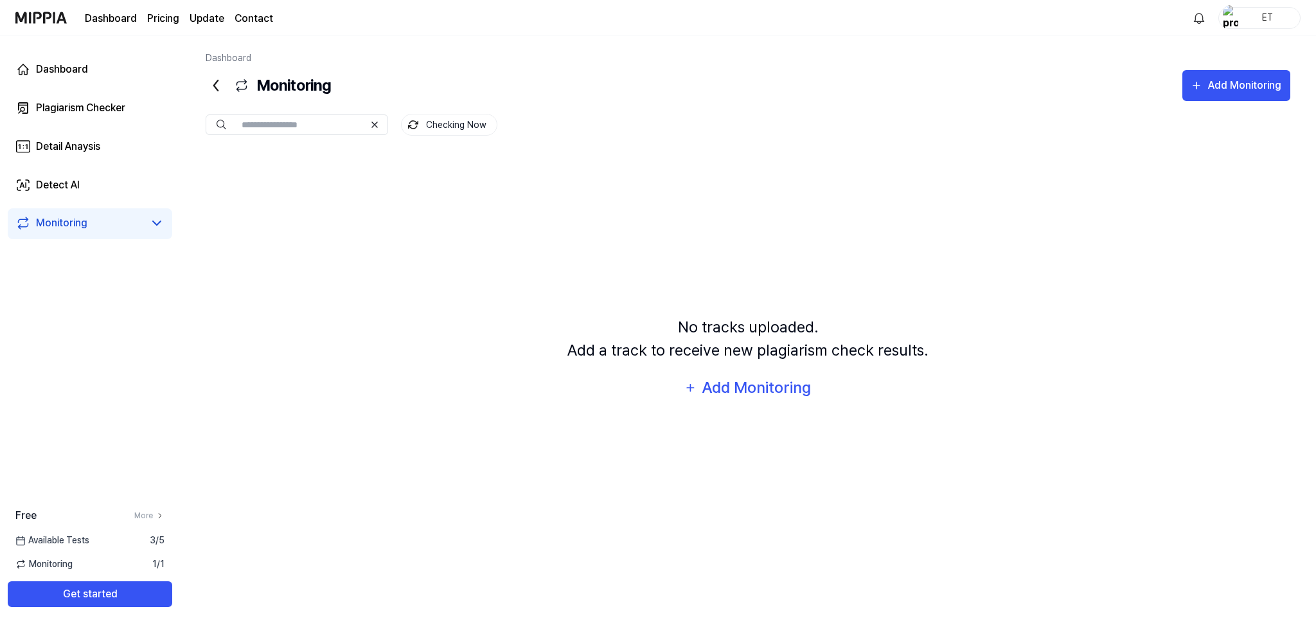
click at [434, 121] on button "Checking Now" at bounding box center [449, 125] width 96 height 22
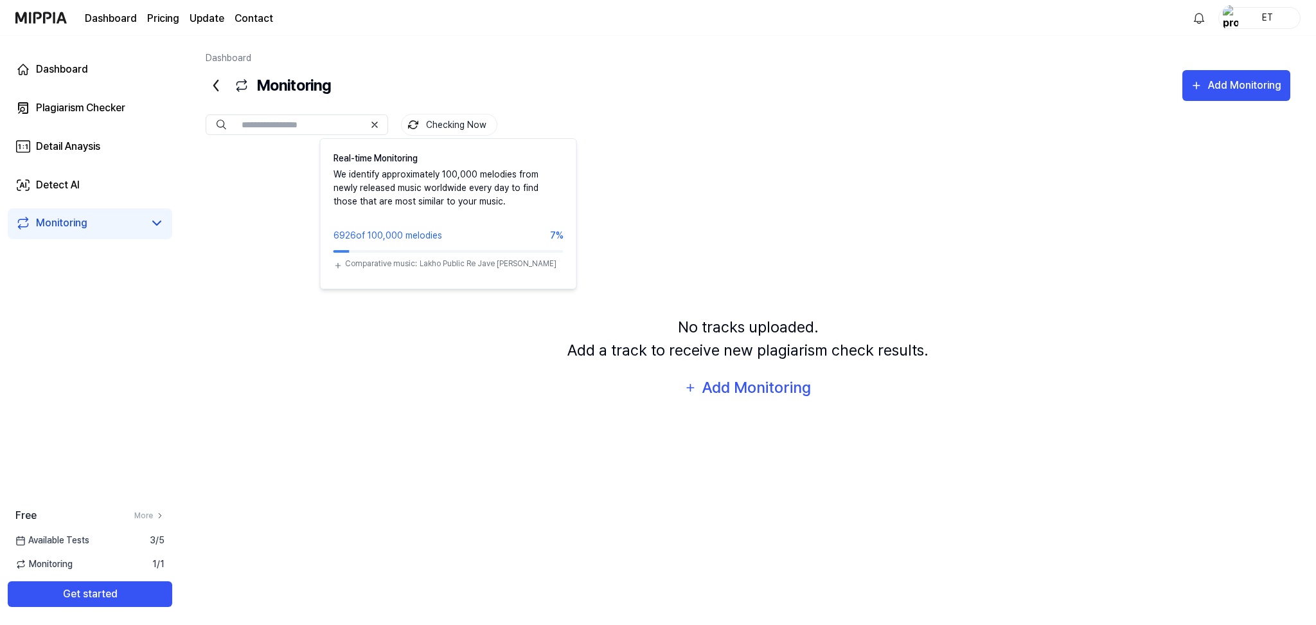
click at [743, 100] on div "Monitoring Add Monitoring" at bounding box center [748, 85] width 1085 height 31
click at [462, 127] on button "Checking Now" at bounding box center [449, 125] width 96 height 22
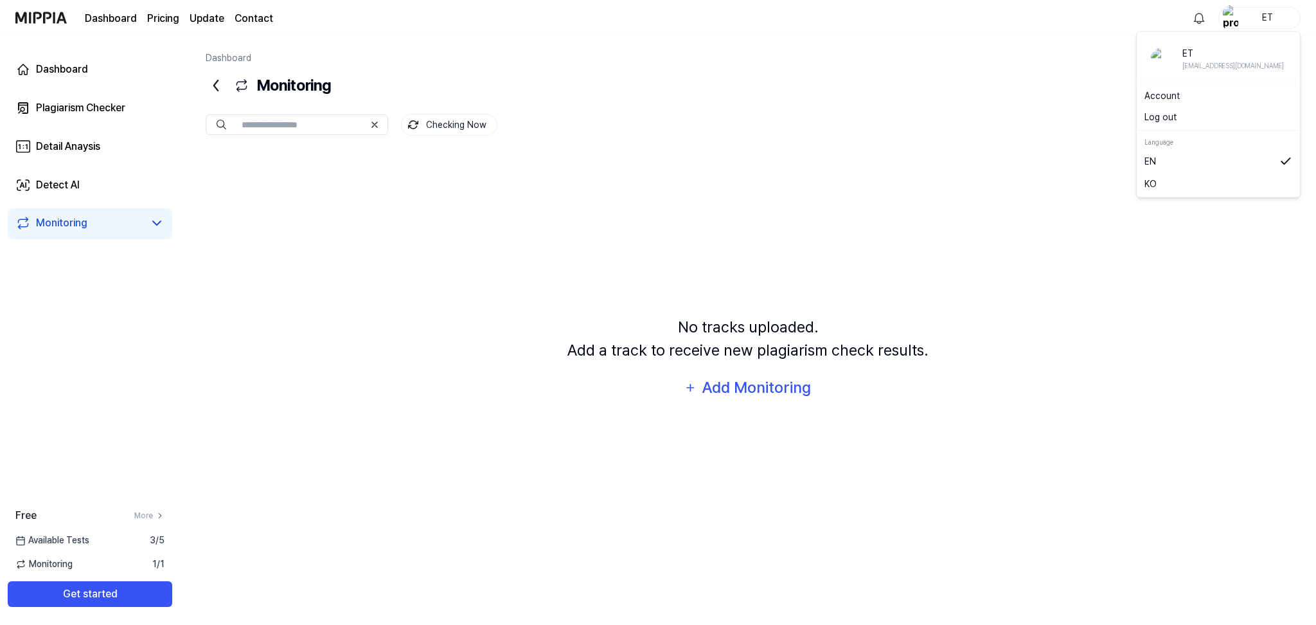
click at [1249, 16] on div "ET" at bounding box center [1267, 17] width 50 height 14
click at [1162, 93] on link "Account" at bounding box center [1219, 95] width 148 height 13
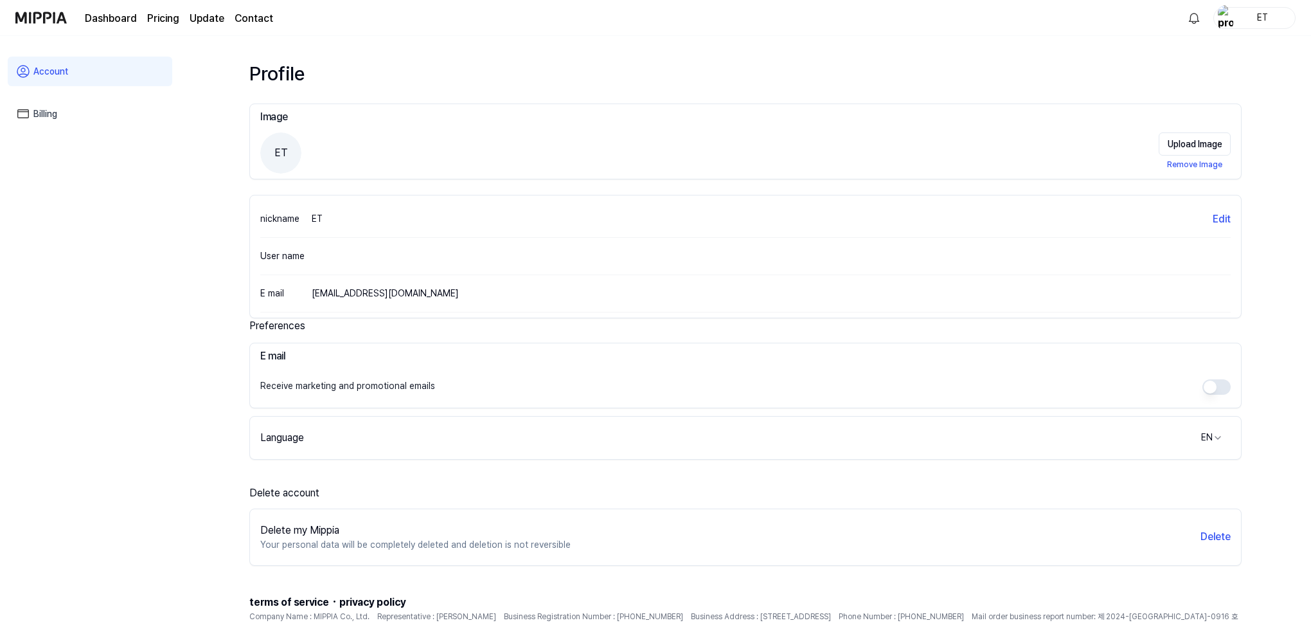
scroll to position [12, 0]
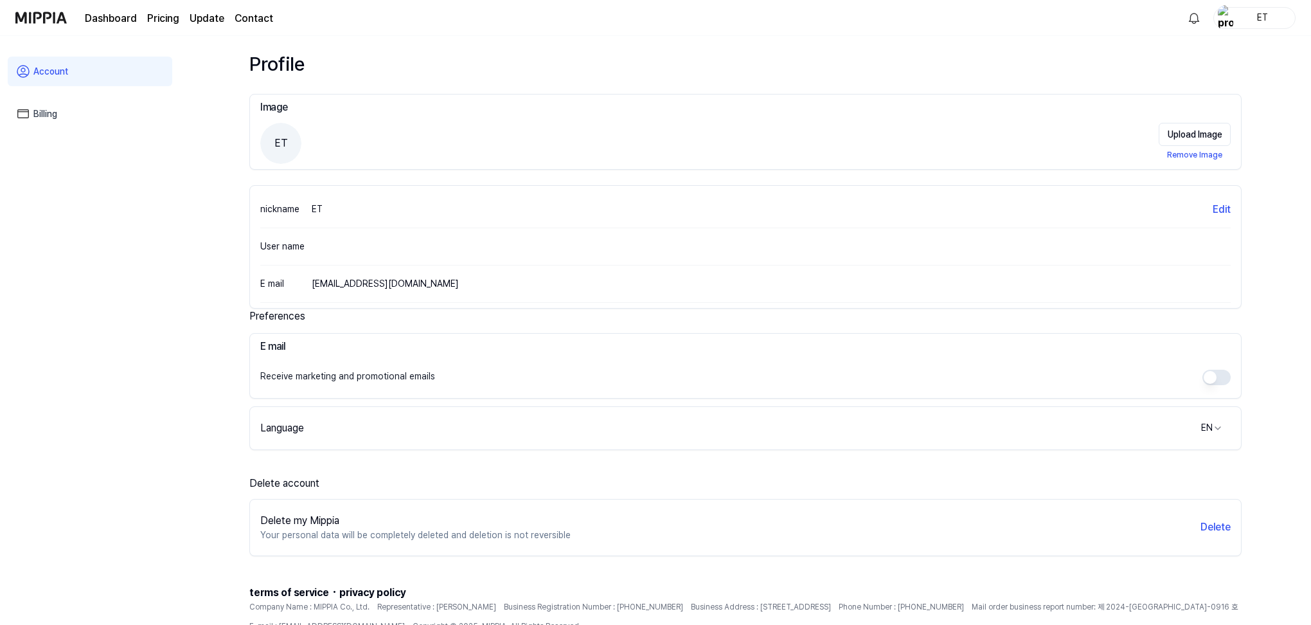
click at [1204, 516] on div "Delete my Mippia Your personal data will be completely deleted and deletion is …" at bounding box center [745, 528] width 991 height 46
click at [1212, 521] on button "Delete" at bounding box center [1216, 526] width 30 height 15
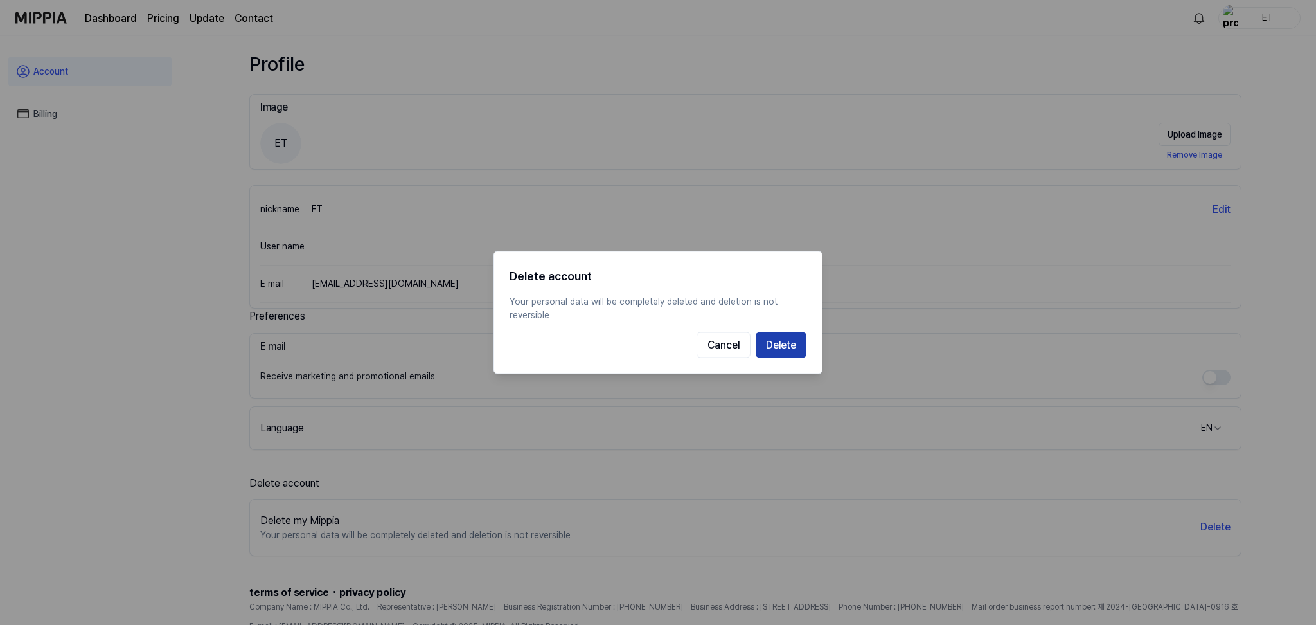
click at [787, 332] on div "Delete account Your personal data will be completely deleted and deletion is no…" at bounding box center [658, 312] width 329 height 123
click at [789, 341] on button "Delete" at bounding box center [781, 345] width 51 height 26
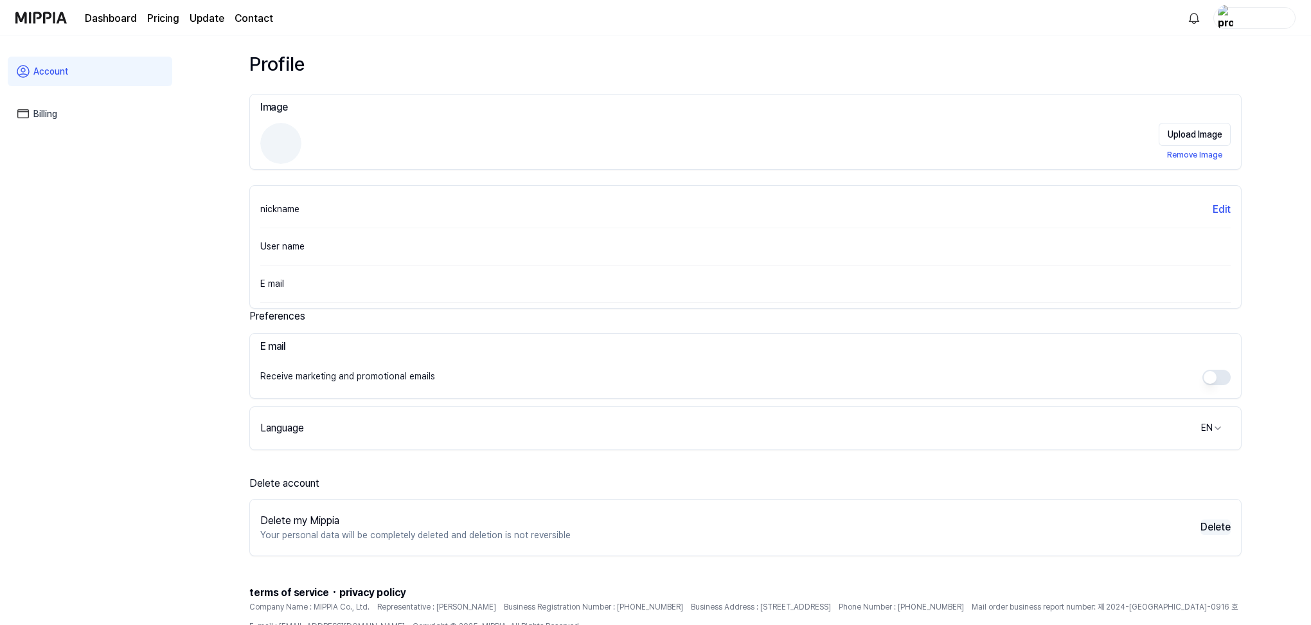
click at [1220, 530] on button "Delete" at bounding box center [1216, 526] width 30 height 15
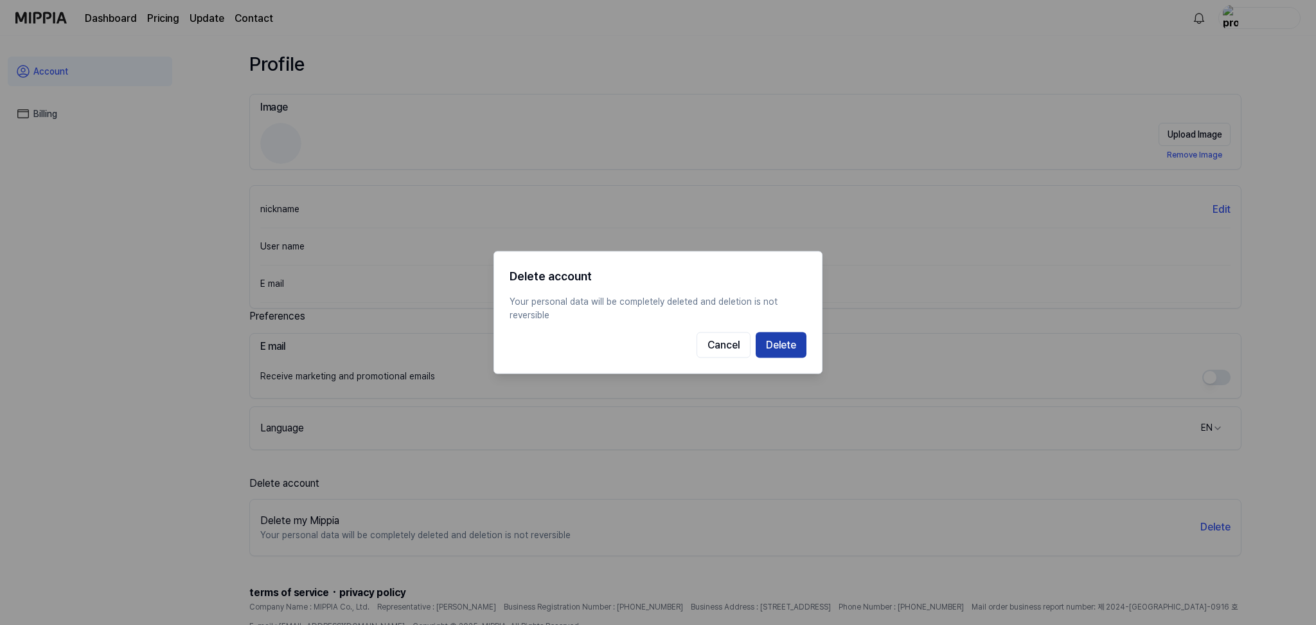
click at [795, 348] on button "Delete" at bounding box center [781, 345] width 51 height 26
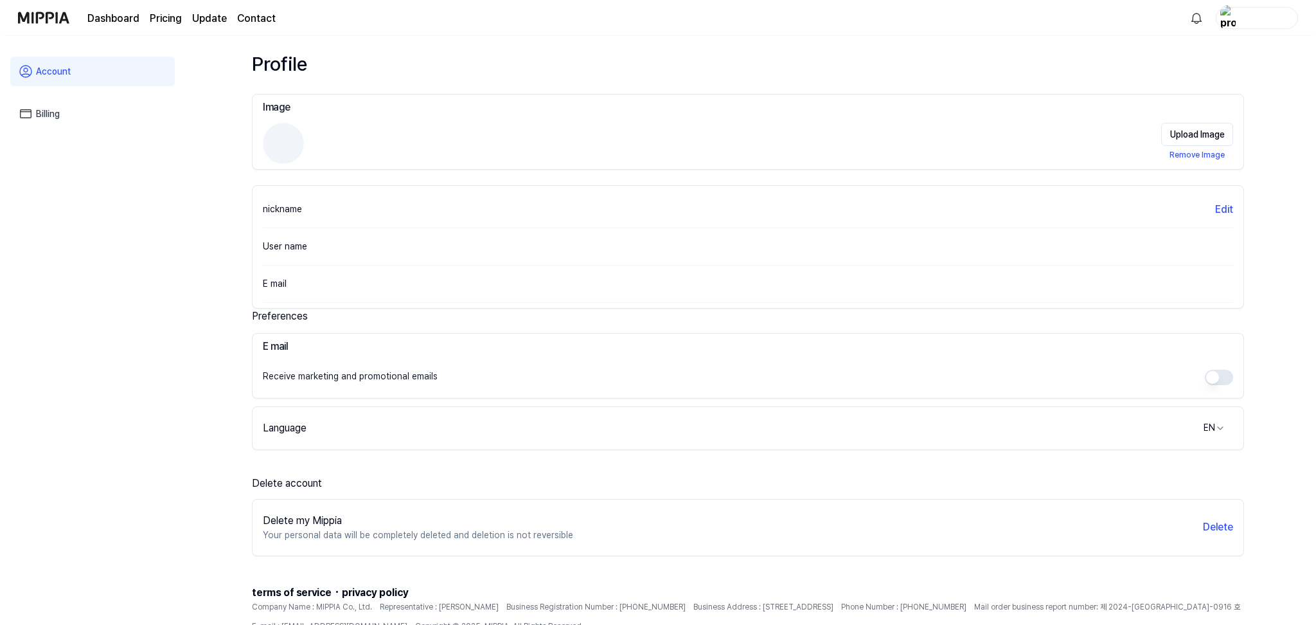
scroll to position [0, 0]
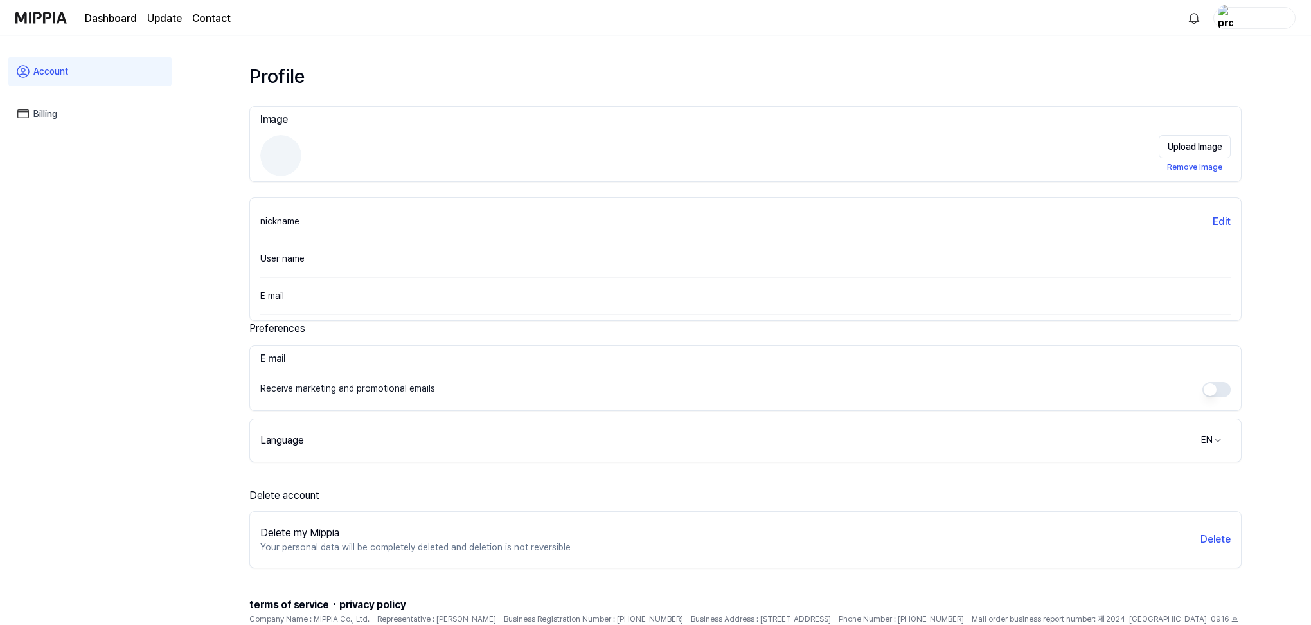
click at [51, 17] on img at bounding box center [40, 17] width 51 height 35
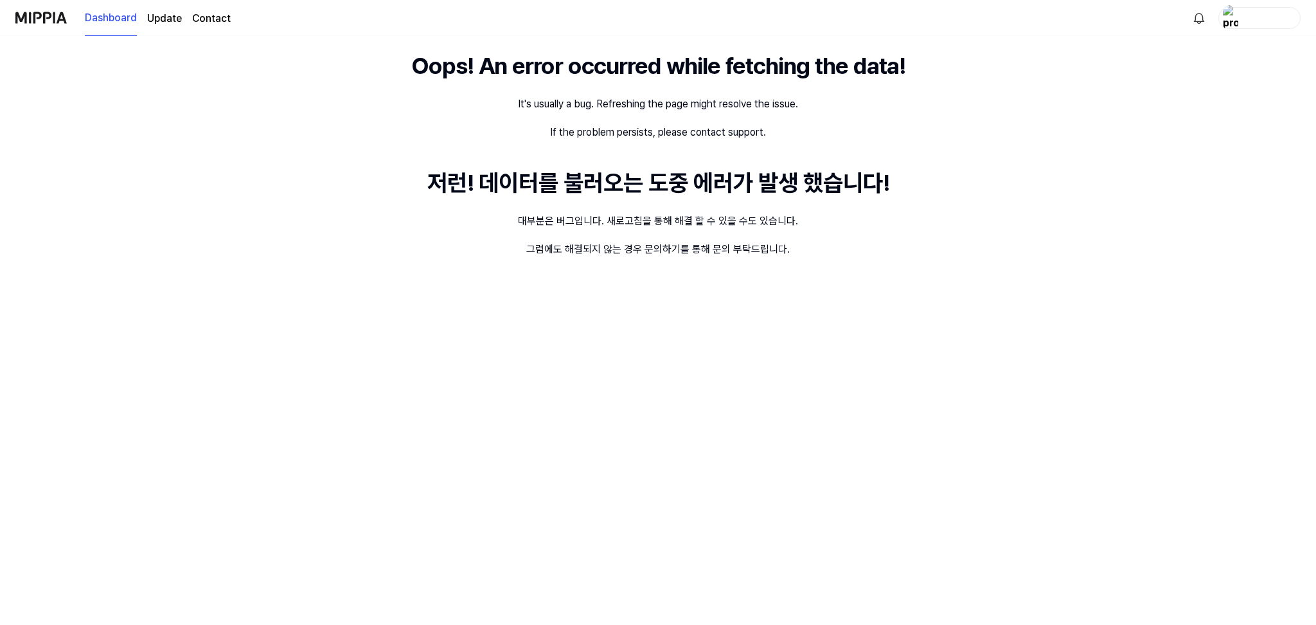
click at [119, 22] on link "Dashboard" at bounding box center [111, 18] width 52 height 35
click at [56, 19] on img at bounding box center [40, 17] width 51 height 35
click at [161, 18] on link "Update" at bounding box center [164, 18] width 35 height 15
click at [161, 19] on link "Update" at bounding box center [164, 18] width 35 height 35
click at [49, 22] on img at bounding box center [40, 17] width 51 height 35
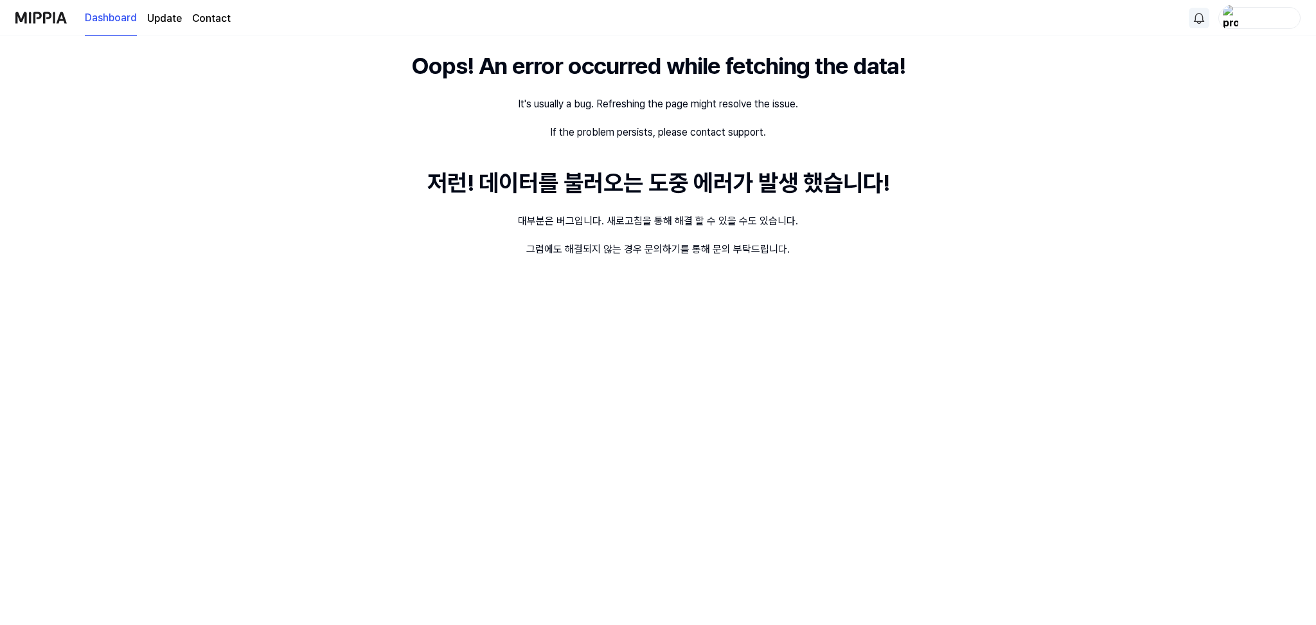
click at [1195, 24] on html "Dashboard Update Contact Oops! An error occurred while fetching the data! It's …" at bounding box center [658, 312] width 1316 height 625
click at [1145, 53] on div "Notifications" at bounding box center [1199, 52] width 199 height 36
click at [36, 21] on img at bounding box center [40, 17] width 51 height 35
click at [165, 19] on link "Update" at bounding box center [164, 18] width 35 height 15
click at [165, 20] on link "Update" at bounding box center [164, 18] width 35 height 35
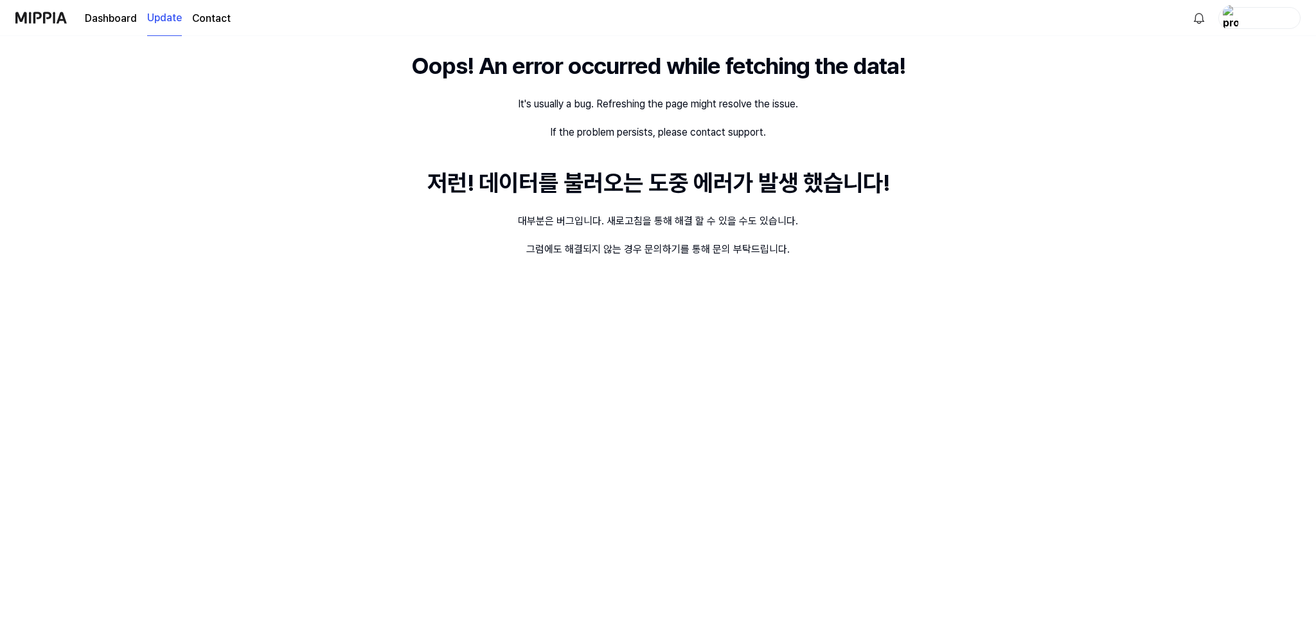
click at [218, 22] on link "Contact" at bounding box center [211, 18] width 39 height 15
click at [50, 25] on img at bounding box center [40, 17] width 51 height 35
click at [51, 28] on img at bounding box center [40, 17] width 51 height 35
click at [49, 24] on img at bounding box center [40, 17] width 51 height 35
click at [49, 17] on img at bounding box center [40, 17] width 51 height 35
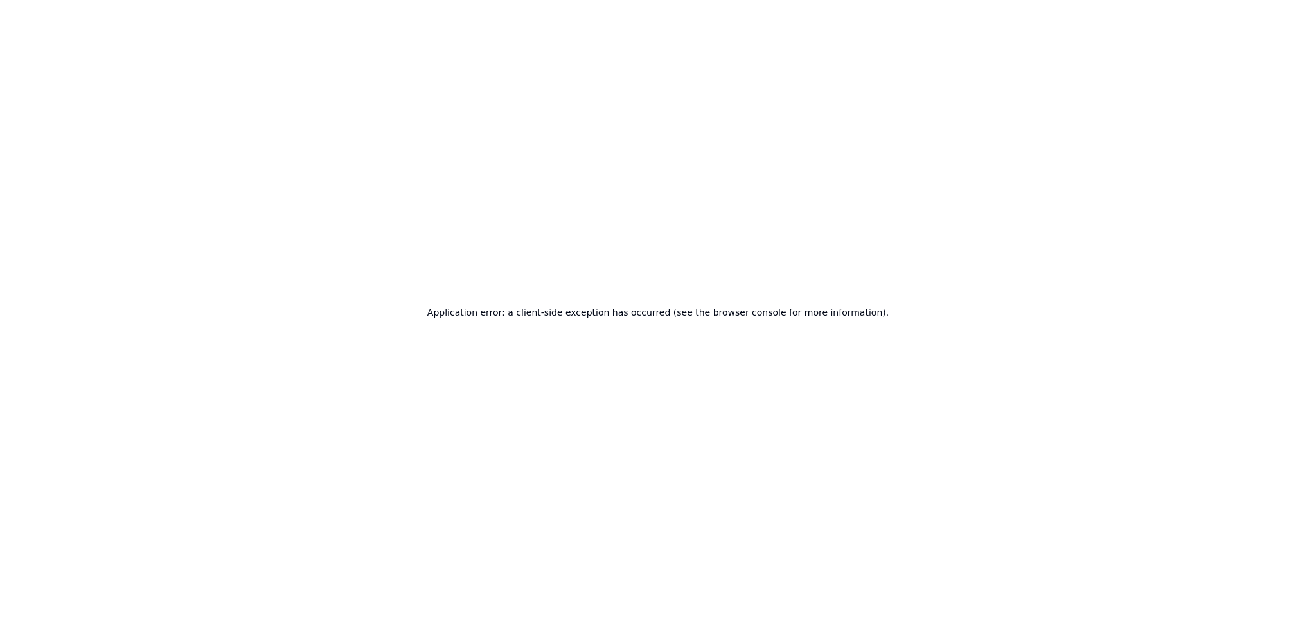
click at [375, 64] on div "Application error: a client-side exception has occurred (see the browser consol…" at bounding box center [658, 312] width 1316 height 625
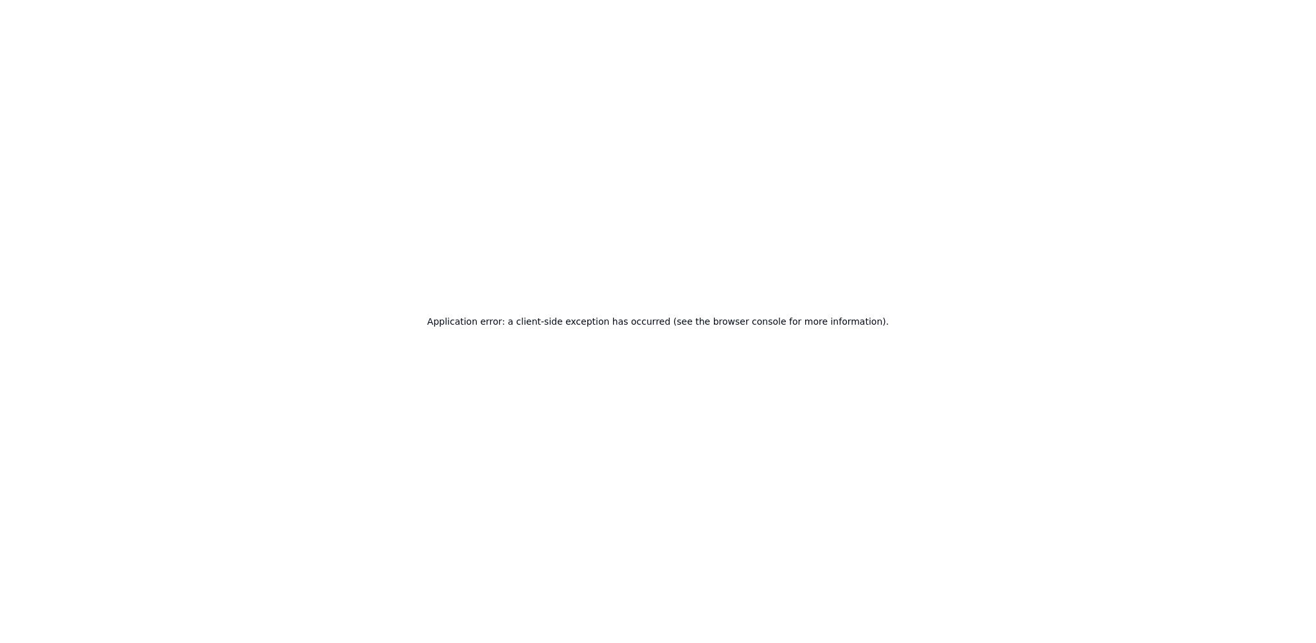
click at [821, 321] on h2 "Application error: a client-side exception has occurred (see the browser consol…" at bounding box center [657, 321] width 461 height 18
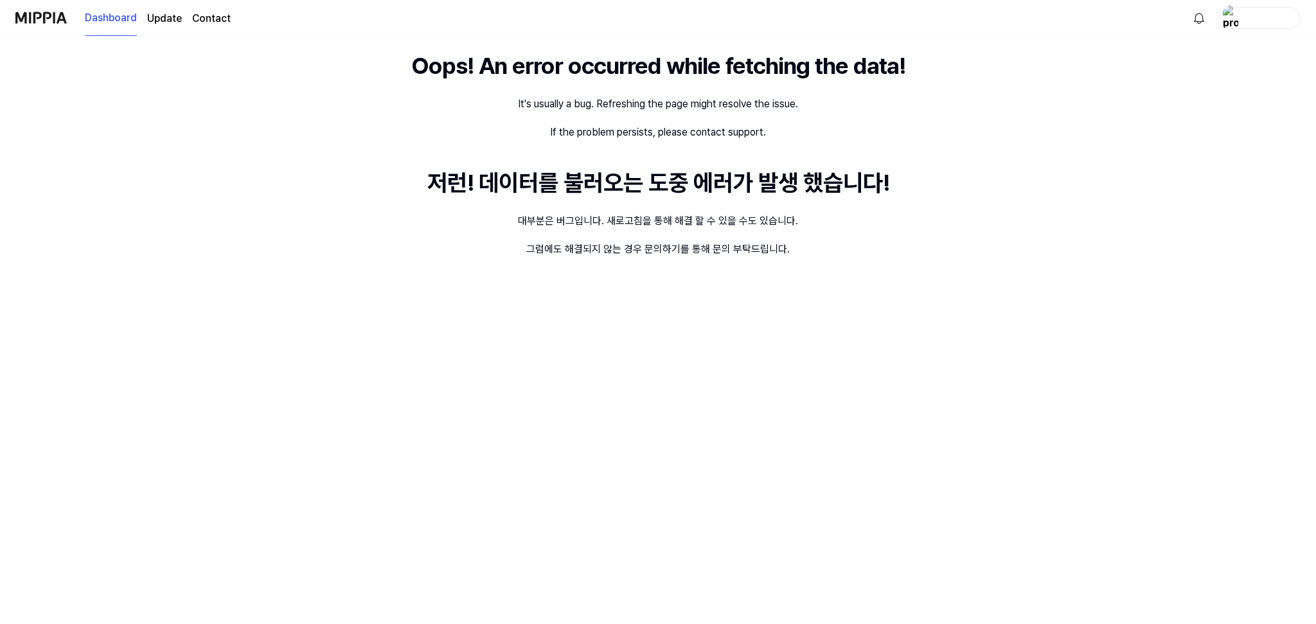
click at [168, 15] on link "Update" at bounding box center [164, 18] width 35 height 15
click at [38, 19] on img at bounding box center [40, 17] width 51 height 35
click at [39, 19] on img at bounding box center [40, 17] width 51 height 35
